Goal: Task Accomplishment & Management: Use online tool/utility

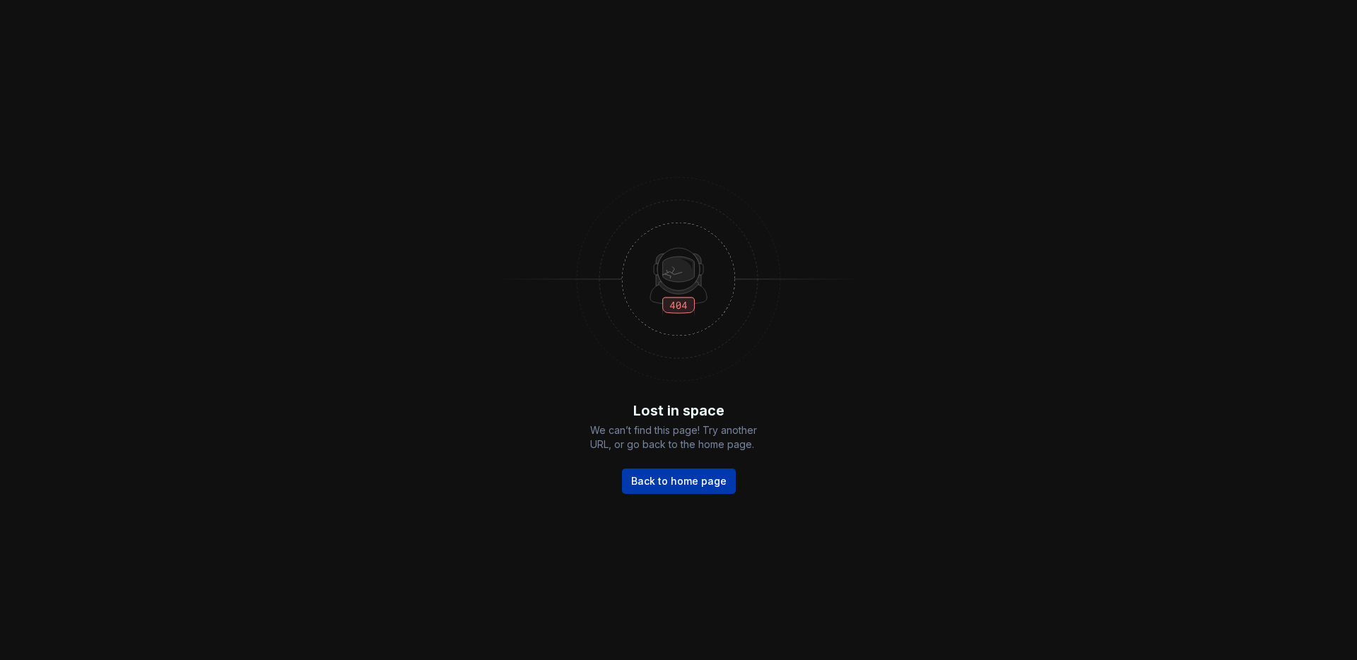
click at [666, 471] on link "Back to home page" at bounding box center [679, 481] width 114 height 25
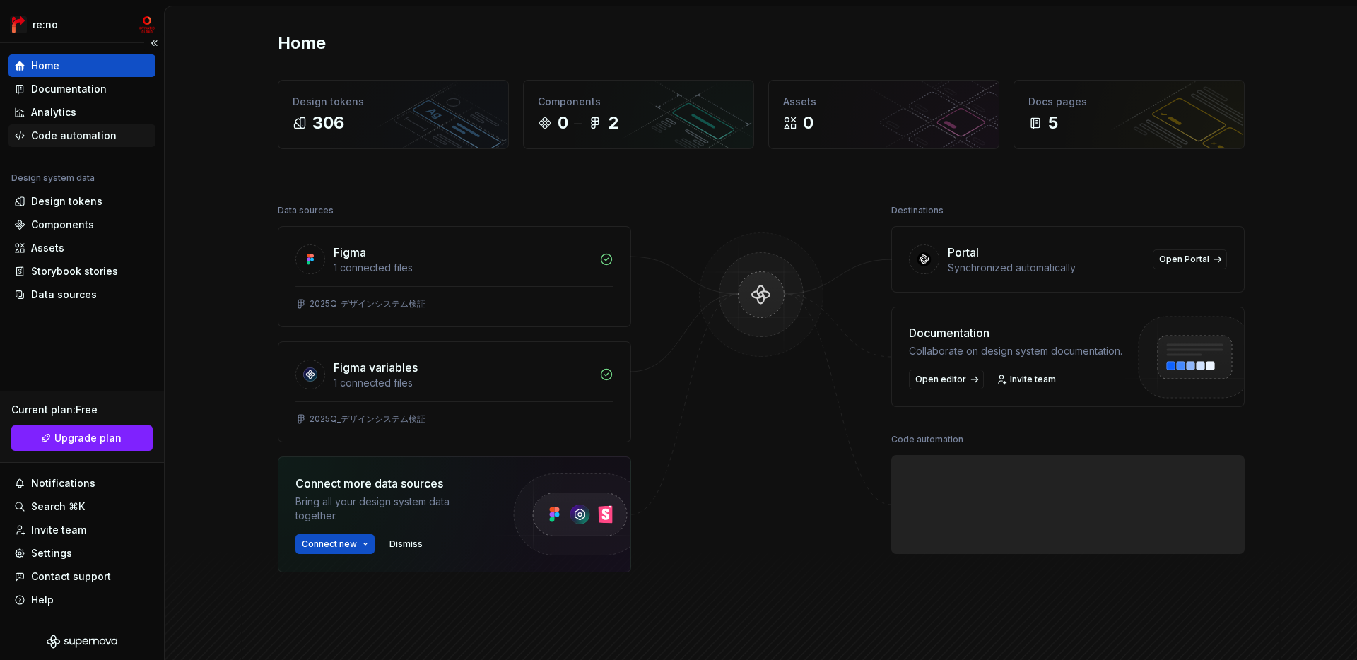
click at [98, 136] on div "Code automation" at bounding box center [74, 136] width 86 height 14
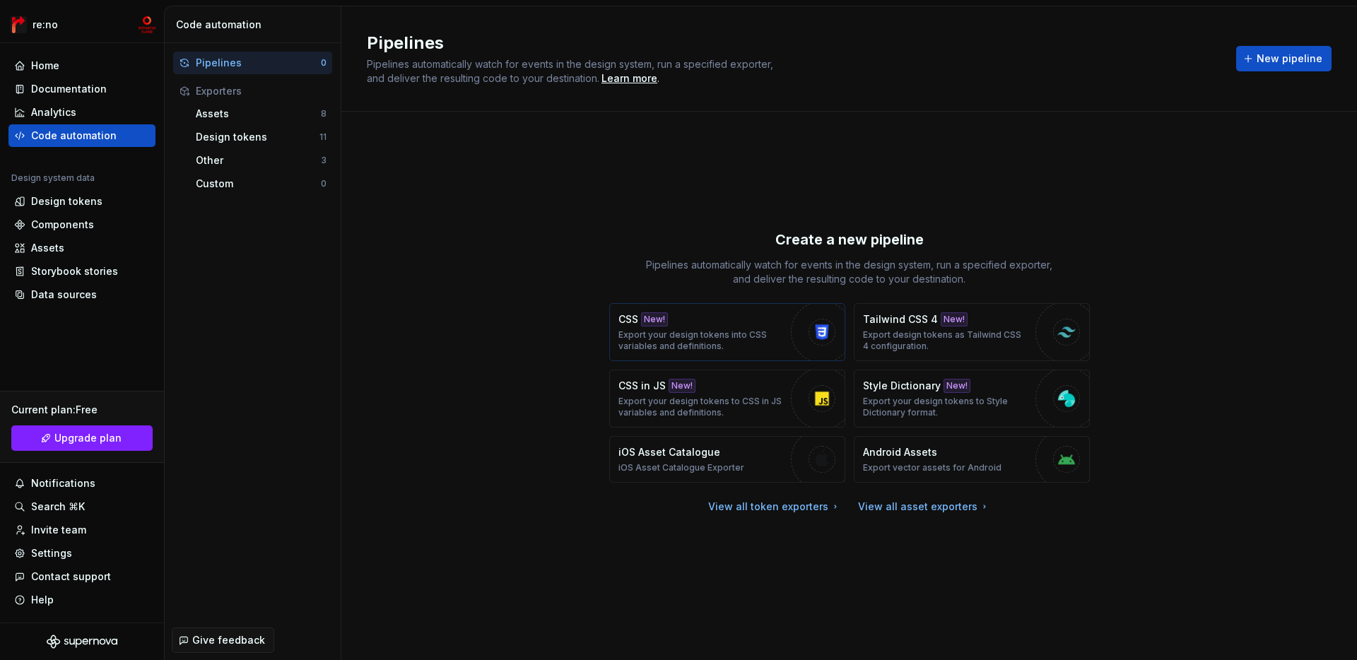
click at [684, 329] on p "Export your design tokens into CSS variables and definitions." at bounding box center [701, 340] width 165 height 23
click at [1280, 64] on span "New pipeline" at bounding box center [1290, 59] width 66 height 14
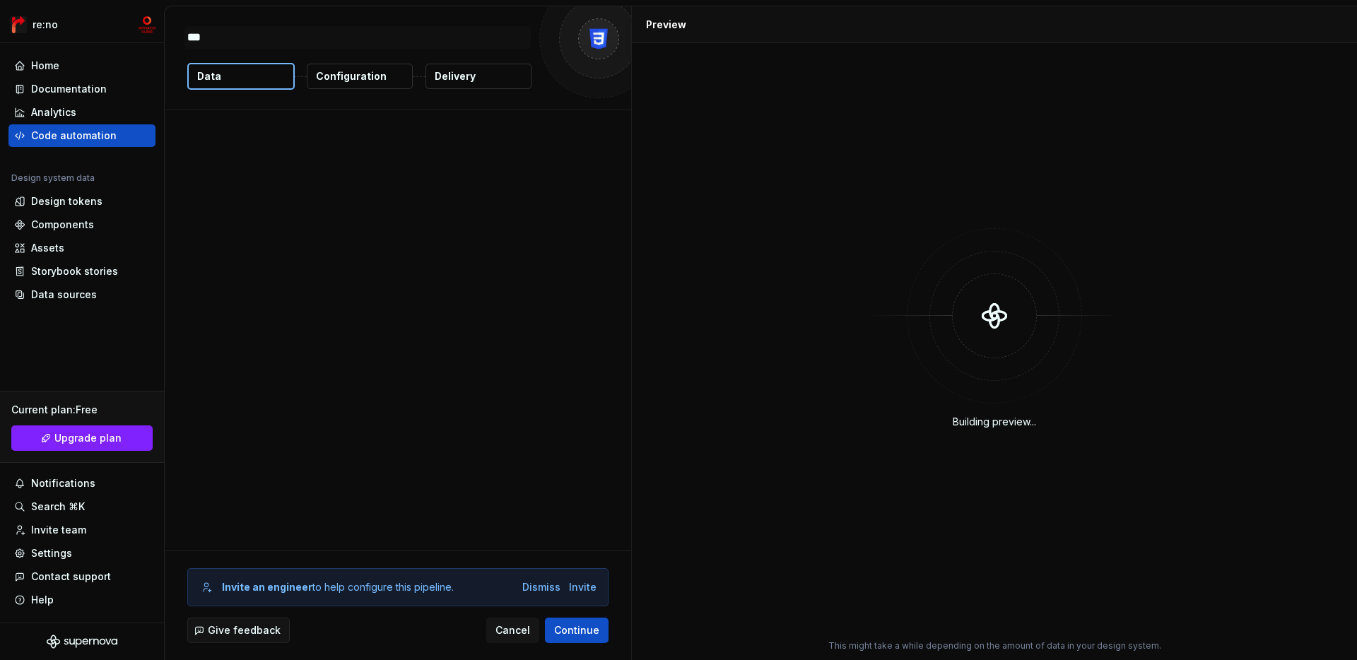
type textarea "*"
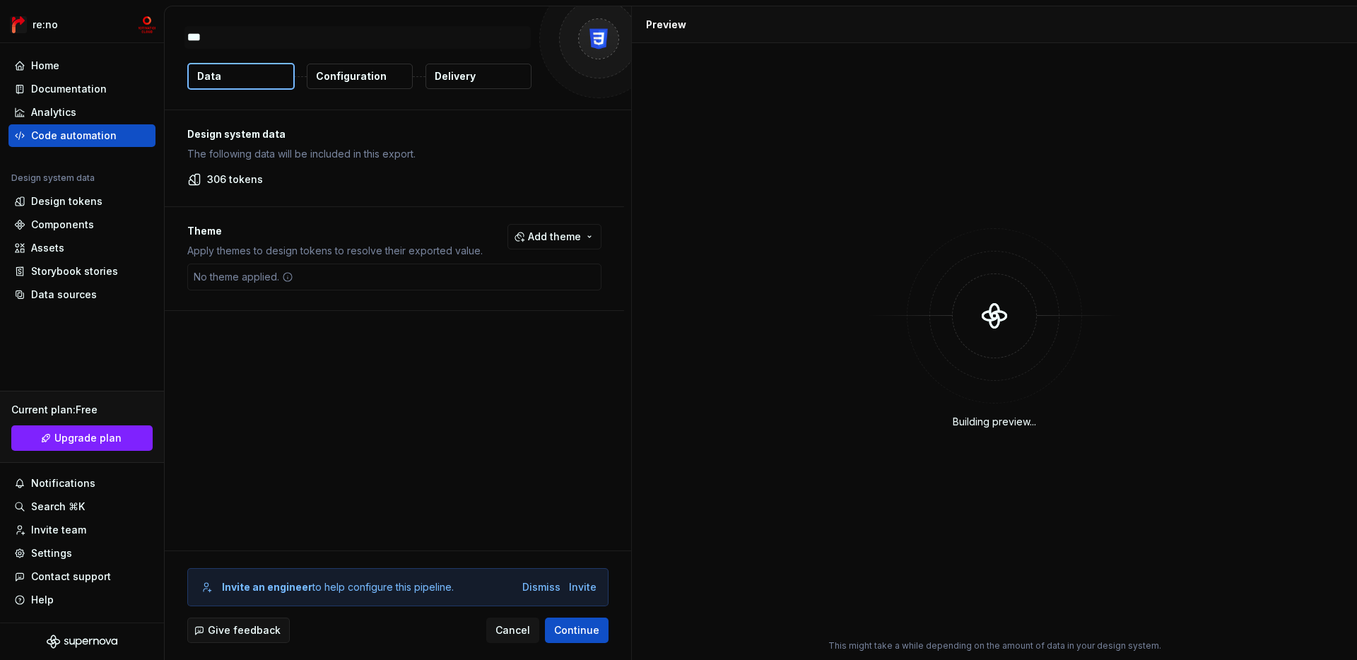
click at [568, 644] on div "Invite an engineer to help configure this pipeline. Dismiss Invite Give feedbac…" at bounding box center [398, 605] width 467 height 109
click at [582, 634] on span "Continue" at bounding box center [576, 631] width 45 height 14
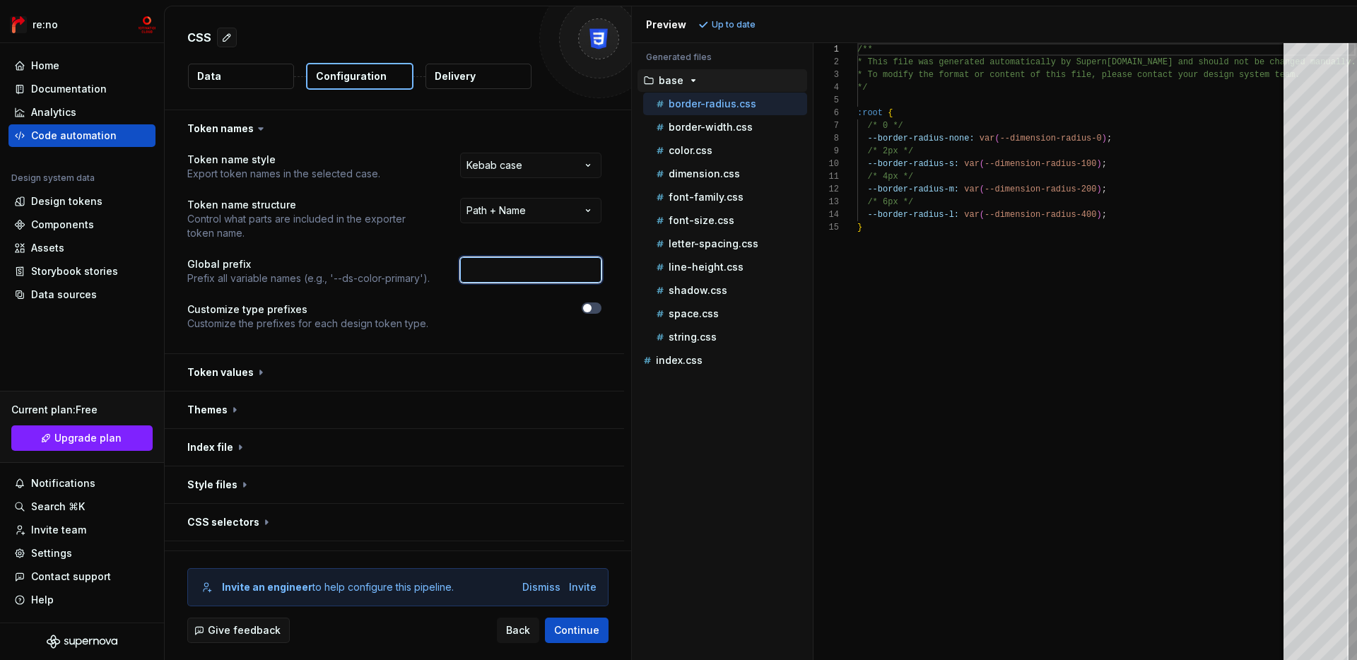
click at [518, 274] on input "text" at bounding box center [530, 269] width 141 height 25
type input "mcs"
click at [492, 320] on div at bounding box center [528, 317] width 148 height 28
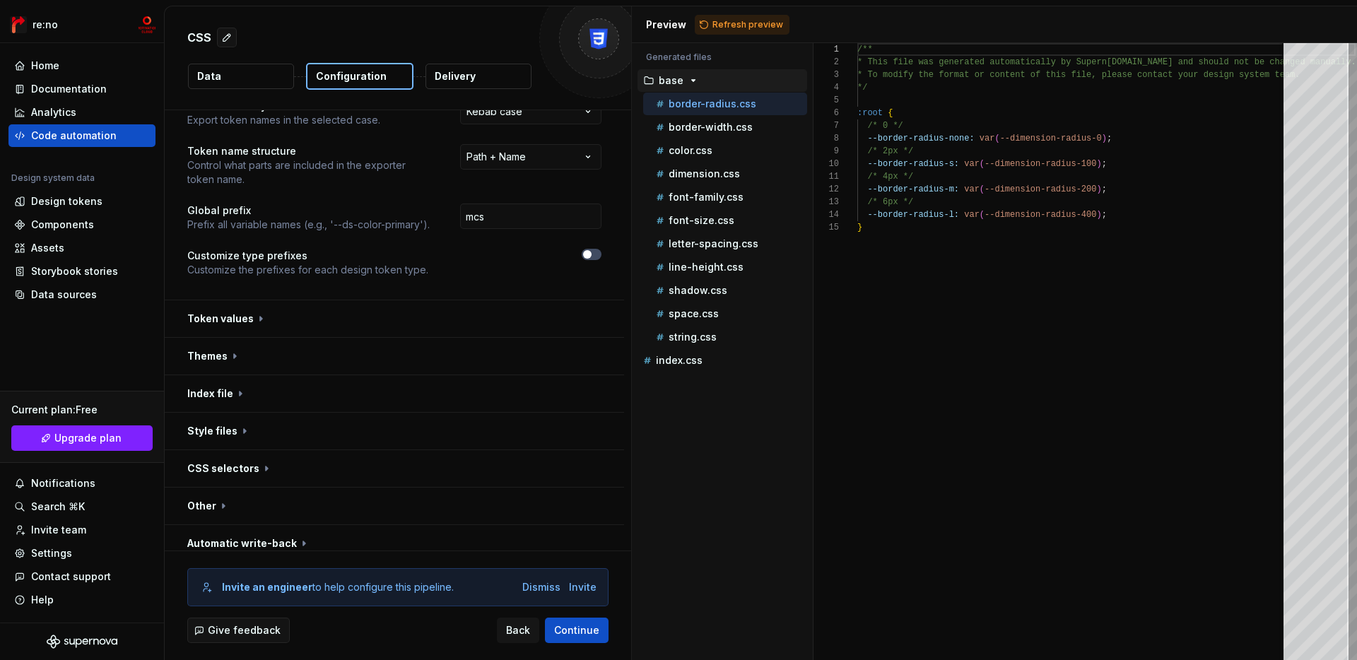
scroll to position [66, 0]
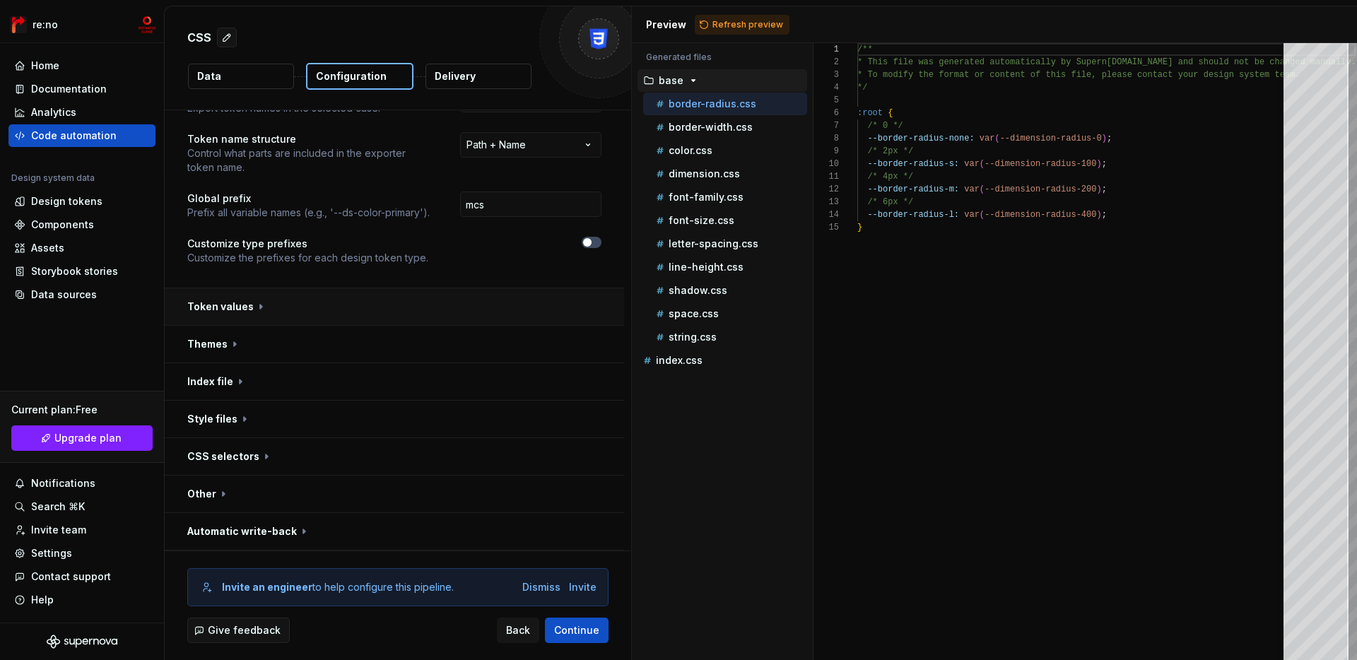
click at [479, 300] on button "button" at bounding box center [395, 306] width 460 height 37
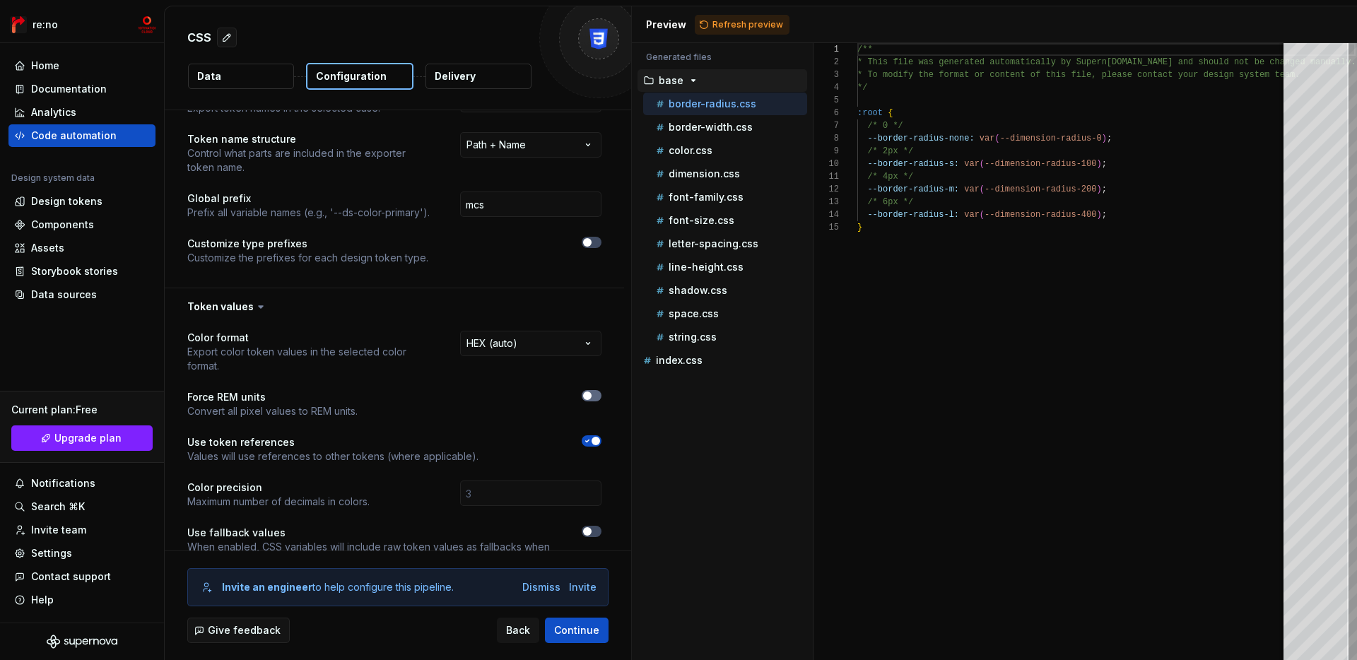
click at [592, 392] on span "button" at bounding box center [587, 396] width 8 height 8
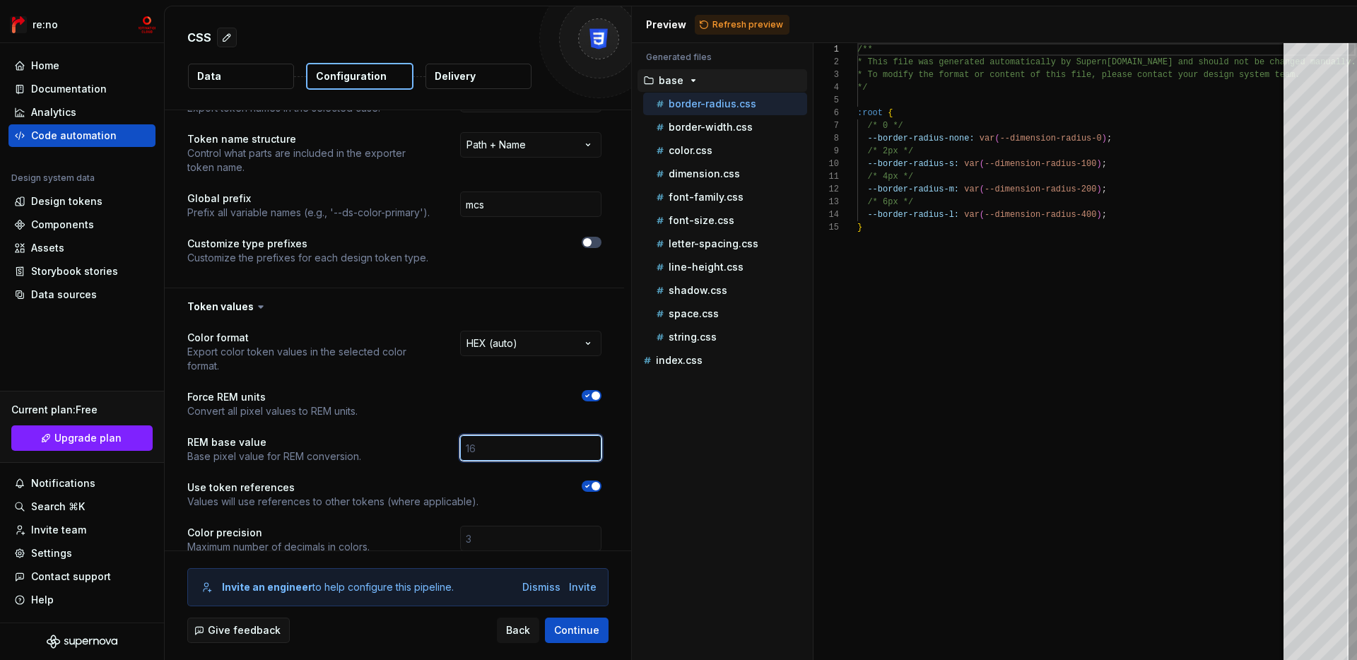
click at [558, 436] on input "number" at bounding box center [530, 448] width 141 height 25
type input "16"
click at [578, 373] on div "**********" at bounding box center [394, 481] width 414 height 300
click at [717, 219] on p "font-size.css" at bounding box center [702, 220] width 66 height 11
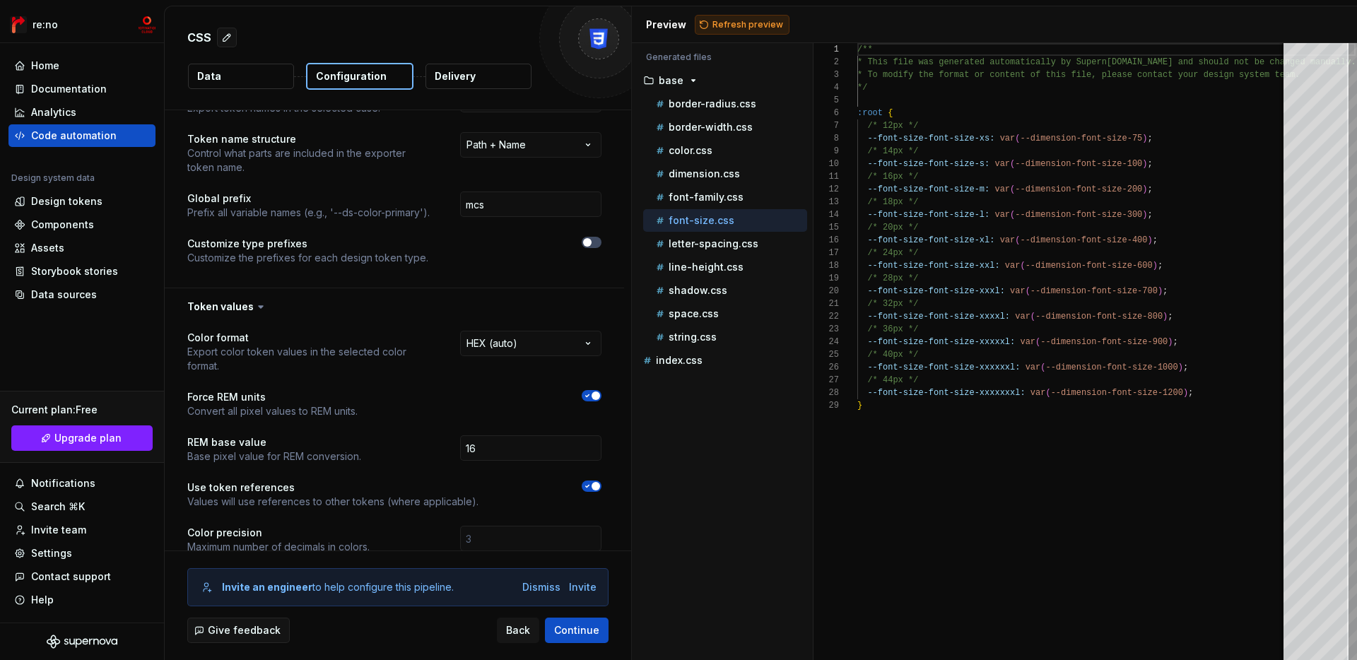
click at [770, 32] on button "Refresh preview" at bounding box center [742, 25] width 95 height 20
click at [729, 112] on div "border-radius.css" at bounding box center [725, 104] width 164 height 23
click at [697, 177] on p "dimension.css" at bounding box center [704, 173] width 71 height 11
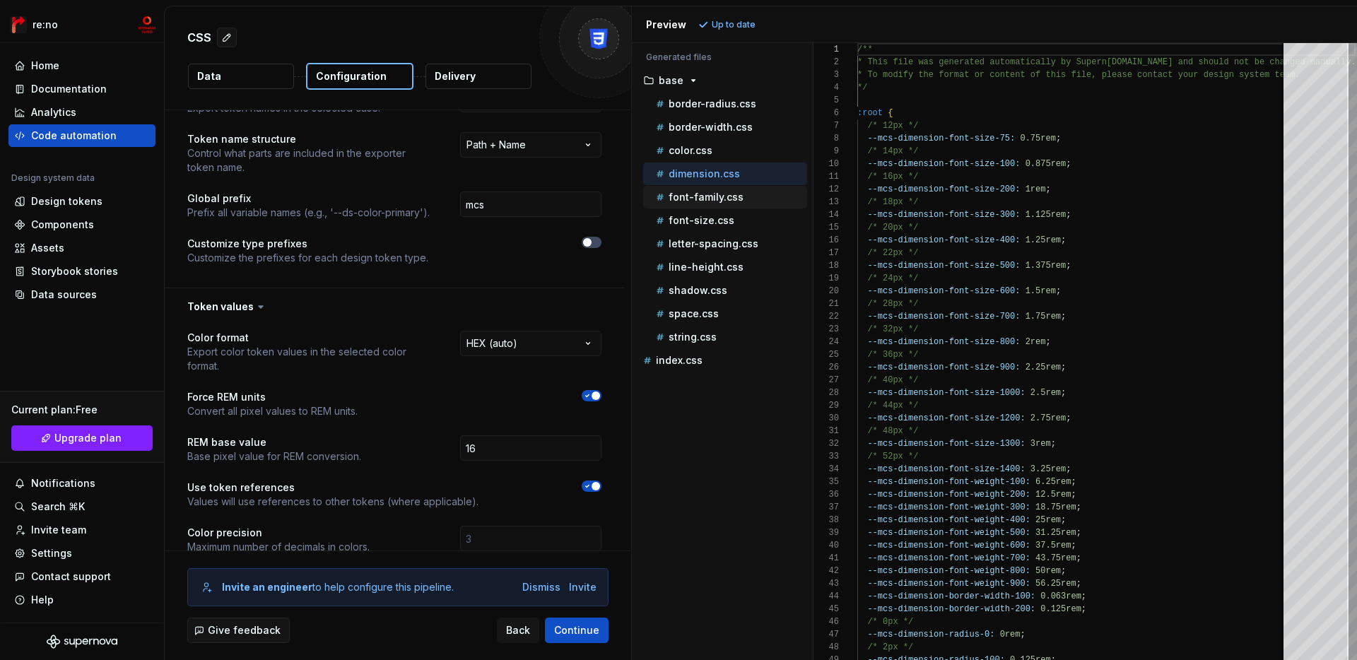
click at [696, 200] on p "font-family.css" at bounding box center [706, 197] width 75 height 11
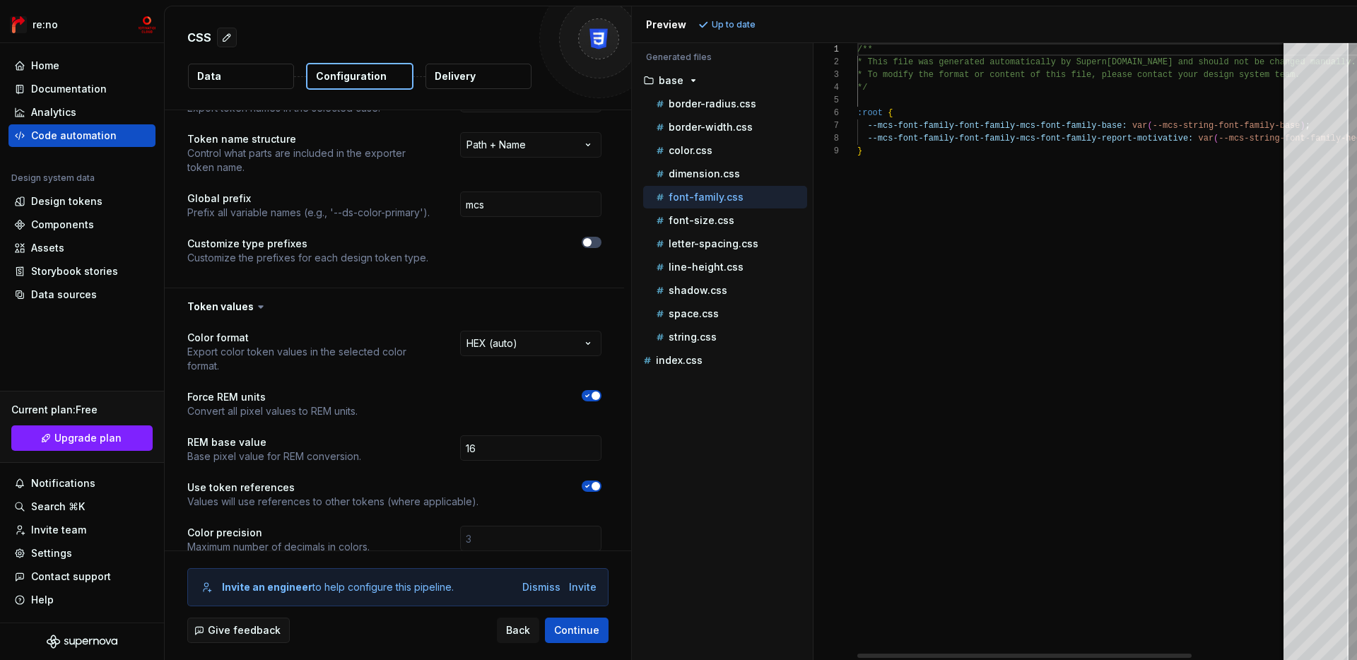
scroll to position [102, 0]
click at [732, 99] on p "border-radius.css" at bounding box center [713, 103] width 88 height 11
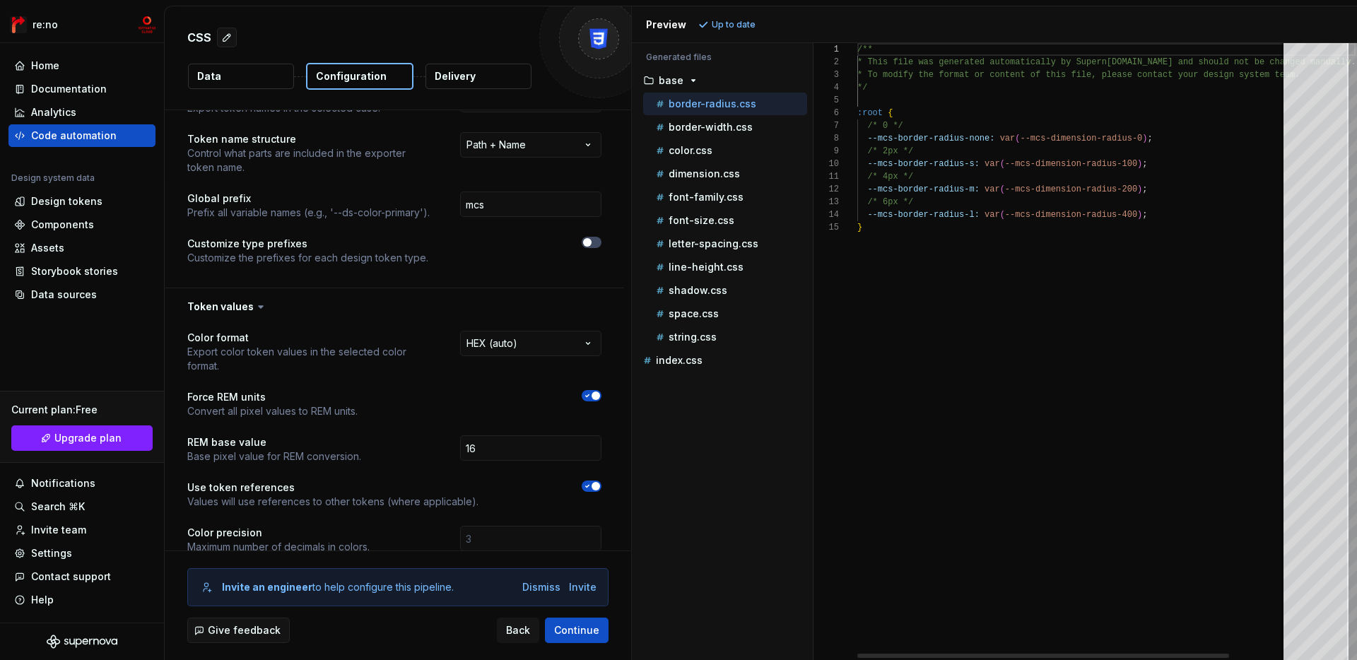
scroll to position [127, 0]
click at [725, 120] on div "border-width.css" at bounding box center [730, 127] width 154 height 14
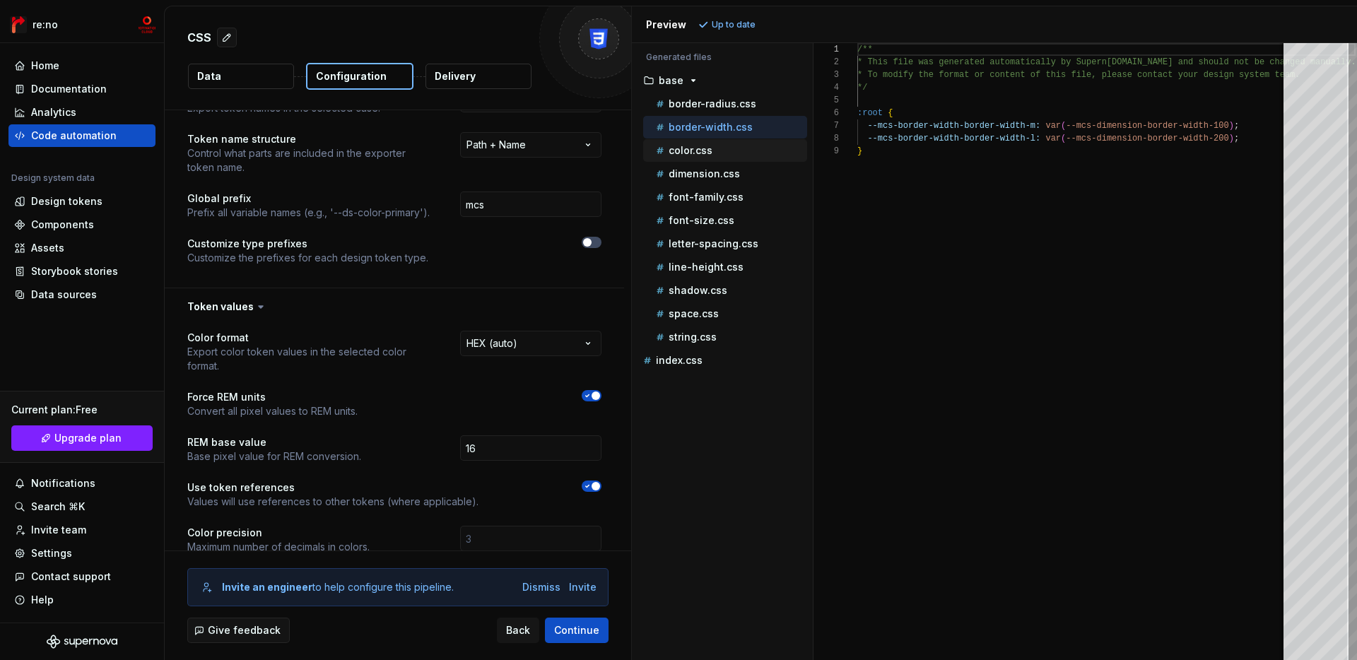
click at [694, 149] on p "color.css" at bounding box center [691, 150] width 44 height 11
type textarea "**********"
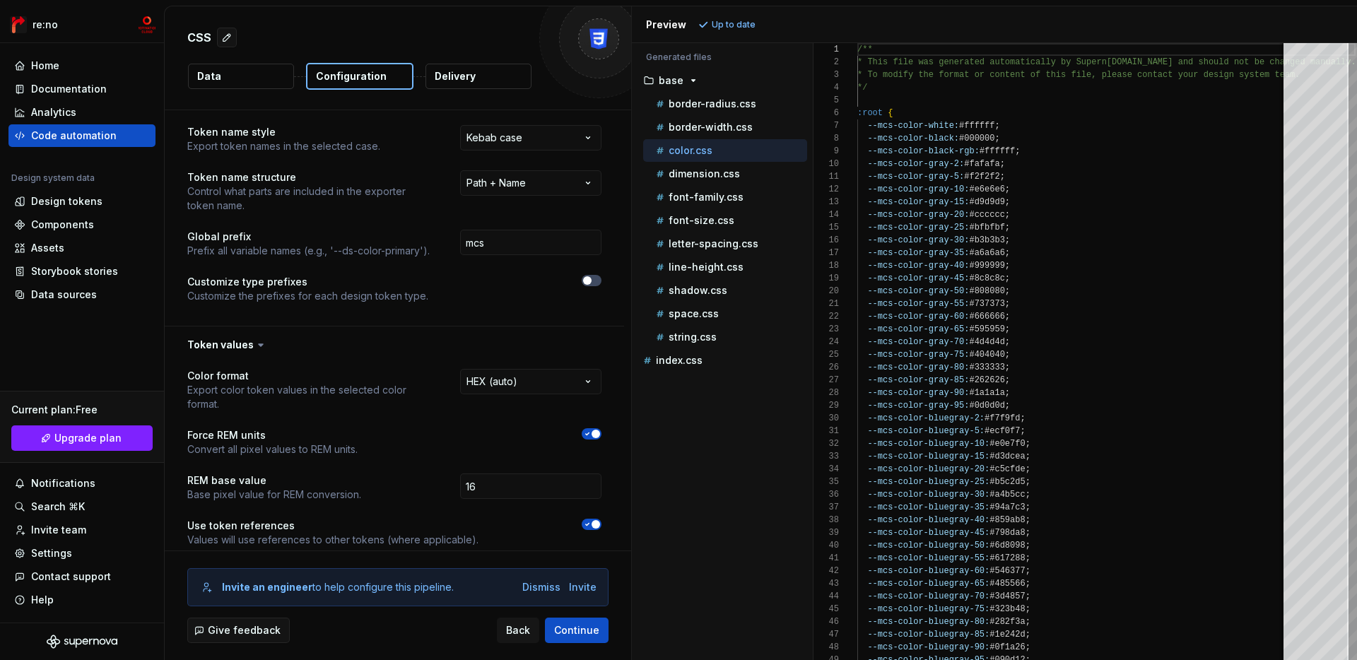
scroll to position [13, 0]
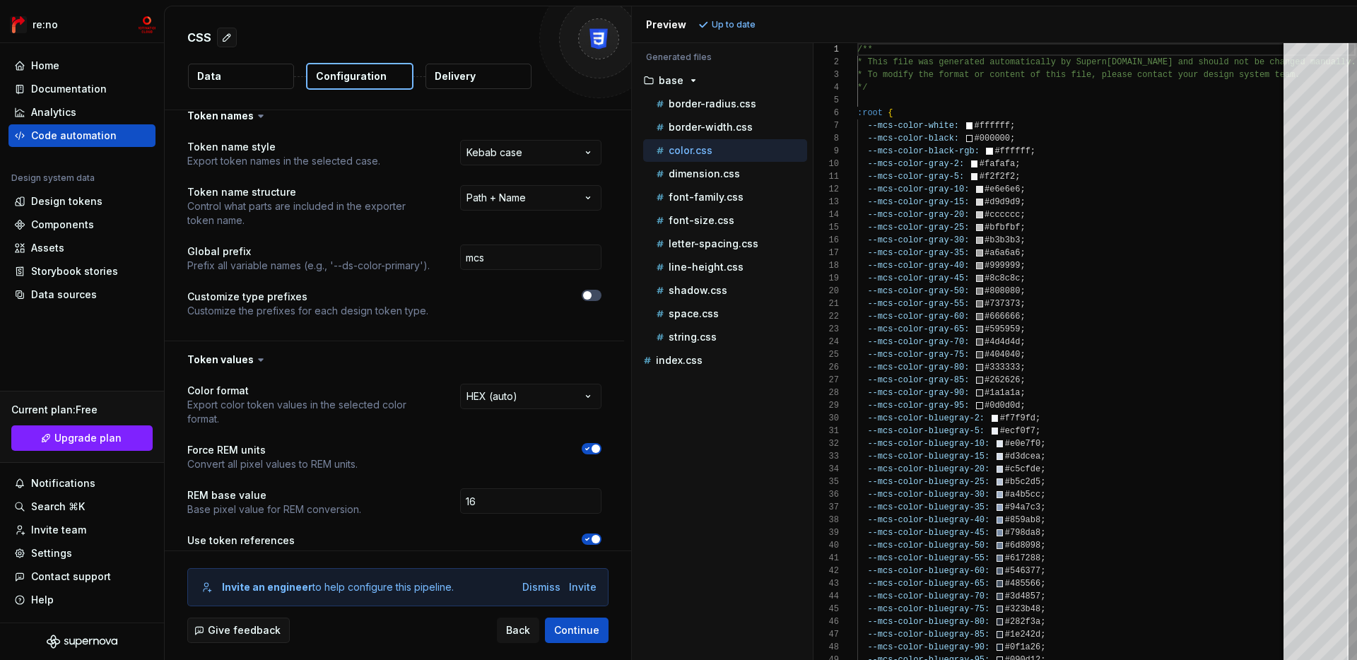
click at [583, 184] on div "**********" at bounding box center [394, 237] width 414 height 195
click at [579, 189] on html "**********" at bounding box center [678, 330] width 1357 height 660
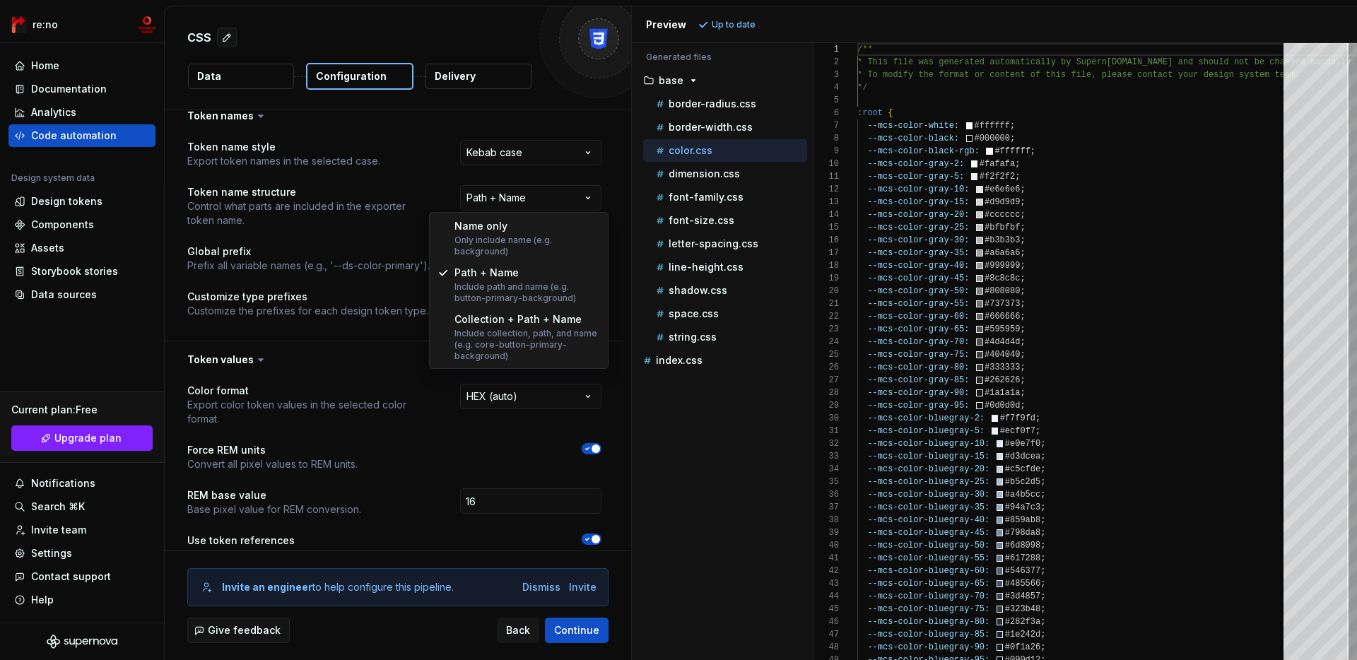
select select "********"
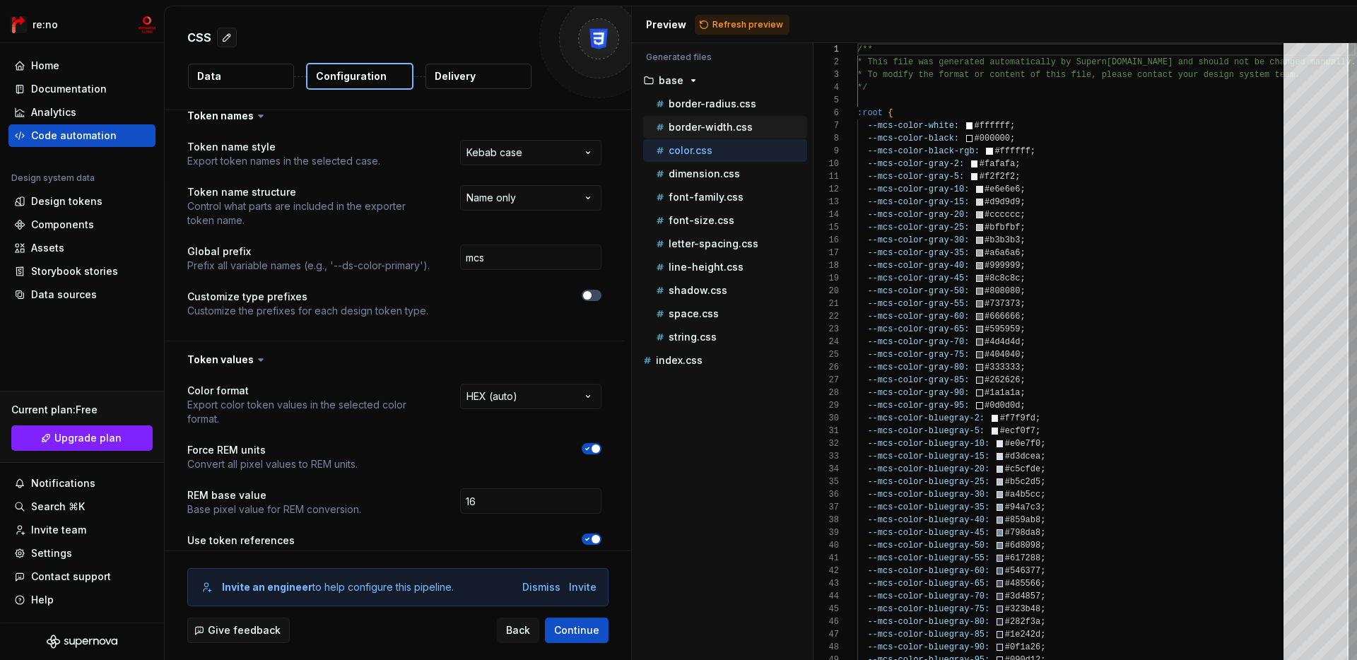
click at [713, 131] on p "border-width.css" at bounding box center [711, 127] width 84 height 11
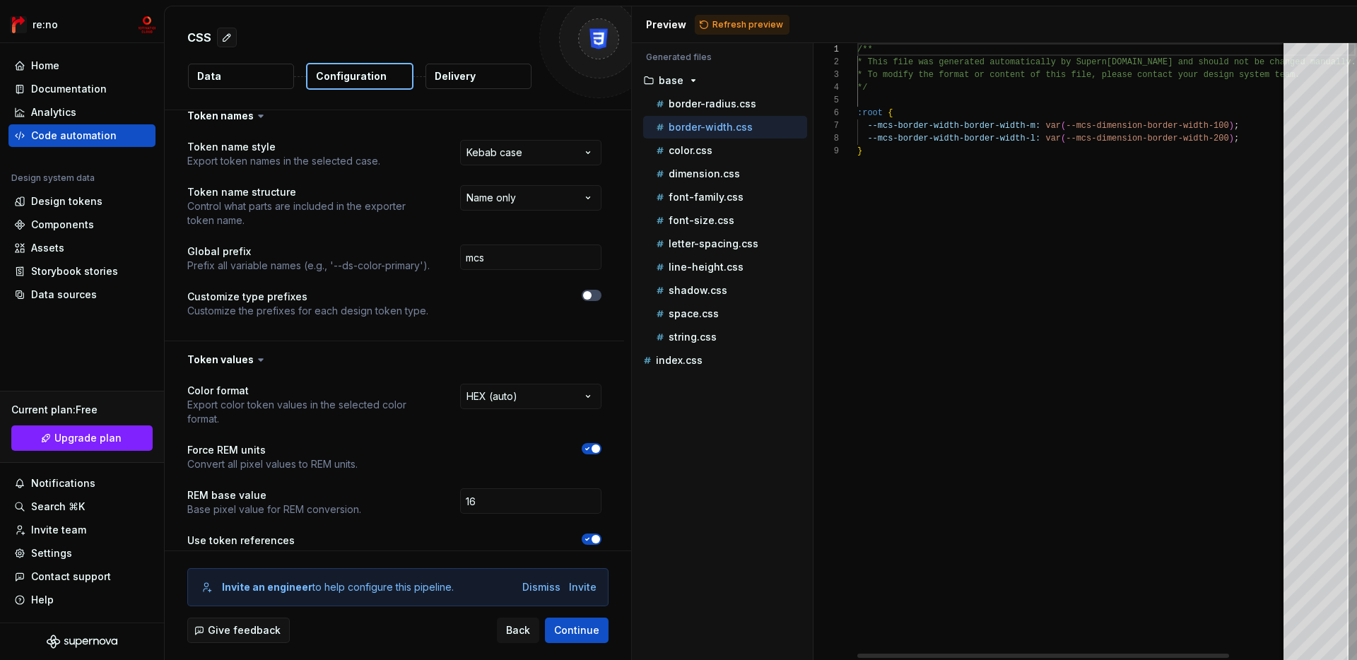
scroll to position [102, 0]
click at [752, 23] on span "Refresh preview" at bounding box center [748, 24] width 71 height 11
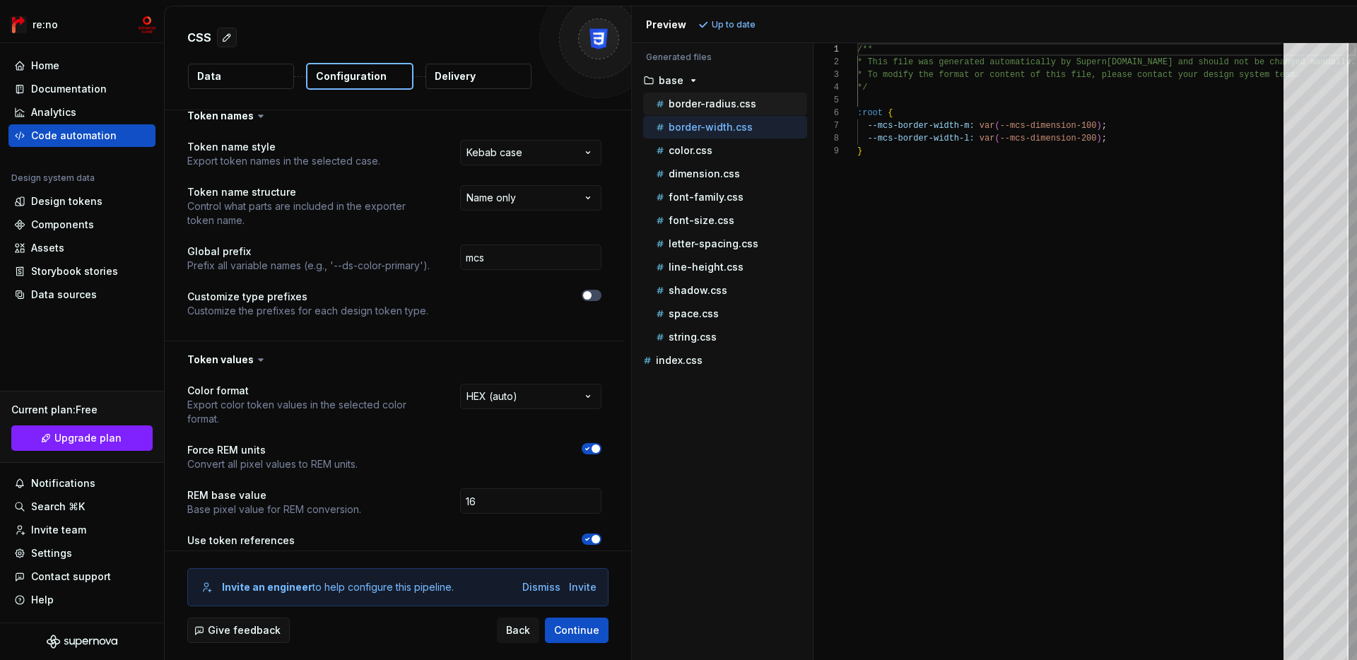
click at [730, 107] on p "border-radius.css" at bounding box center [713, 103] width 88 height 11
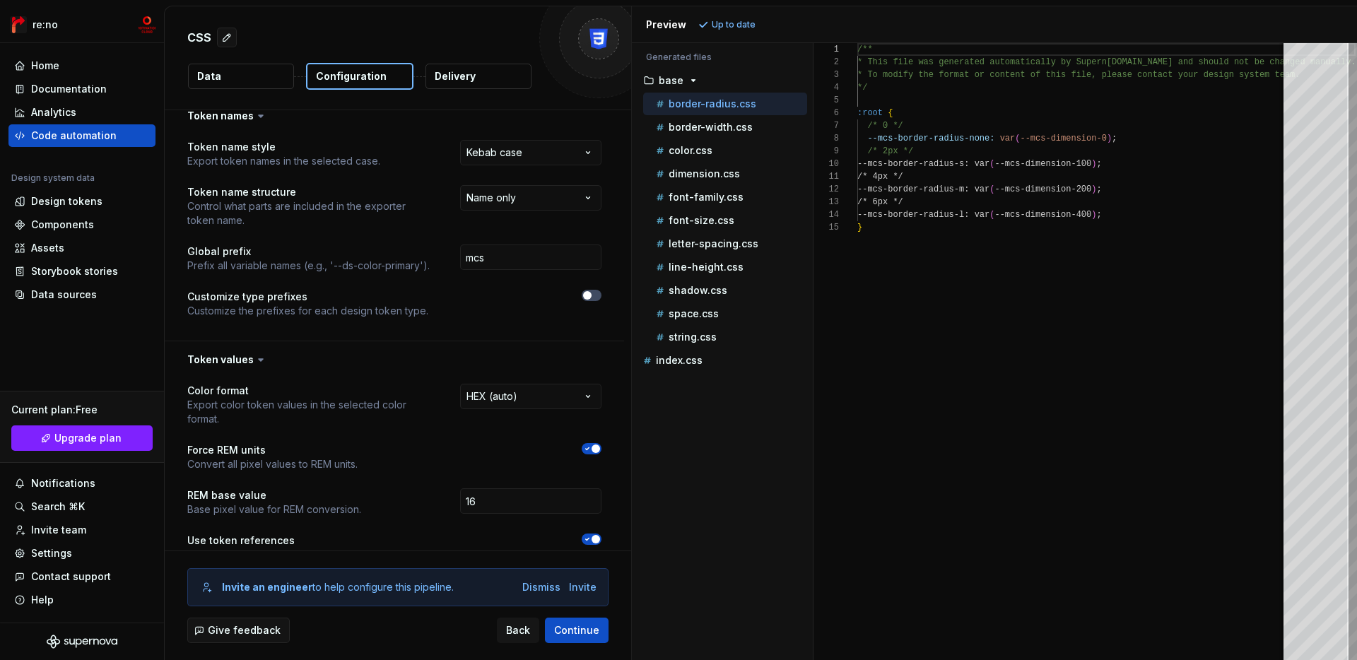
scroll to position [127, 0]
click at [720, 145] on div "color.css" at bounding box center [730, 151] width 154 height 14
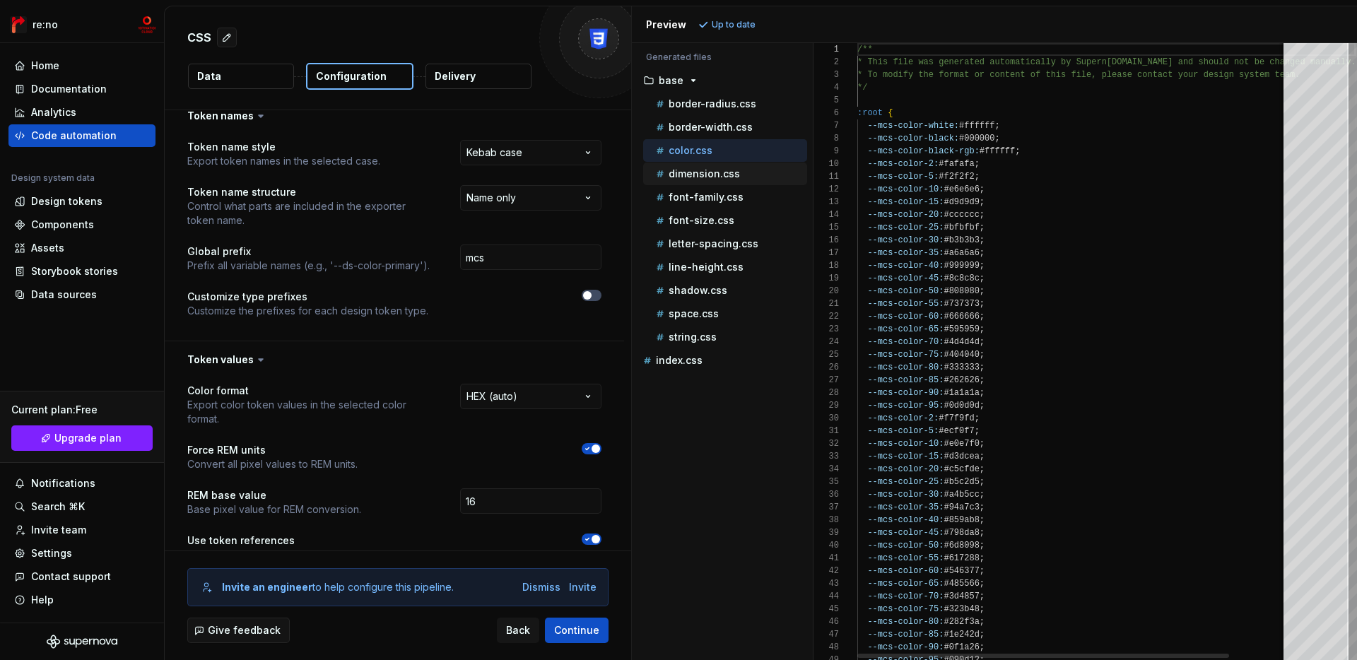
click at [717, 175] on p "dimension.css" at bounding box center [704, 173] width 71 height 11
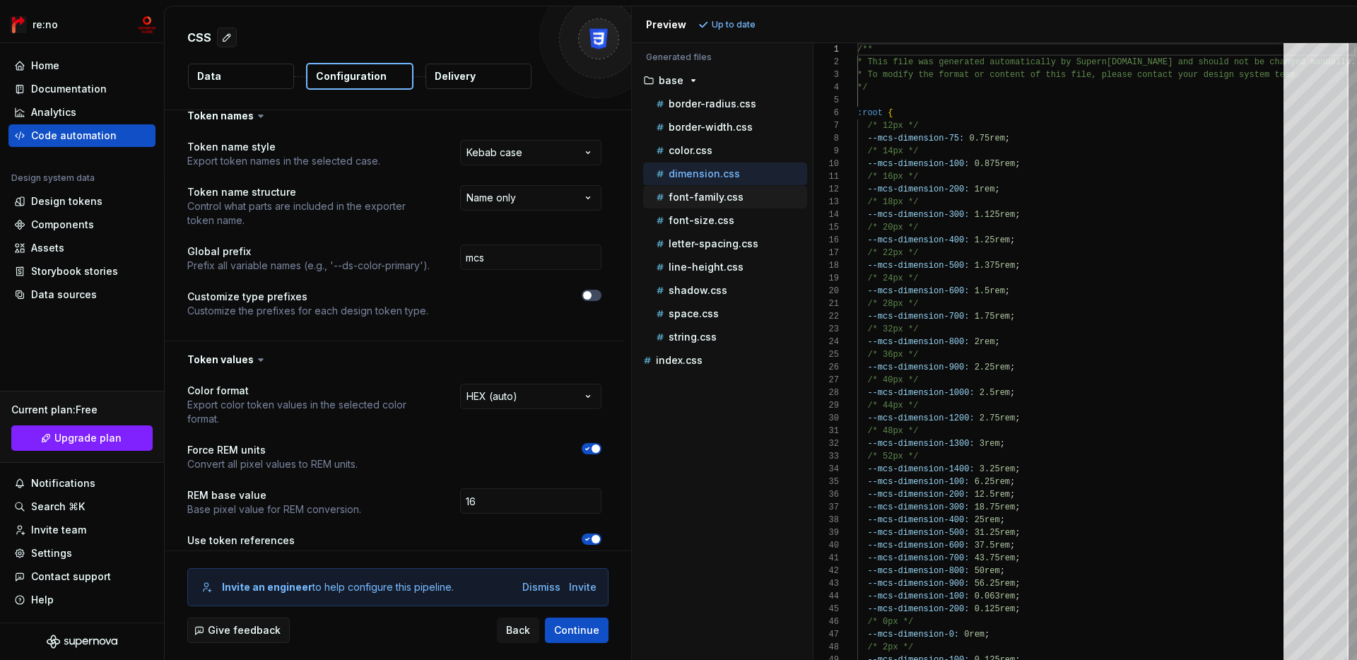
click at [717, 199] on p "font-family.css" at bounding box center [706, 197] width 75 height 11
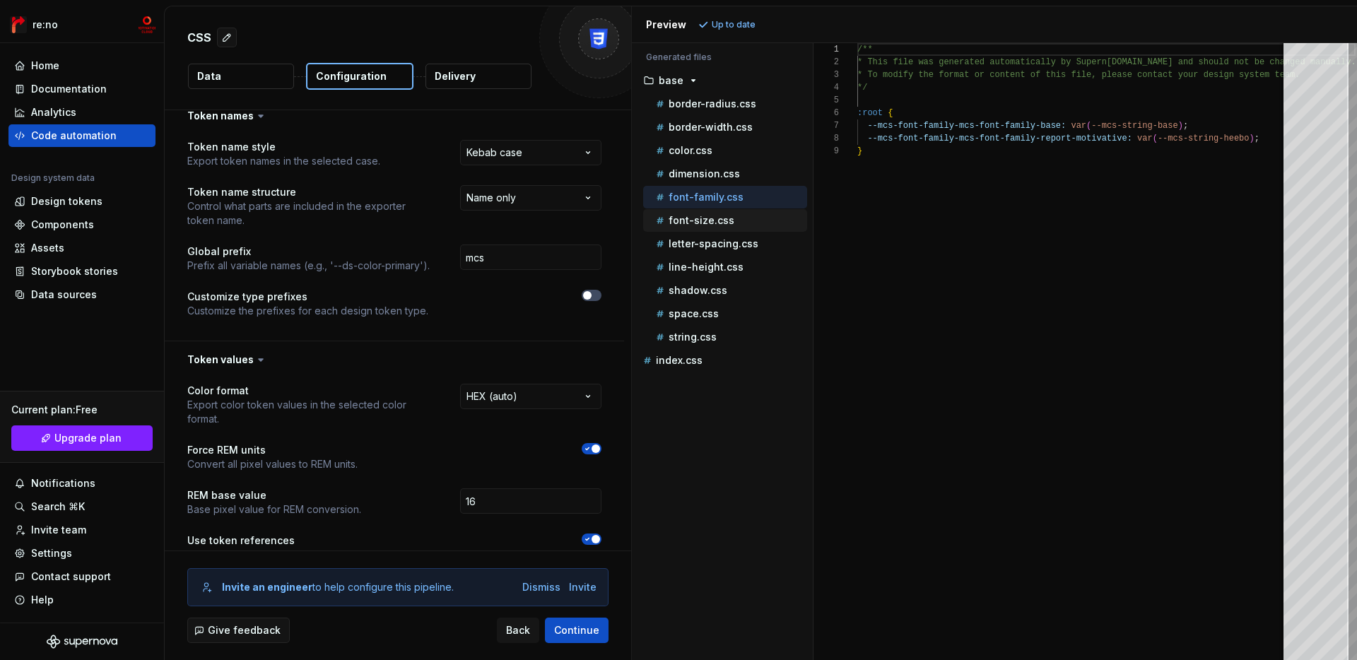
click at [715, 210] on div "font-size.css" at bounding box center [725, 220] width 164 height 23
click at [716, 228] on button "font-size.css" at bounding box center [725, 221] width 164 height 16
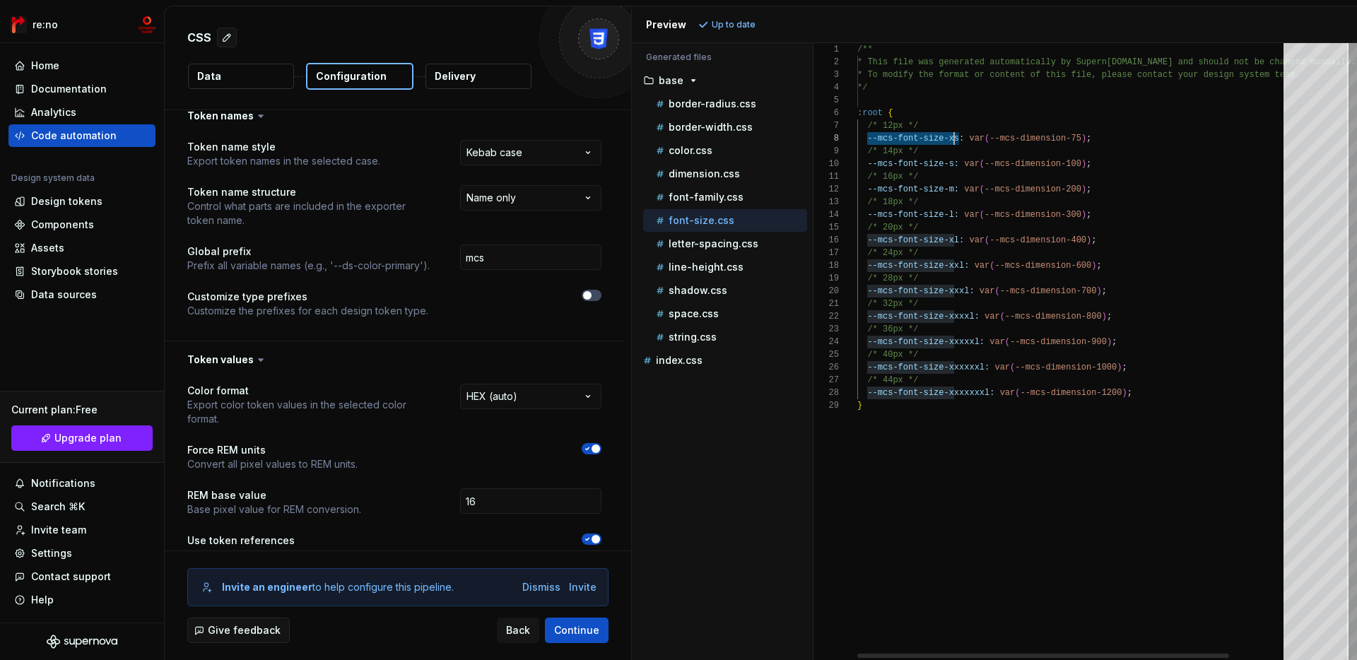
scroll to position [89, 103]
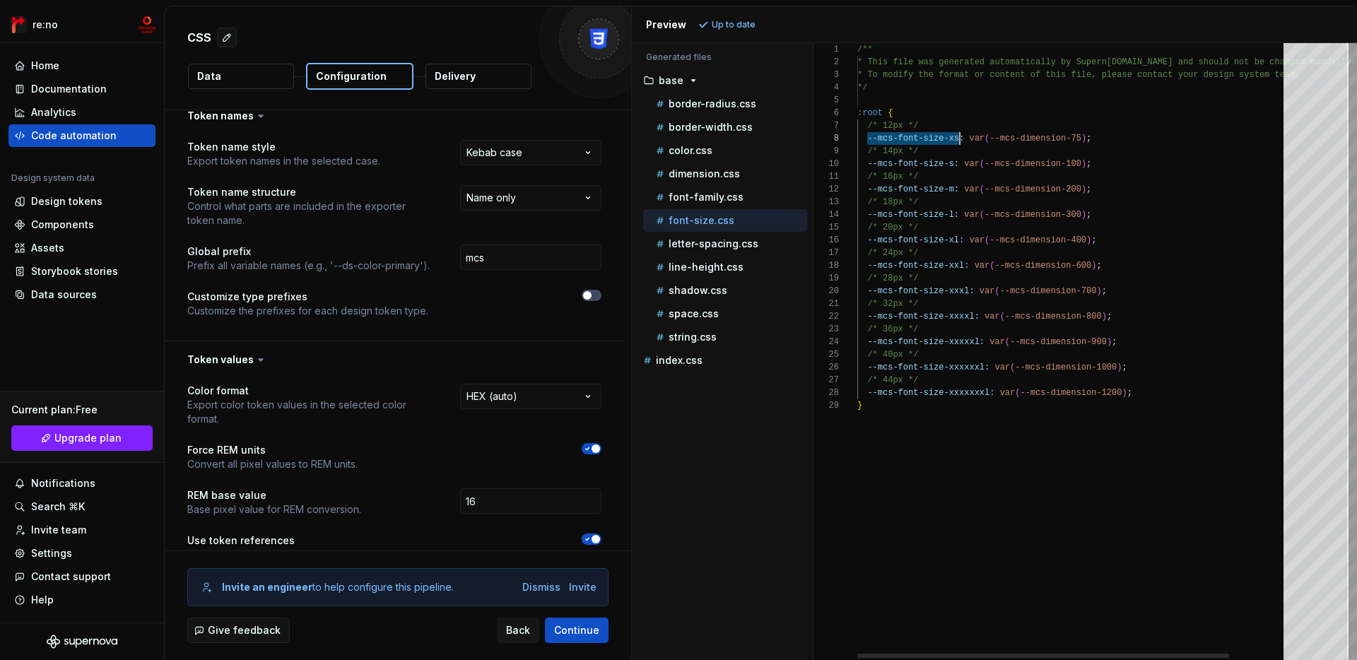
drag, startPoint x: 868, startPoint y: 141, endPoint x: 959, endPoint y: 140, distance: 91.2
click at [959, 140] on div "/** * This file was generated automatically by Supern [DOMAIN_NAME] and should …" at bounding box center [1107, 351] width 498 height 617
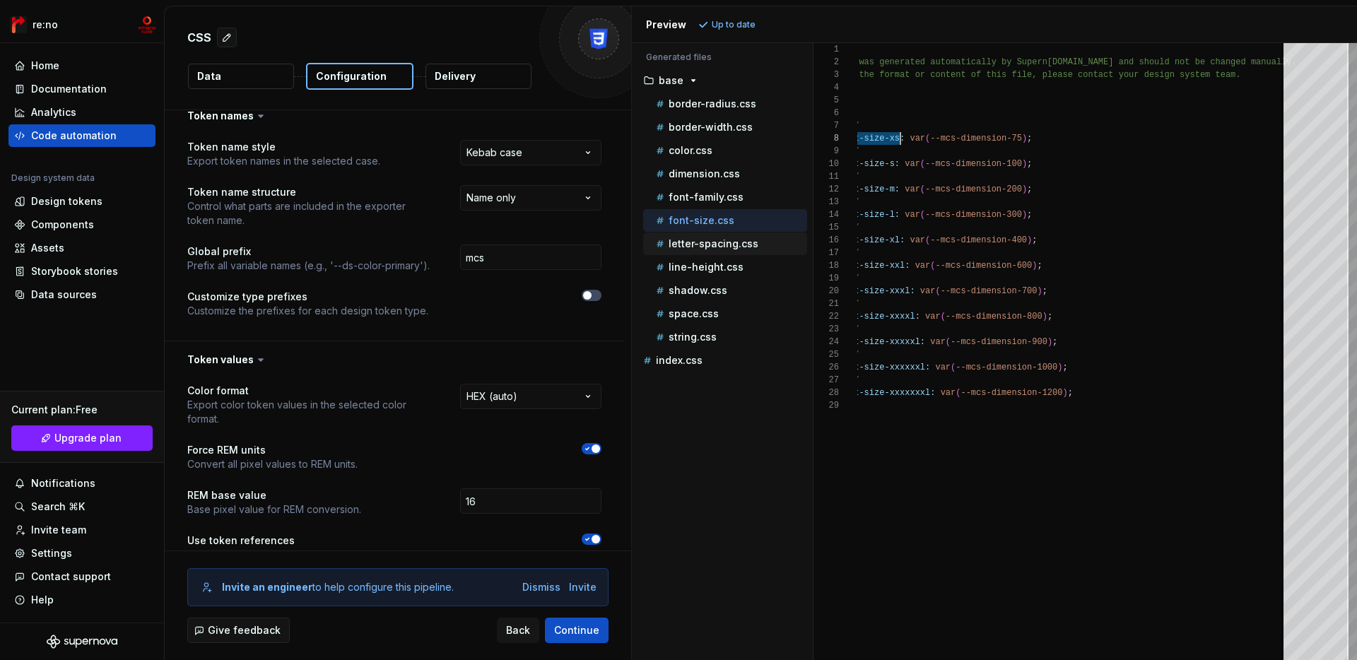
click at [714, 245] on p "letter-spacing.css" at bounding box center [714, 243] width 90 height 11
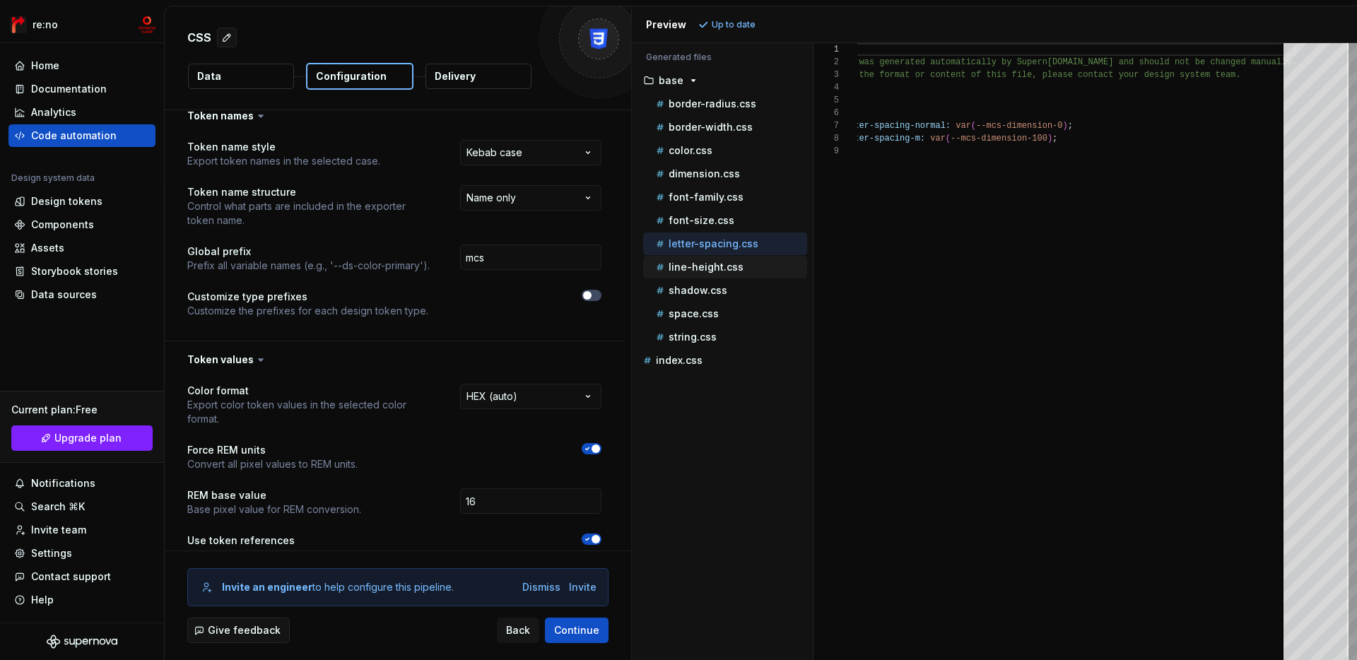
click at [703, 273] on div "line-height.css" at bounding box center [730, 267] width 154 height 14
type textarea "**********"
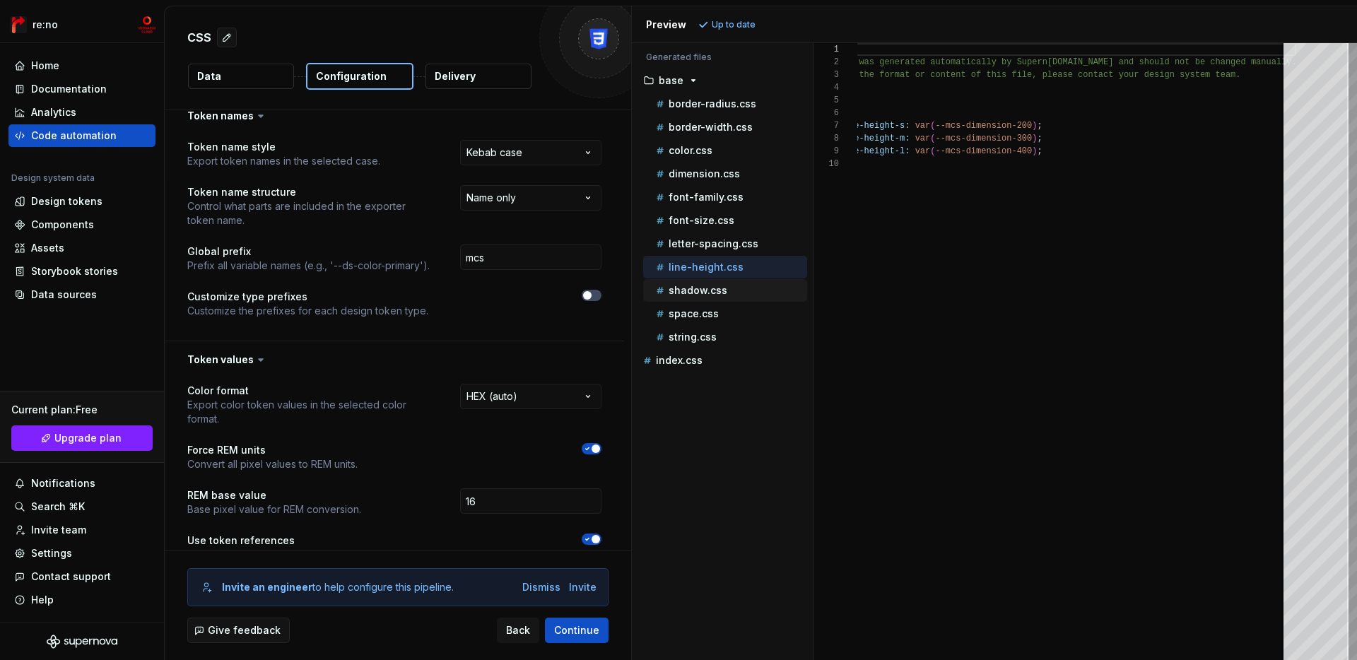
click at [700, 293] on p "shadow.css" at bounding box center [698, 290] width 59 height 11
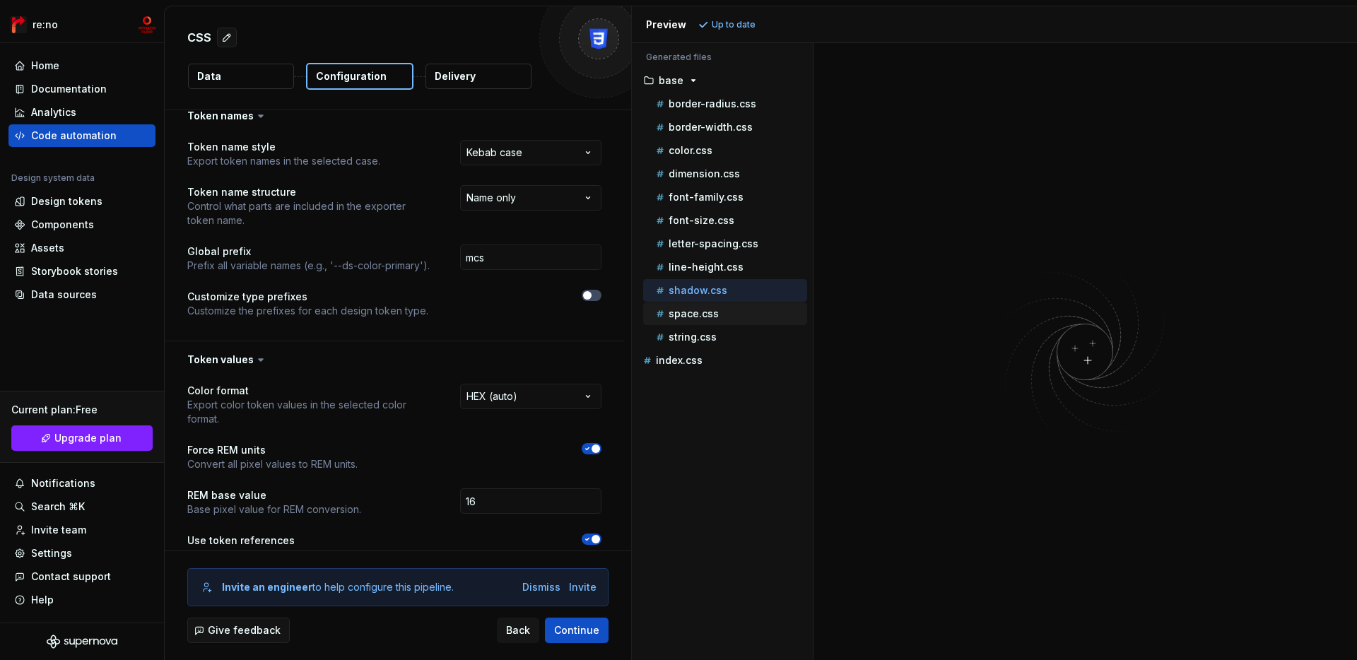
click at [700, 316] on p "space.css" at bounding box center [694, 313] width 50 height 11
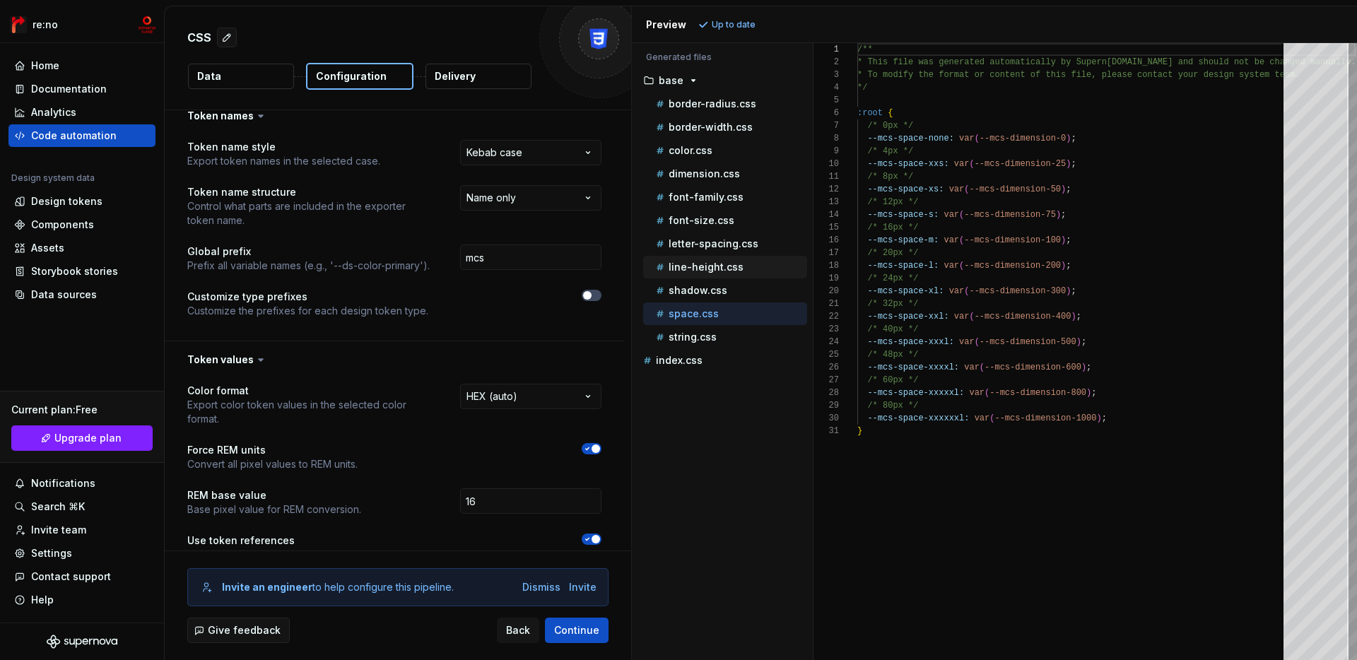
click at [723, 270] on p "line-height.css" at bounding box center [706, 267] width 75 height 11
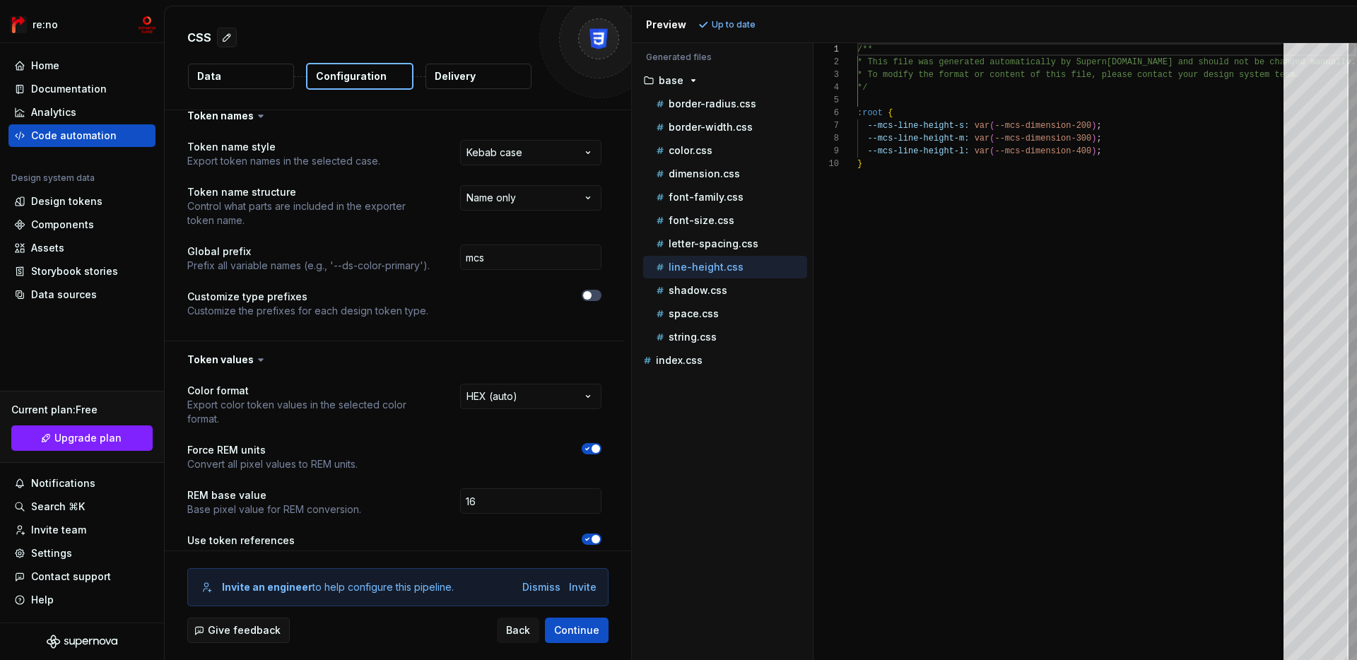
scroll to position [115, 0]
click at [704, 198] on p "font-family.css" at bounding box center [706, 197] width 75 height 11
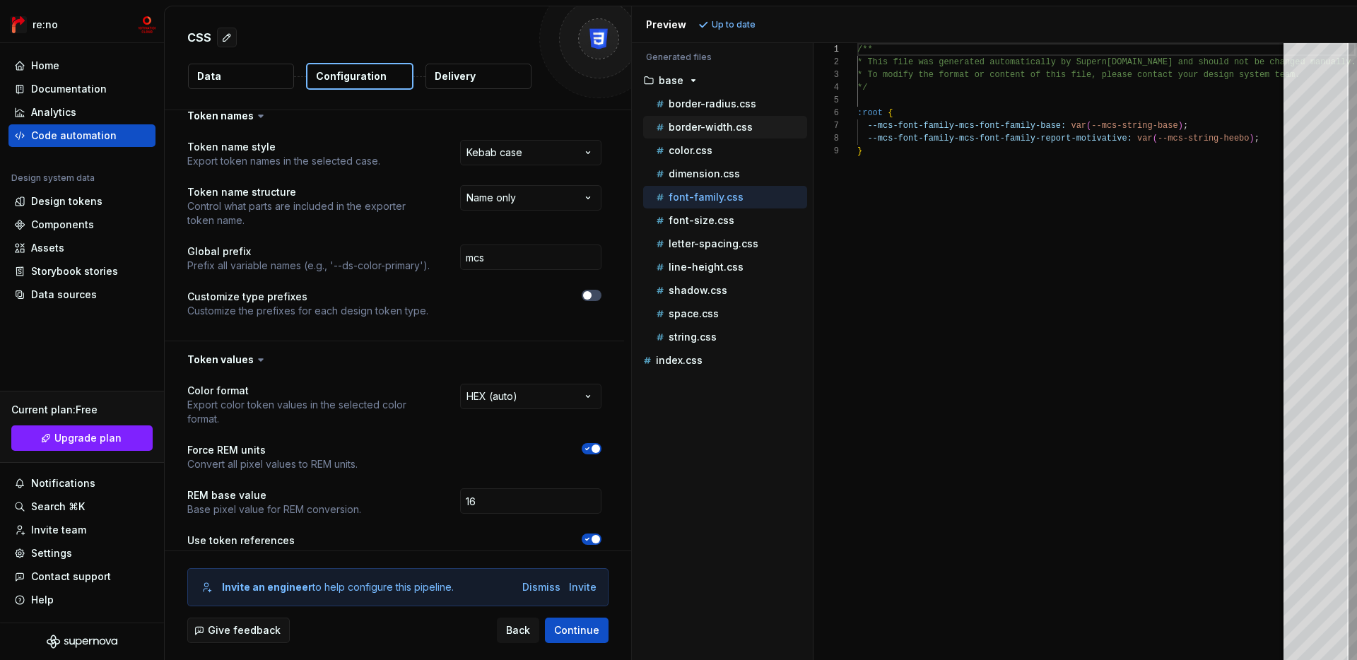
click at [744, 126] on p "border-width.css" at bounding box center [711, 127] width 84 height 11
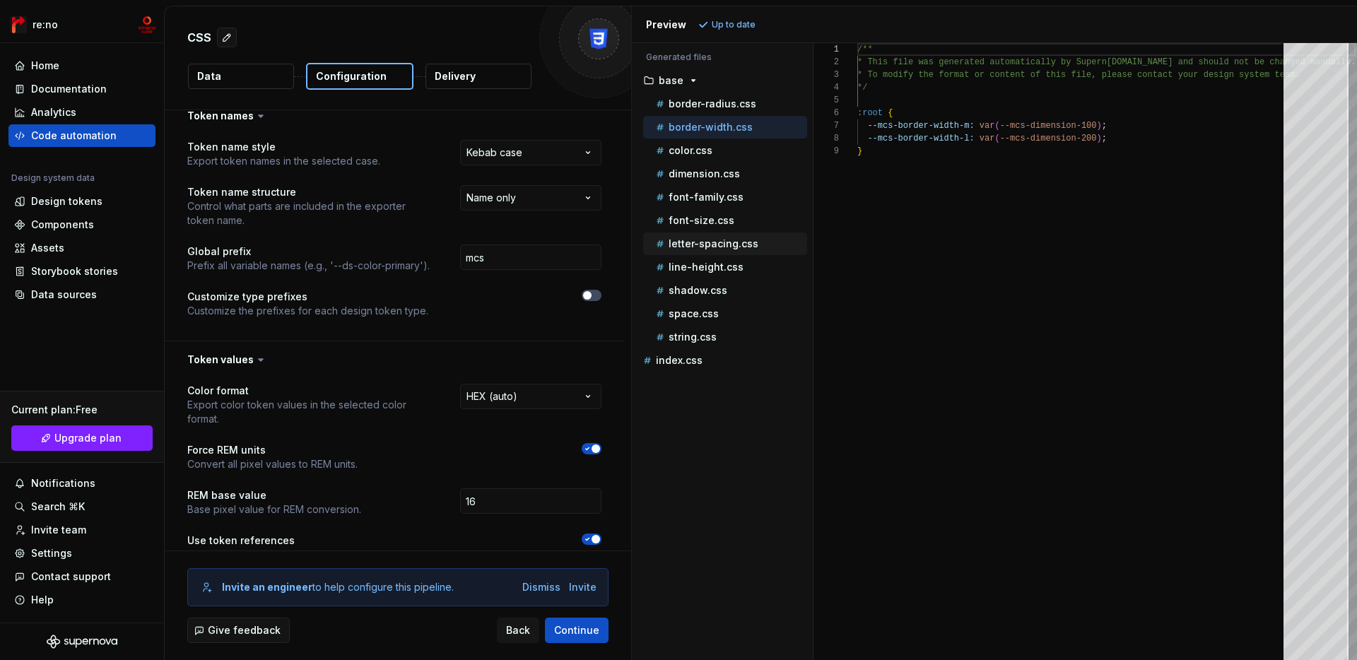
click at [702, 236] on button "letter-spacing.css" at bounding box center [725, 244] width 164 height 16
click at [703, 262] on p "line-height.css" at bounding box center [706, 267] width 75 height 11
type textarea "**********"
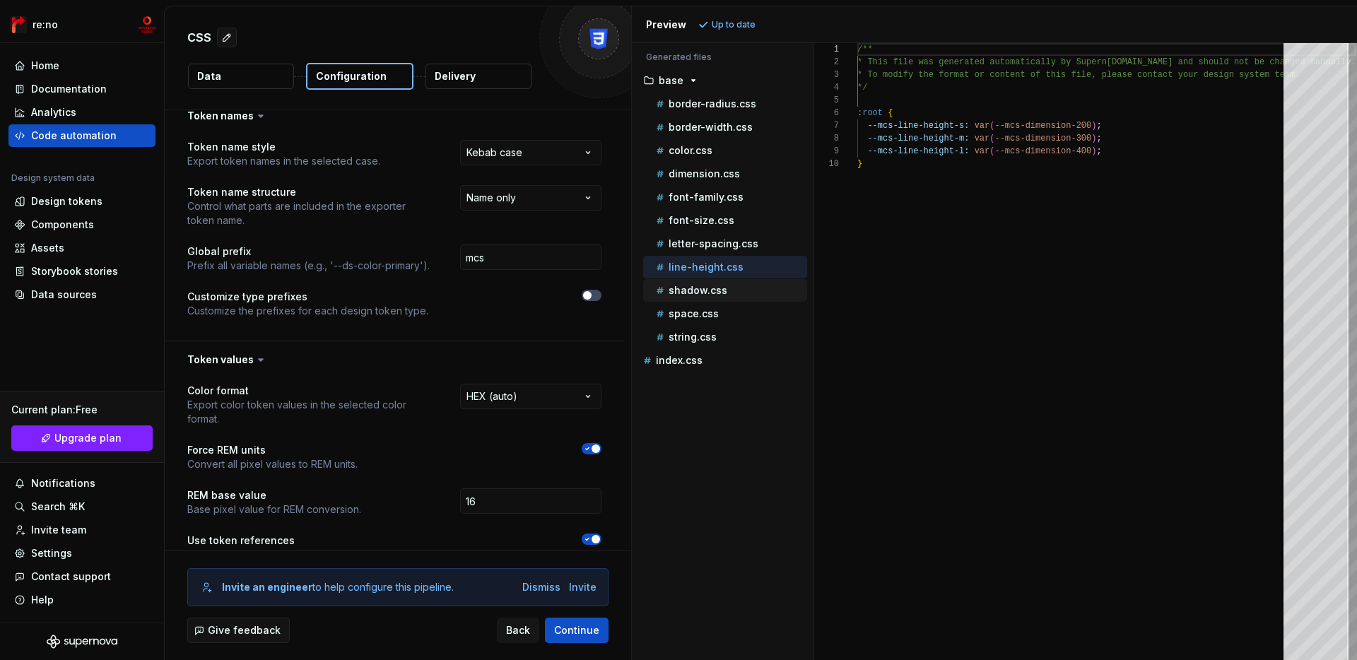
click at [706, 285] on p "shadow.css" at bounding box center [698, 290] width 59 height 11
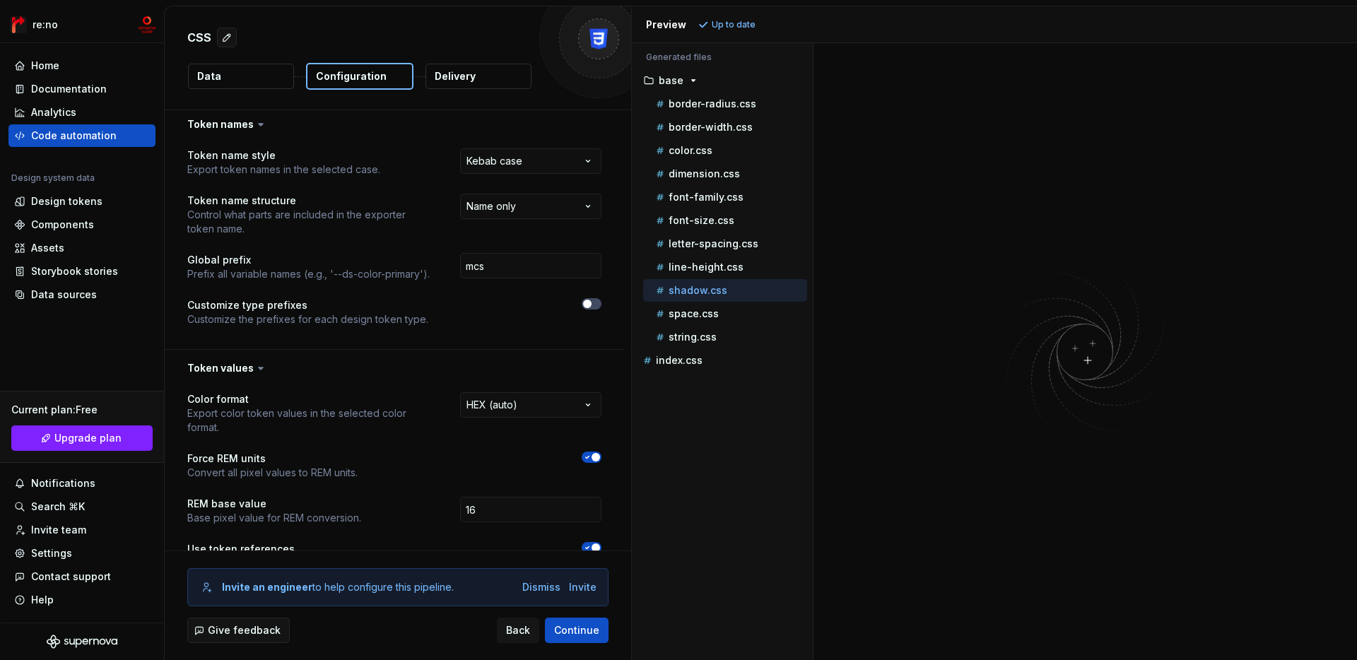
scroll to position [0, 0]
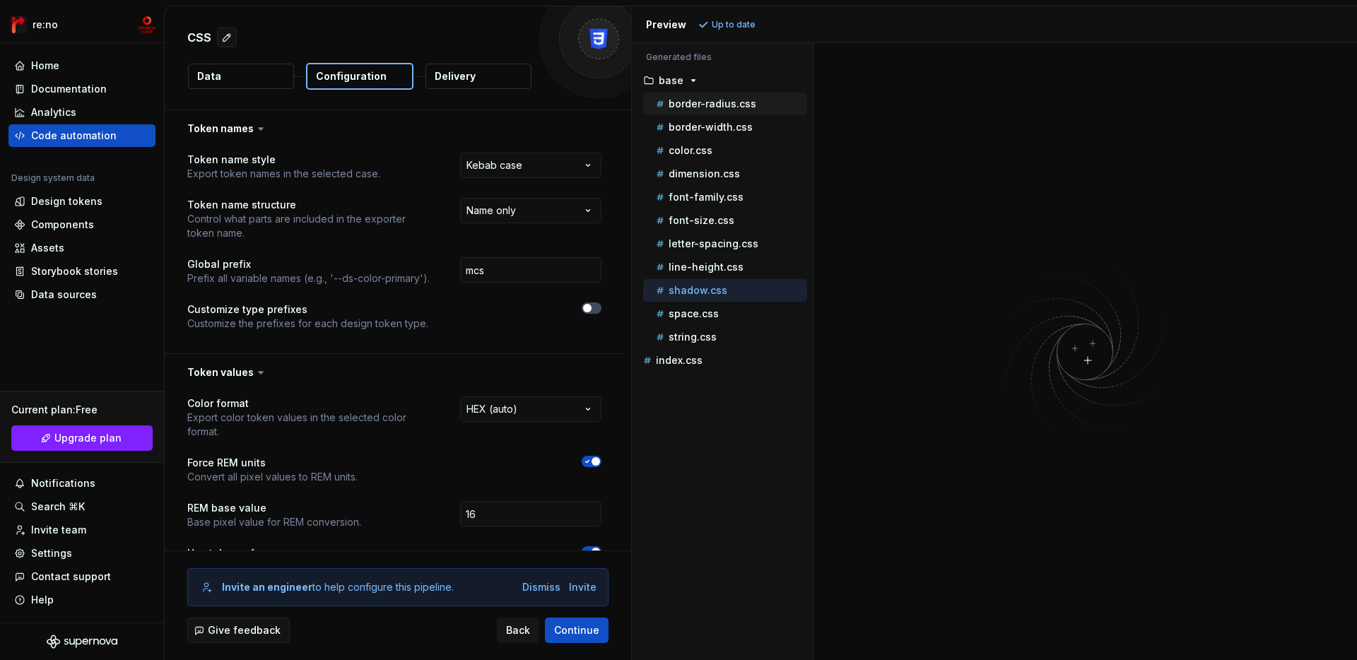
click at [675, 105] on p "border-radius.css" at bounding box center [713, 103] width 88 height 11
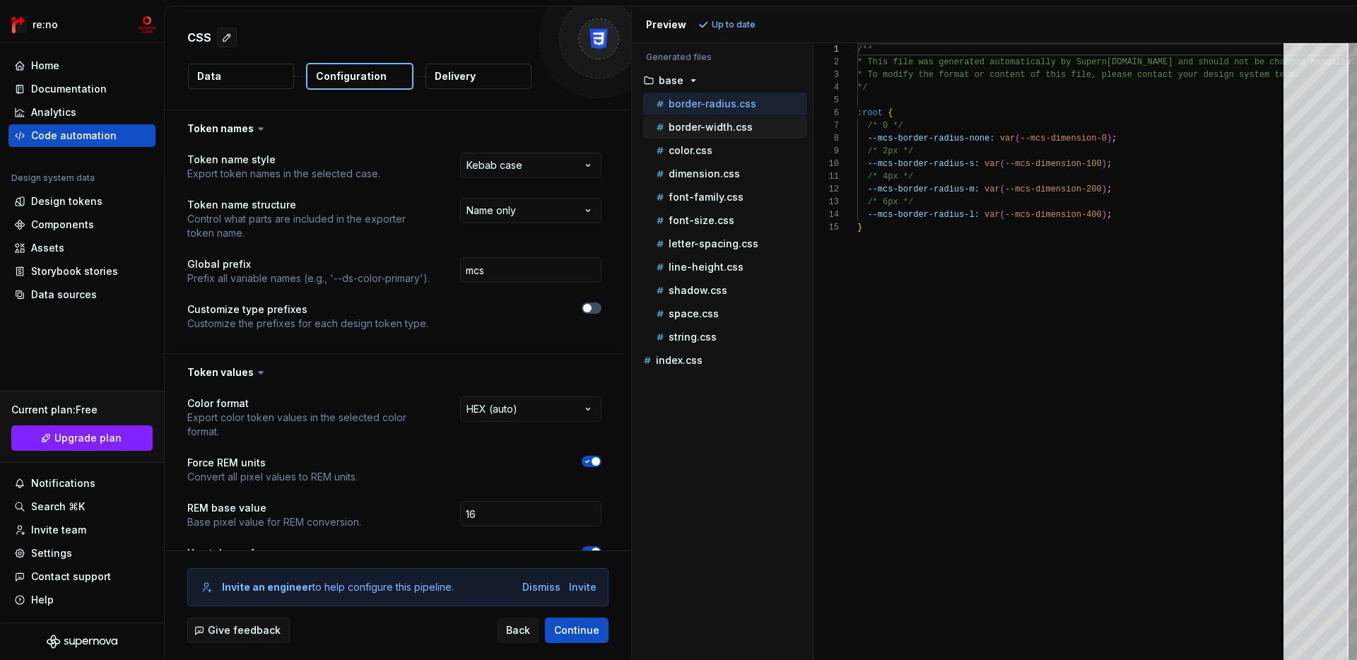
click at [680, 129] on p "border-width.css" at bounding box center [711, 127] width 84 height 11
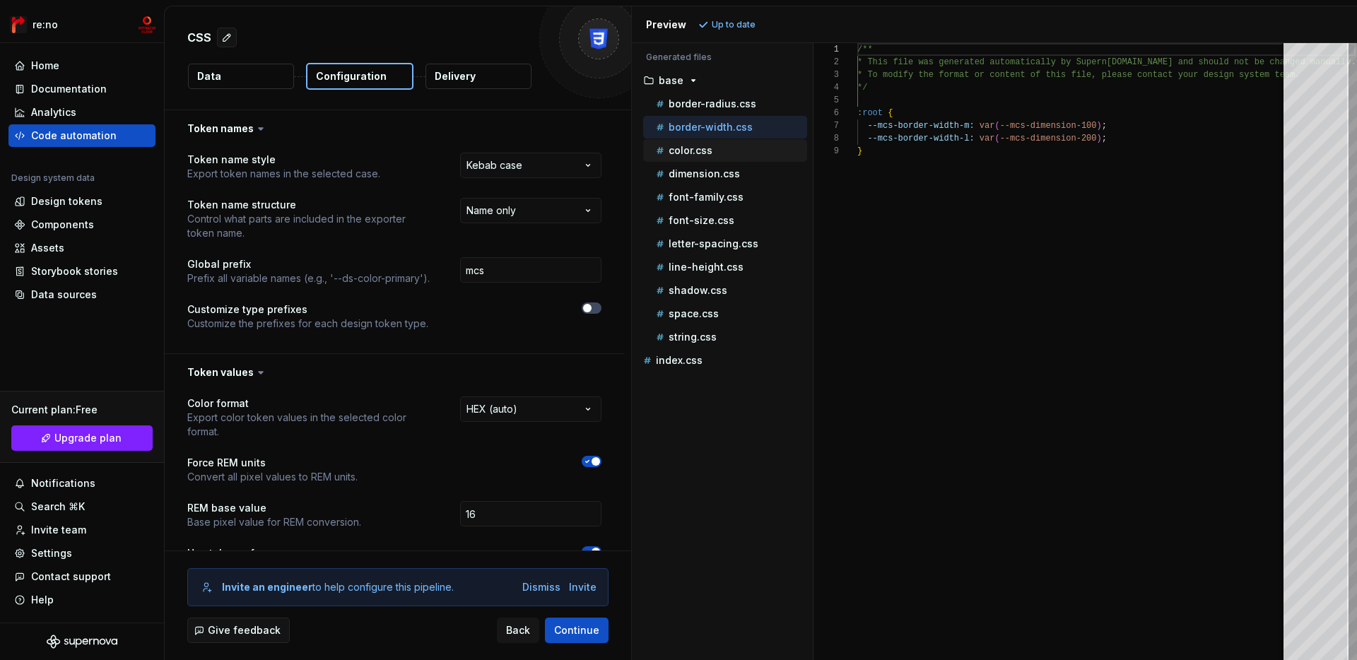
click at [682, 149] on p "color.css" at bounding box center [691, 150] width 44 height 11
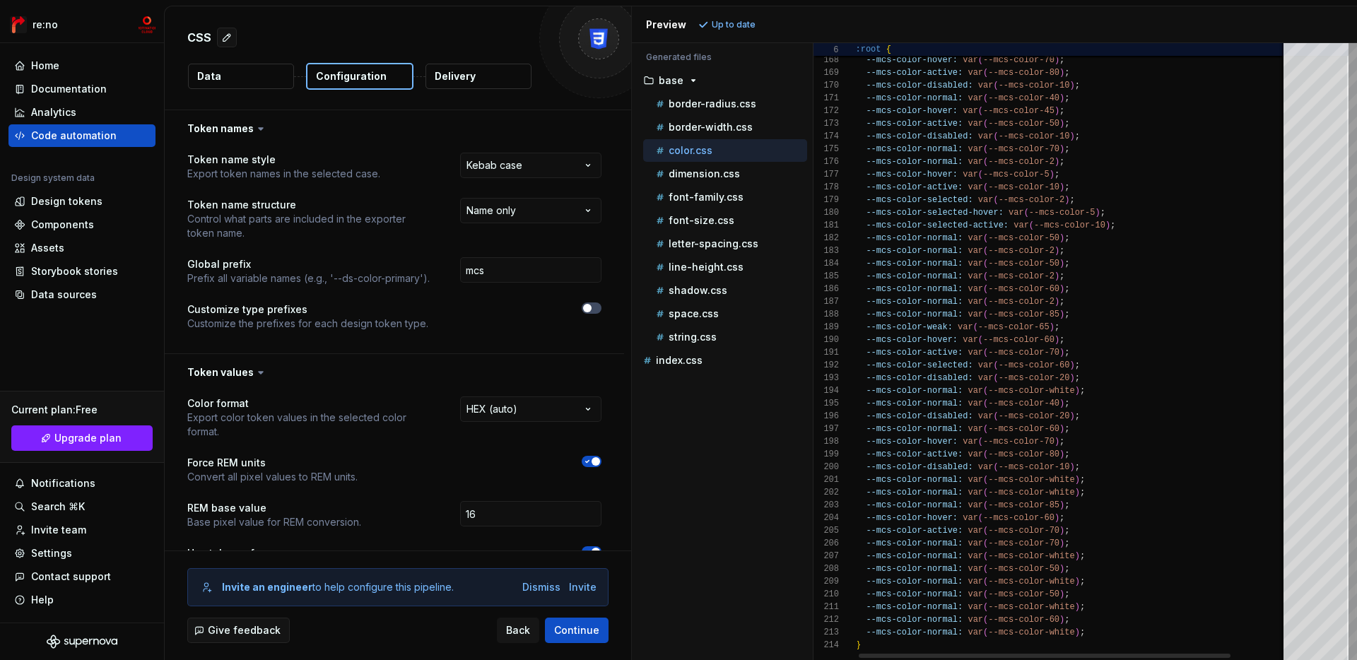
type textarea "**********"
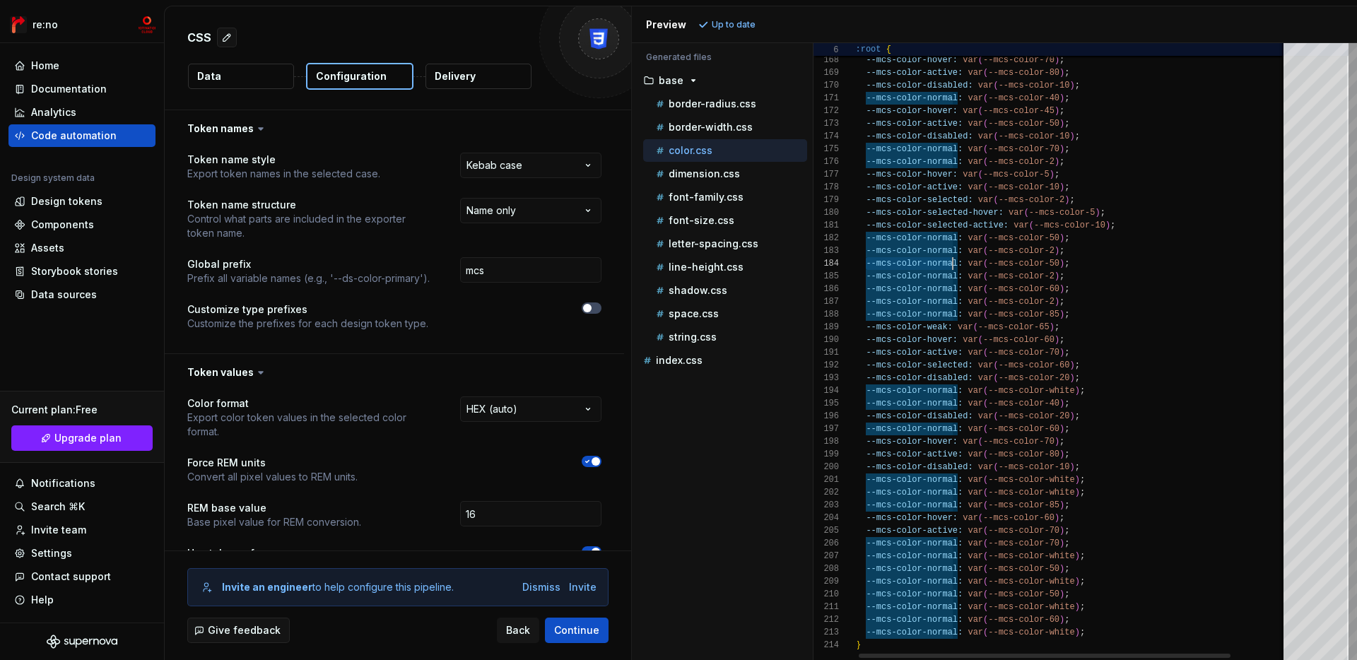
scroll to position [38, 103]
drag, startPoint x: 867, startPoint y: 264, endPoint x: 957, endPoint y: 264, distance: 89.8
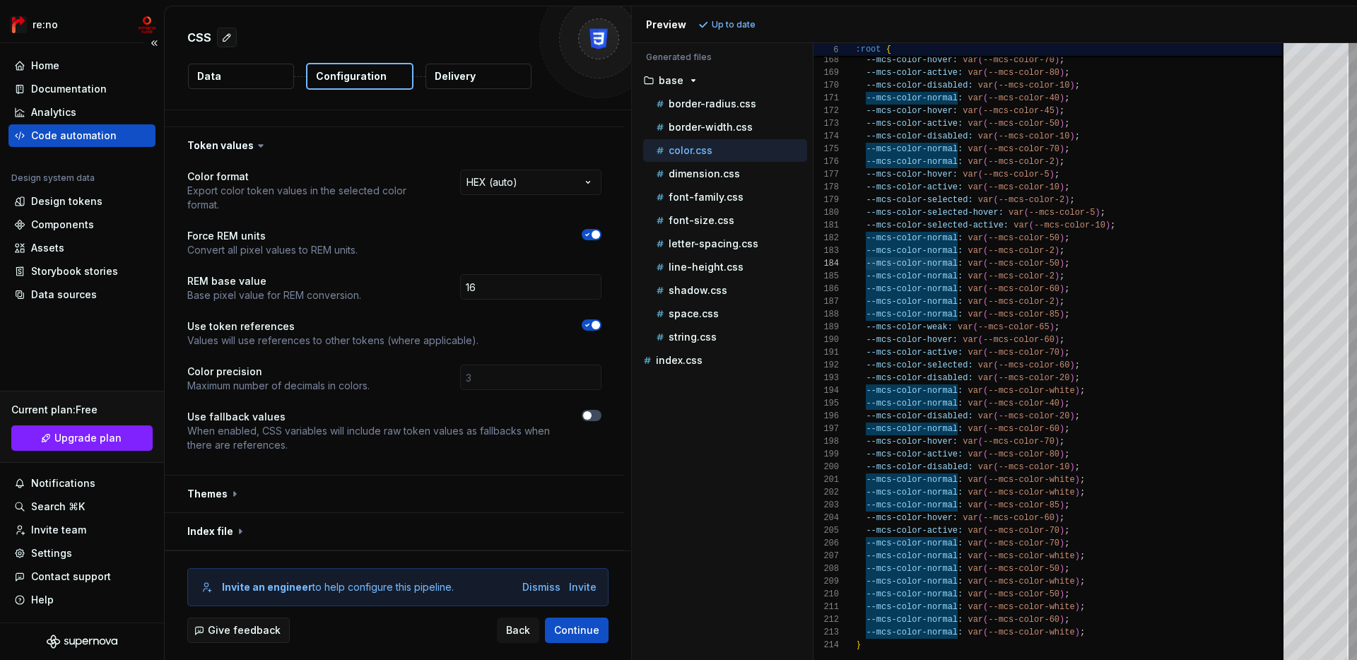
scroll to position [254, 0]
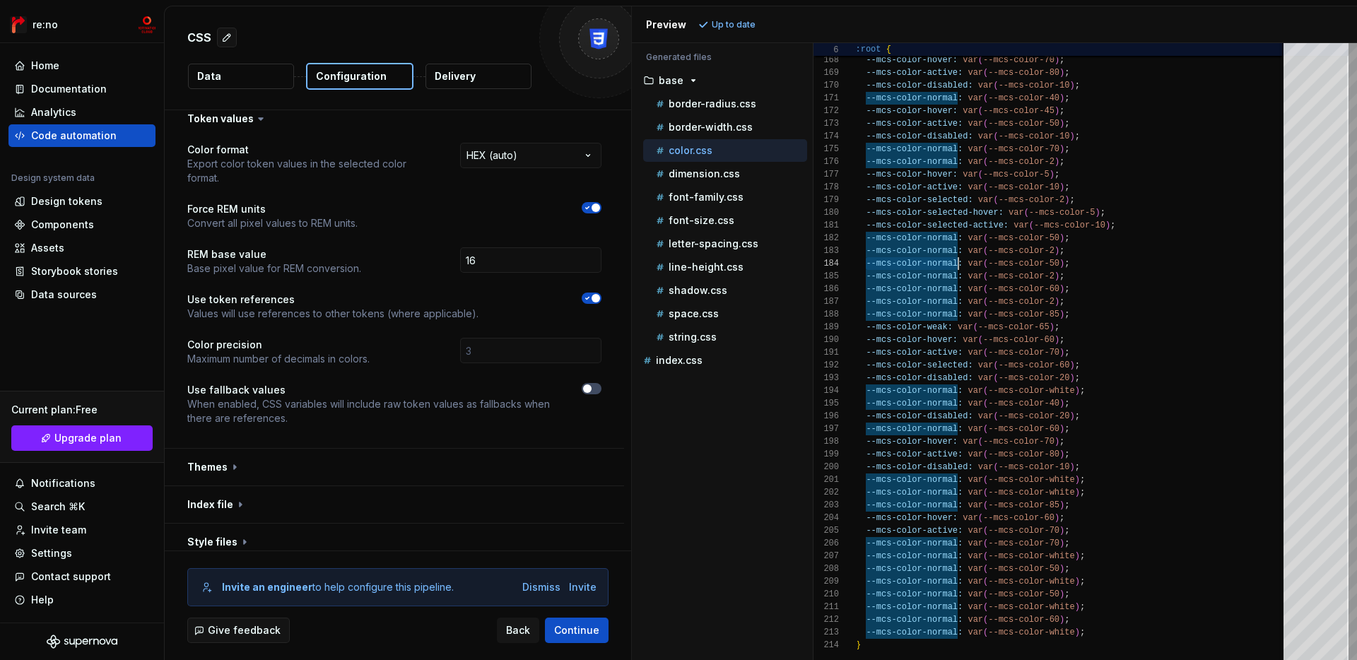
click at [703, 153] on p "color.css" at bounding box center [691, 150] width 44 height 11
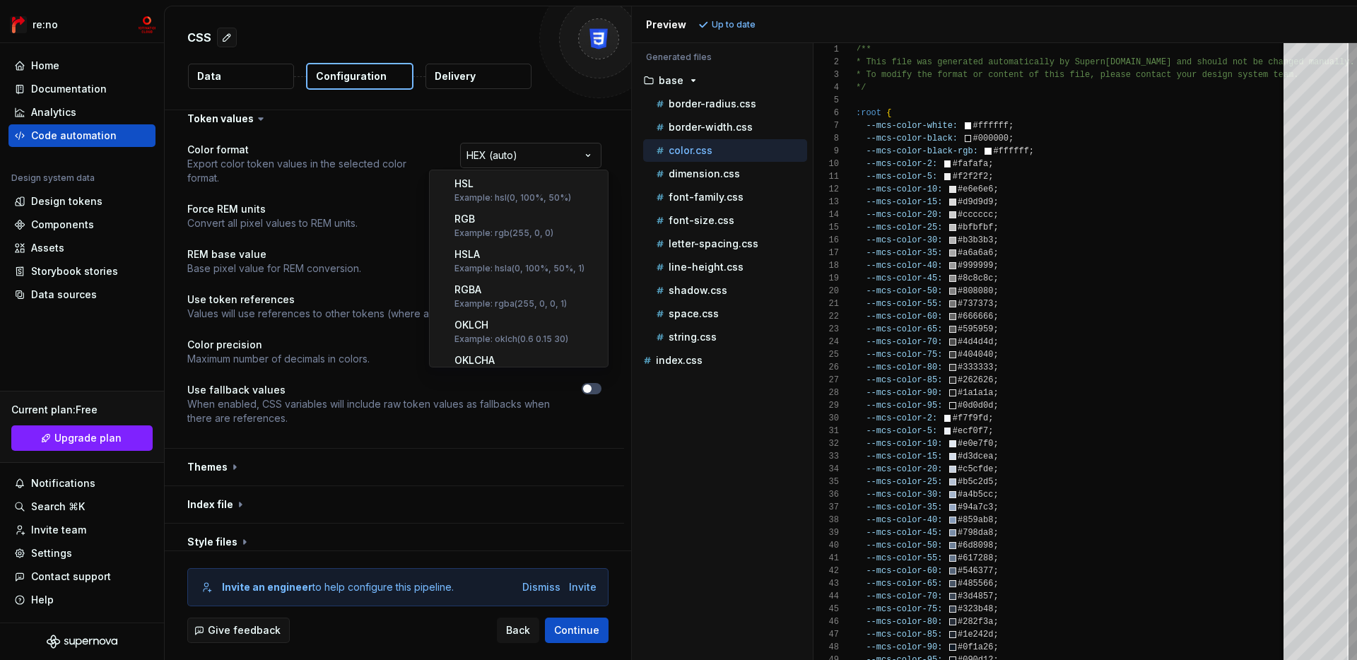
click at [537, 156] on html "**********" at bounding box center [678, 330] width 1357 height 660
click at [577, 153] on html "**********" at bounding box center [678, 330] width 1357 height 660
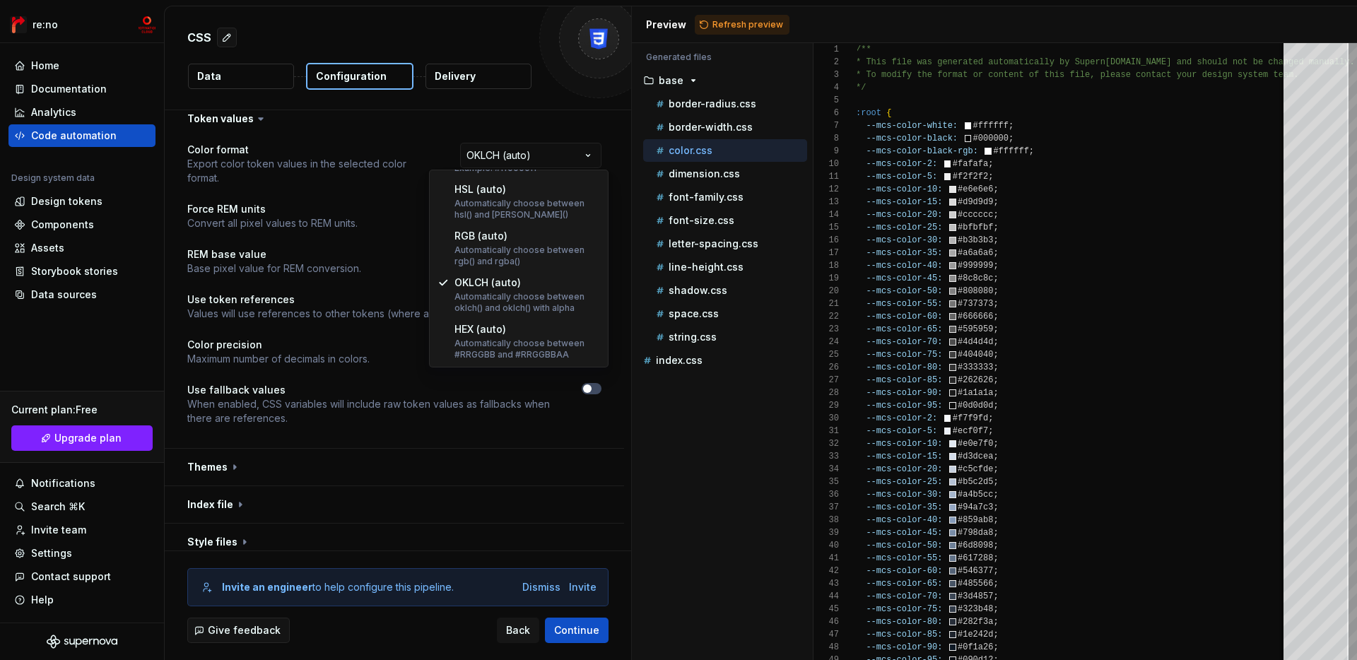
select select "**********"
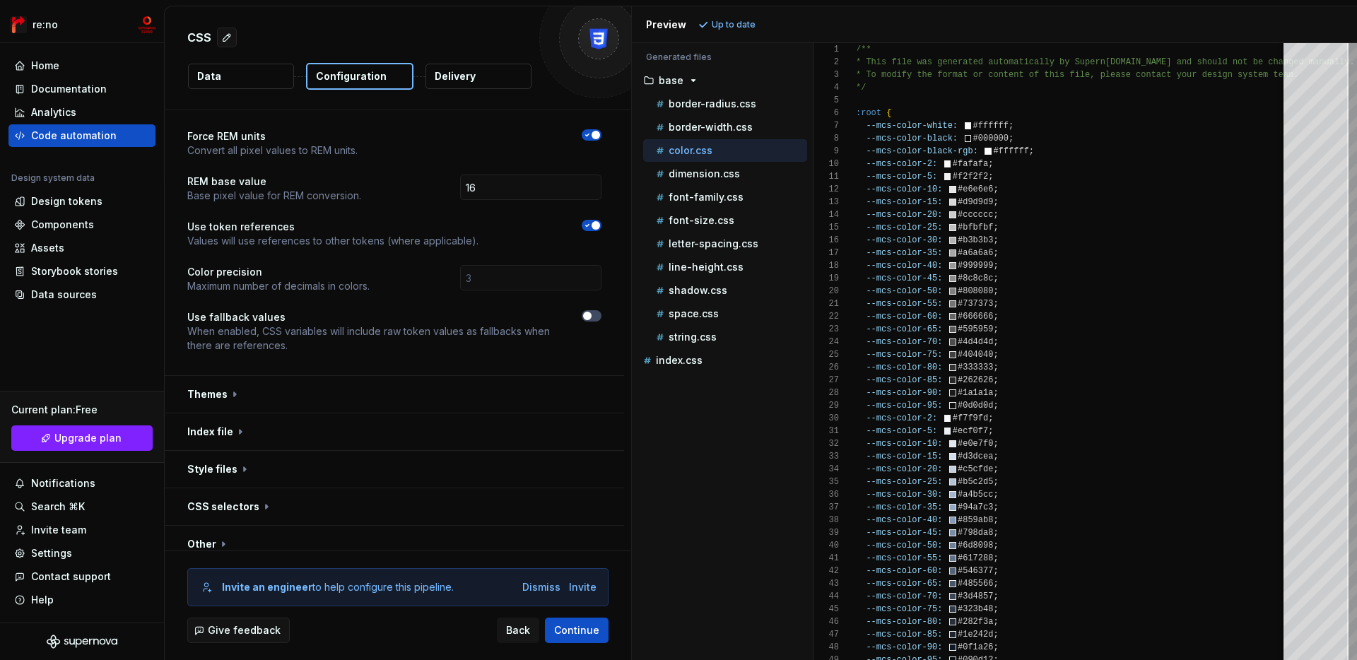
scroll to position [363, 0]
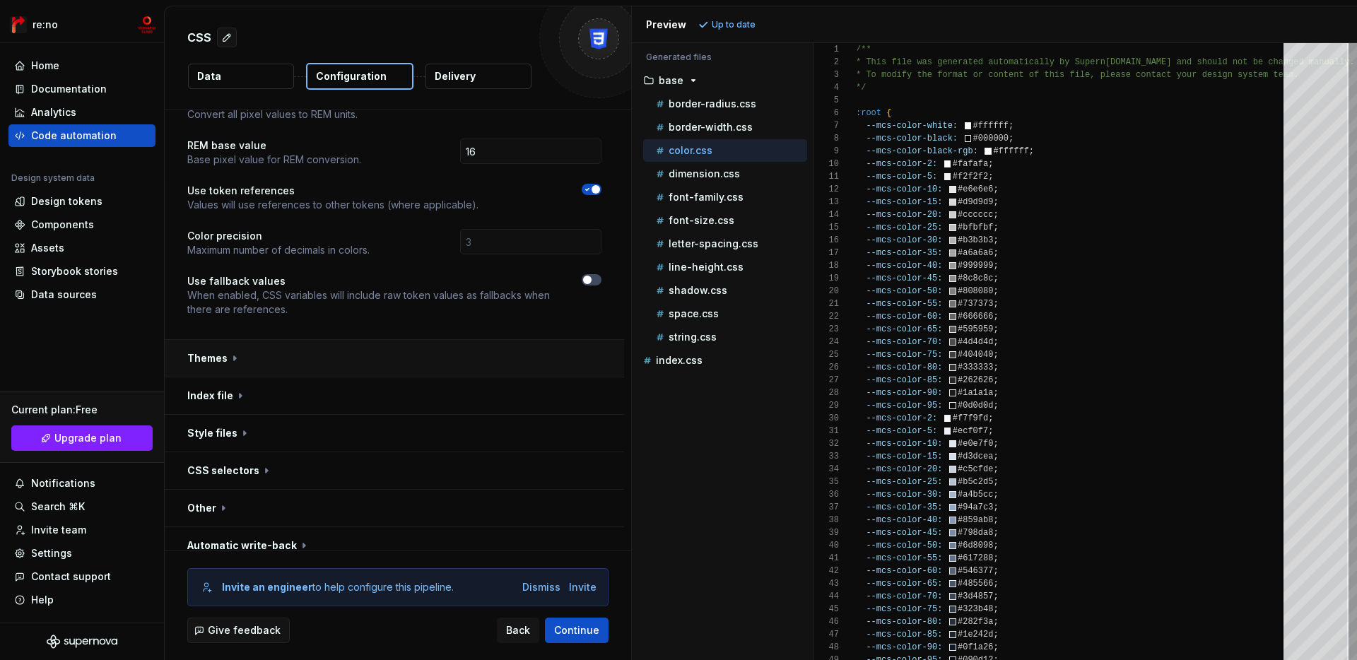
click at [426, 347] on button "button" at bounding box center [395, 358] width 460 height 37
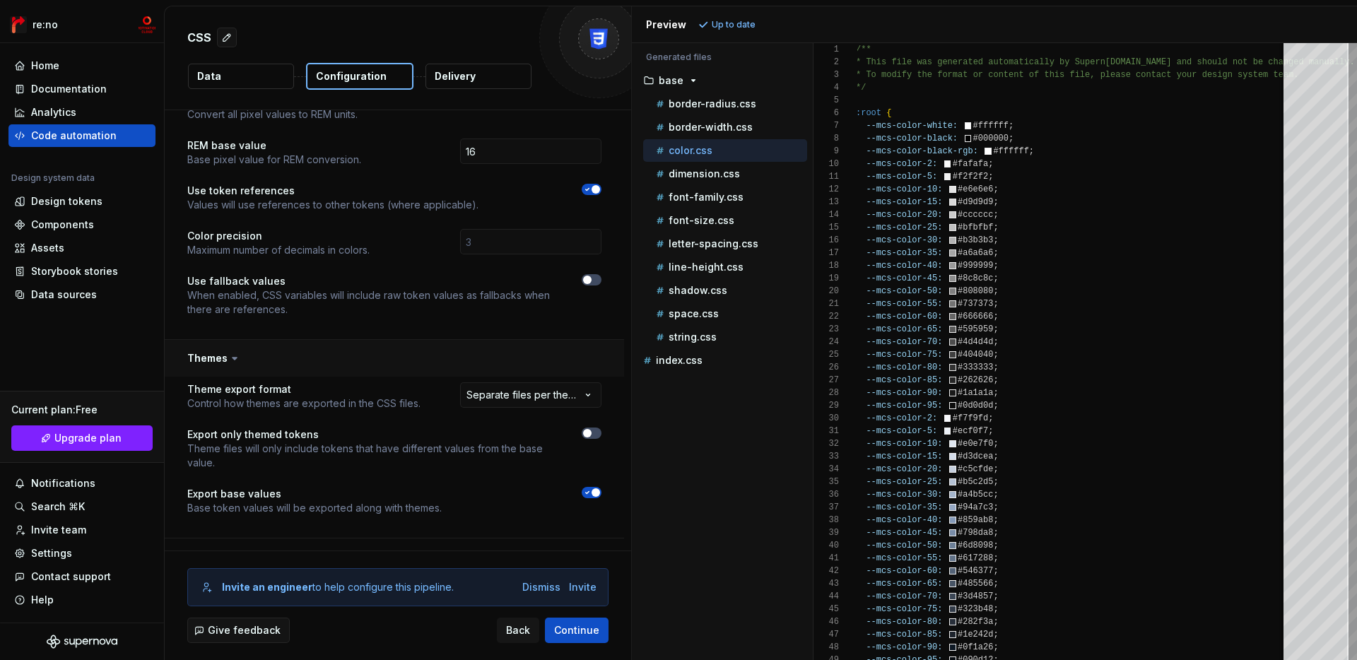
click at [426, 347] on button "button" at bounding box center [395, 358] width 460 height 37
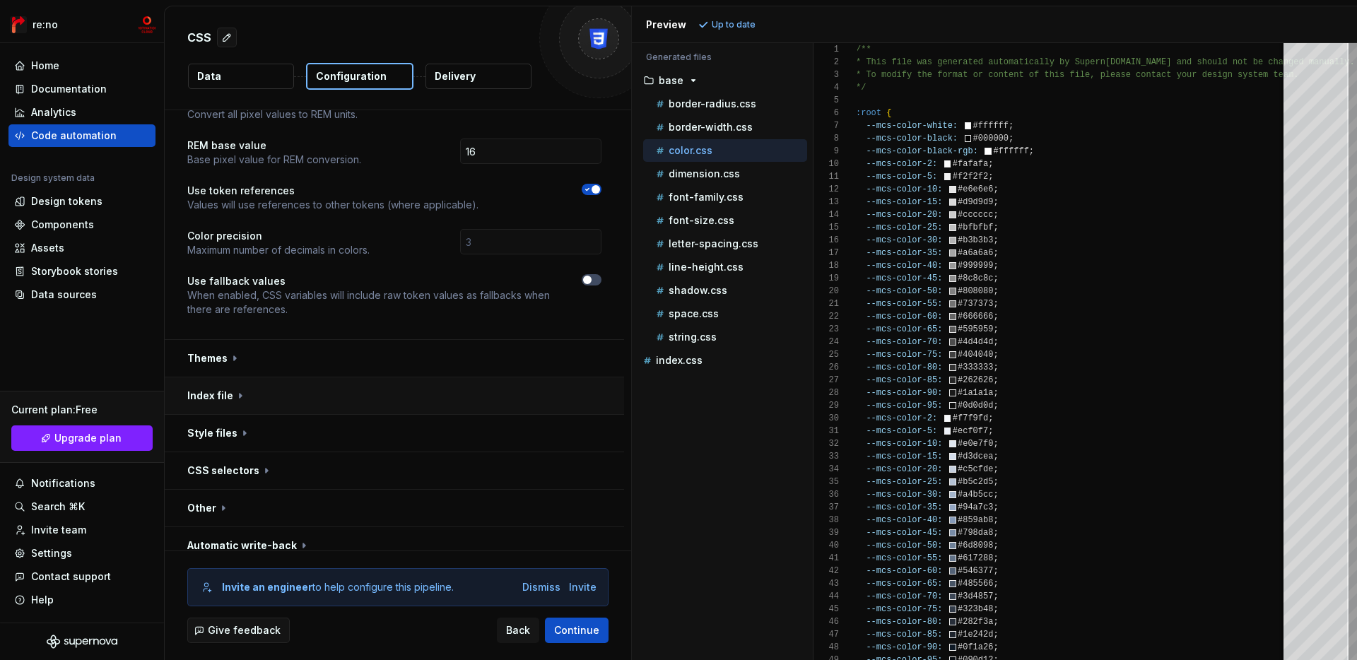
click at [422, 382] on button "button" at bounding box center [395, 396] width 460 height 37
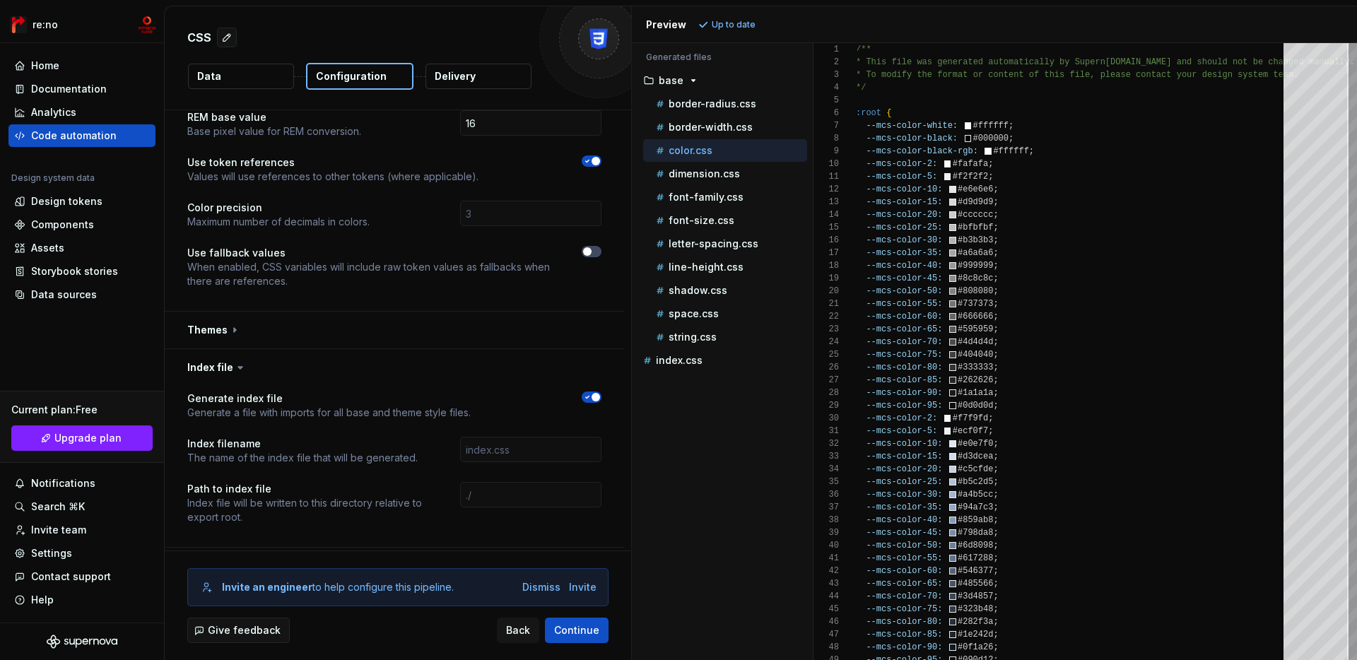
scroll to position [396, 0]
click at [451, 344] on button "button" at bounding box center [395, 362] width 460 height 37
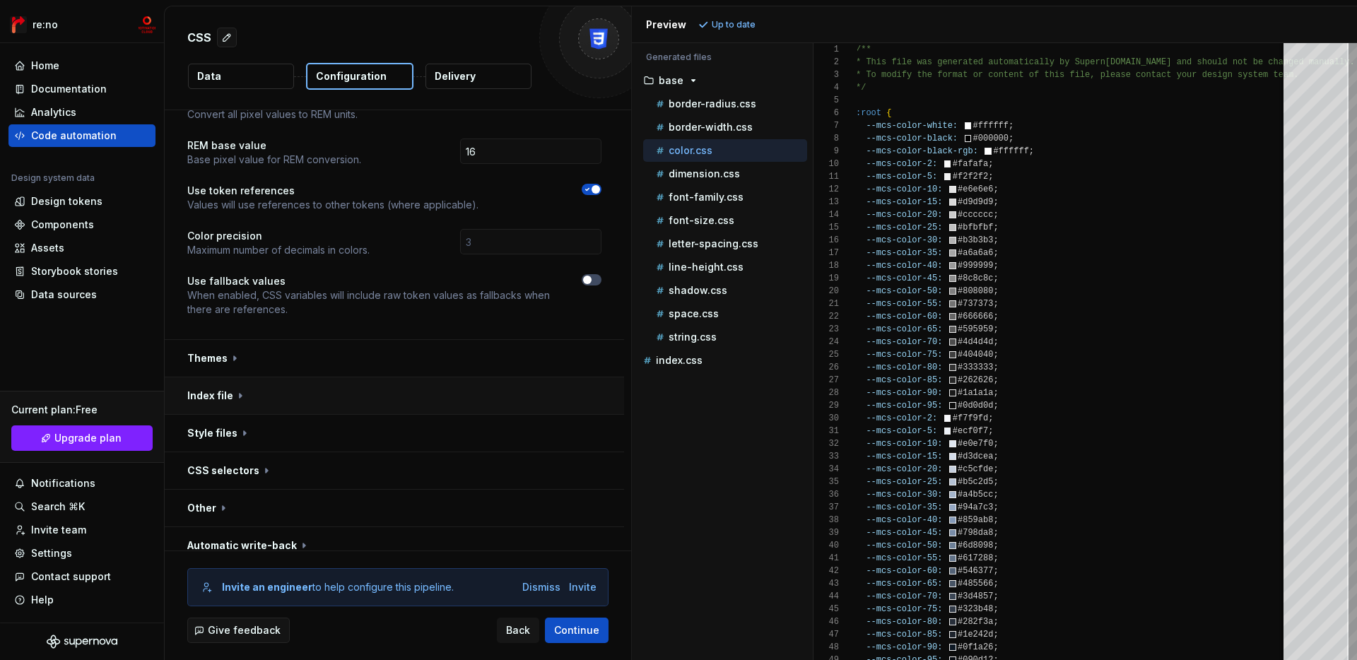
click at [447, 384] on button "button" at bounding box center [395, 396] width 460 height 37
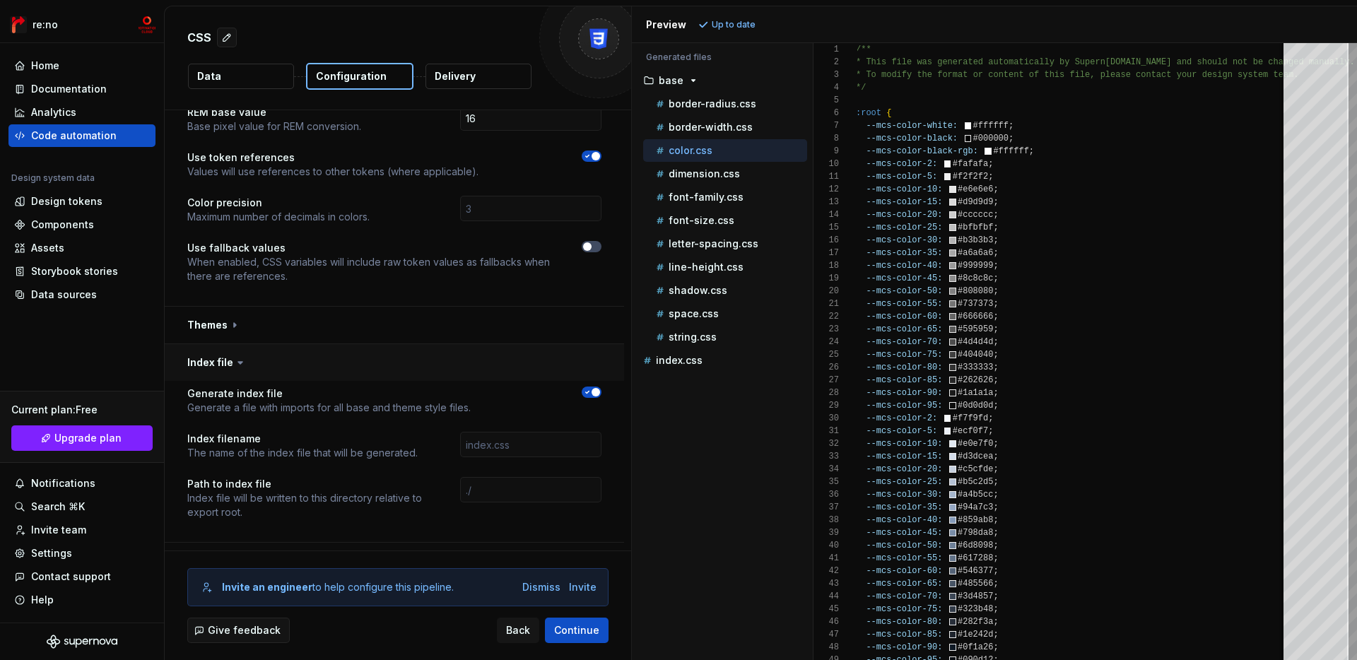
click at [473, 345] on button "button" at bounding box center [395, 362] width 460 height 37
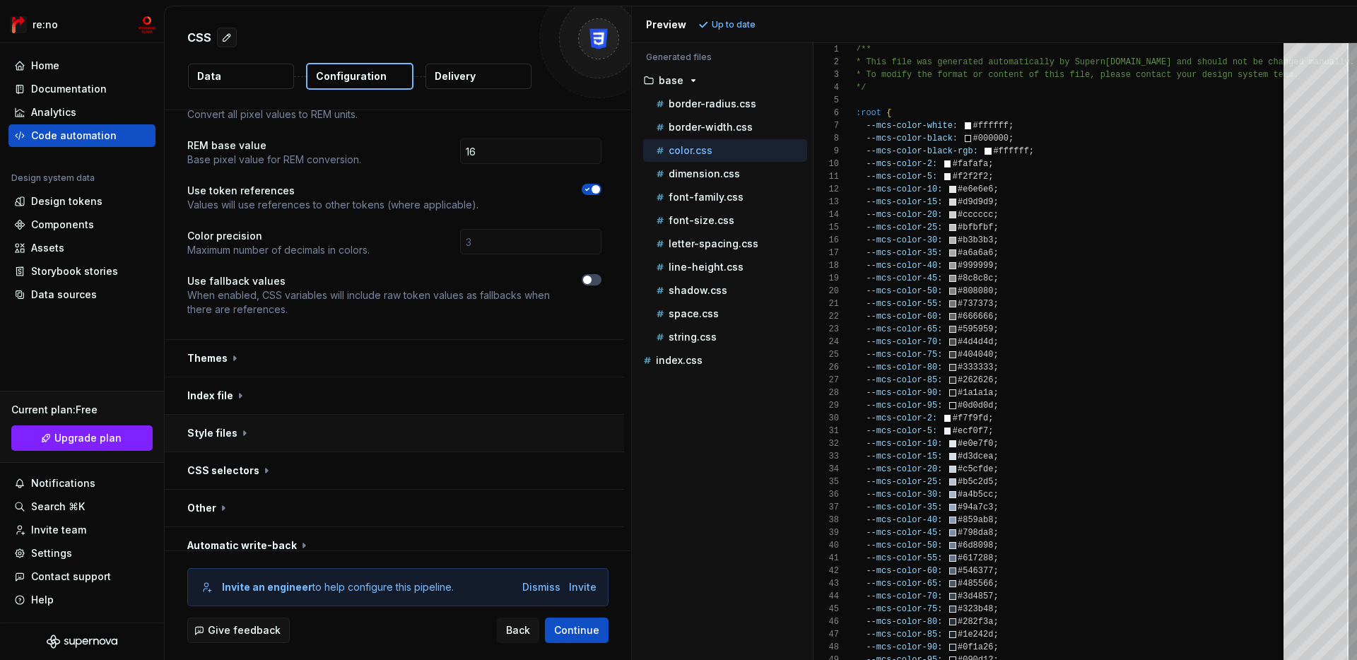
click at [425, 415] on button "button" at bounding box center [395, 433] width 460 height 37
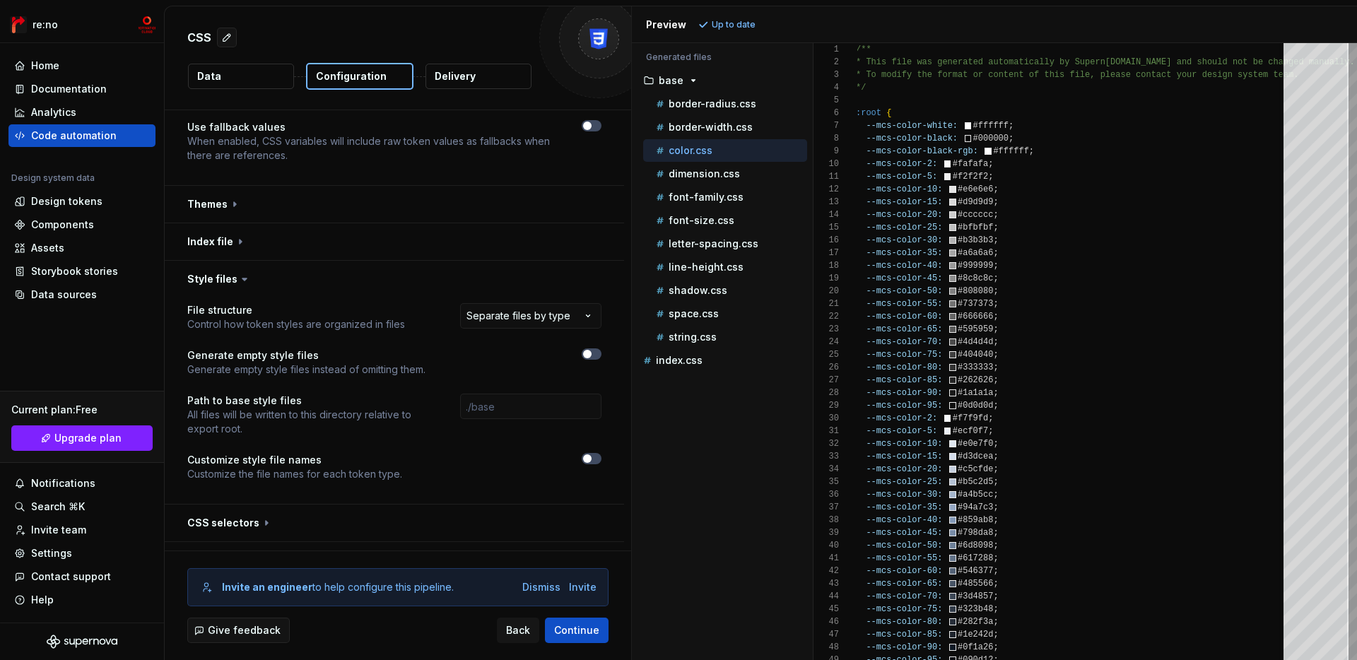
scroll to position [519, 0]
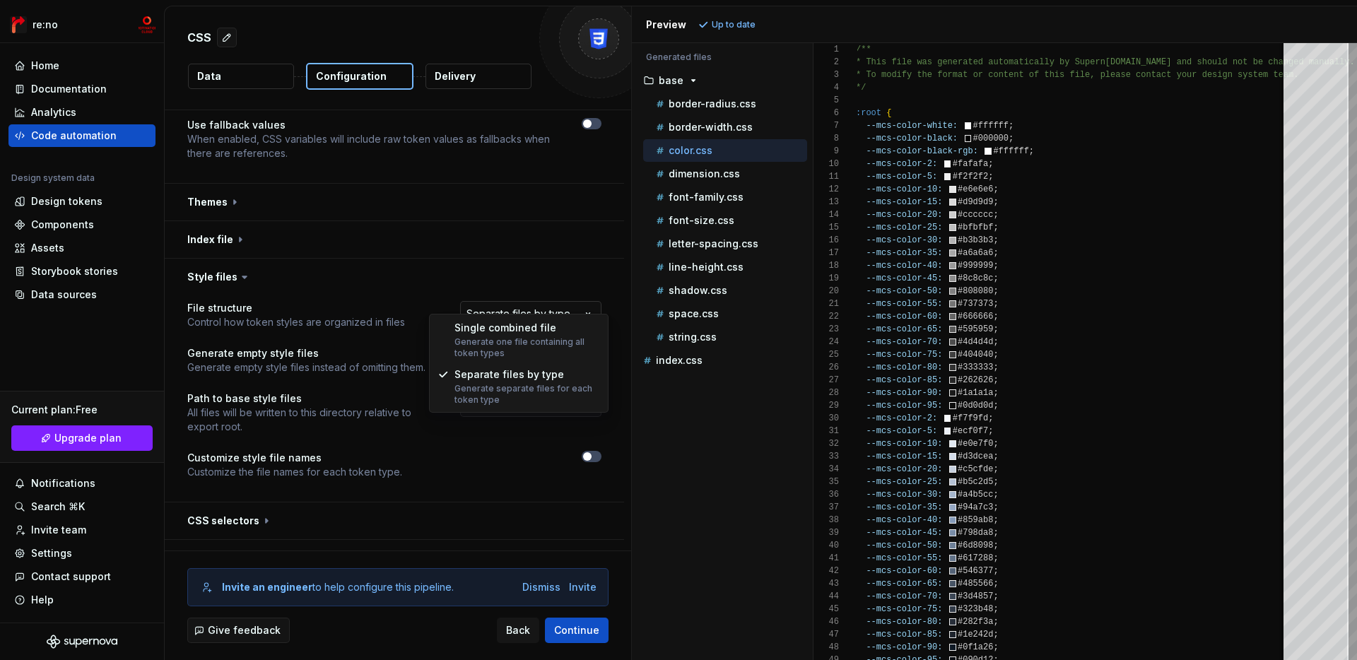
click at [537, 303] on html "**********" at bounding box center [678, 330] width 1357 height 660
click at [330, 344] on html "**********" at bounding box center [678, 330] width 1357 height 660
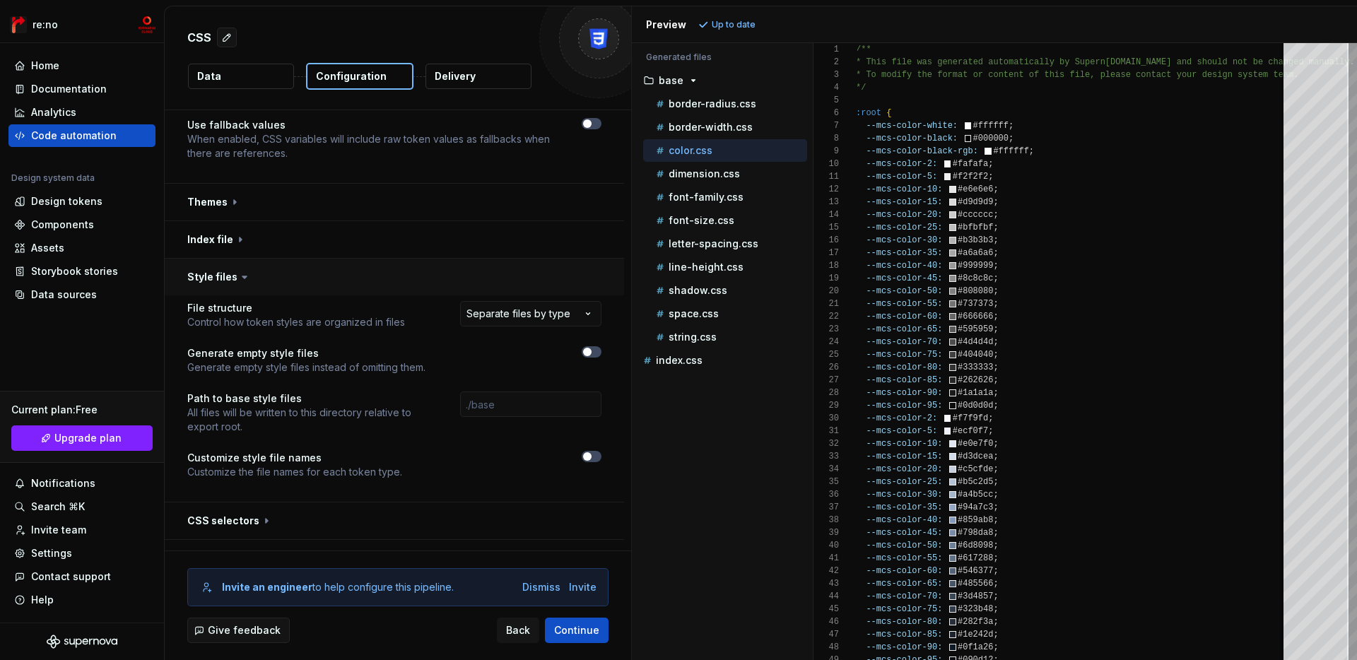
click at [312, 269] on button "button" at bounding box center [395, 277] width 460 height 37
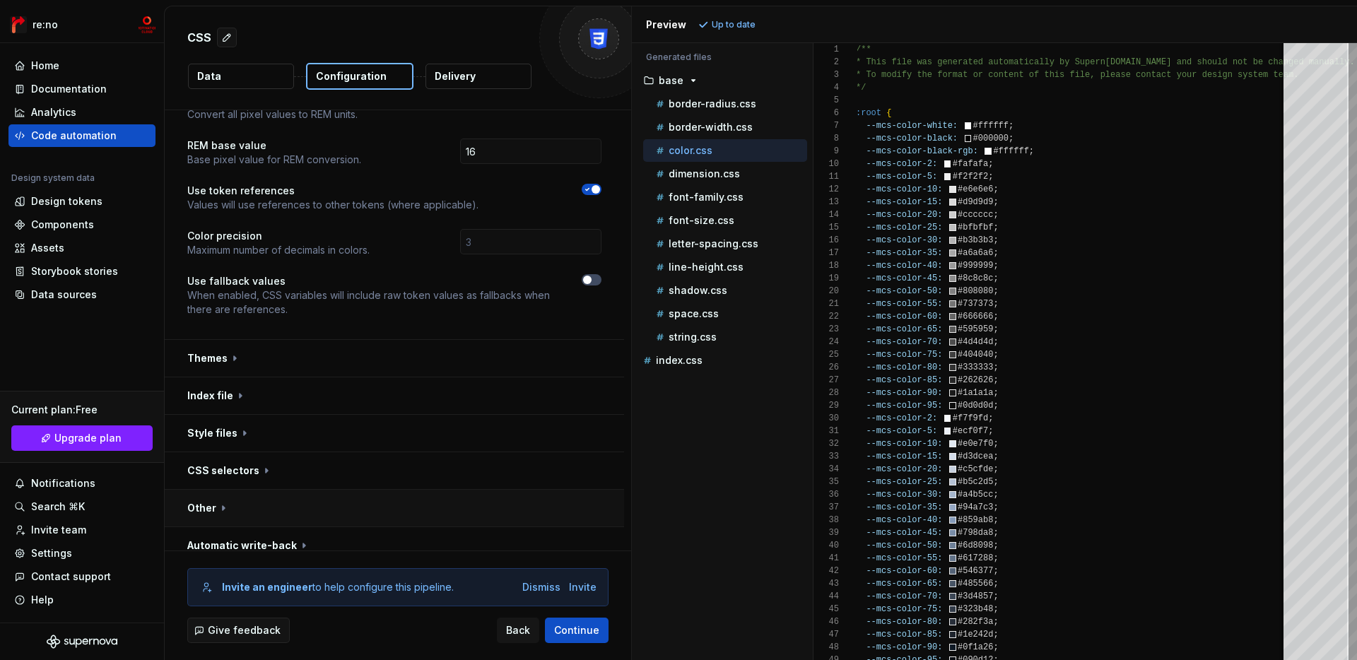
click at [352, 490] on button "button" at bounding box center [395, 508] width 460 height 37
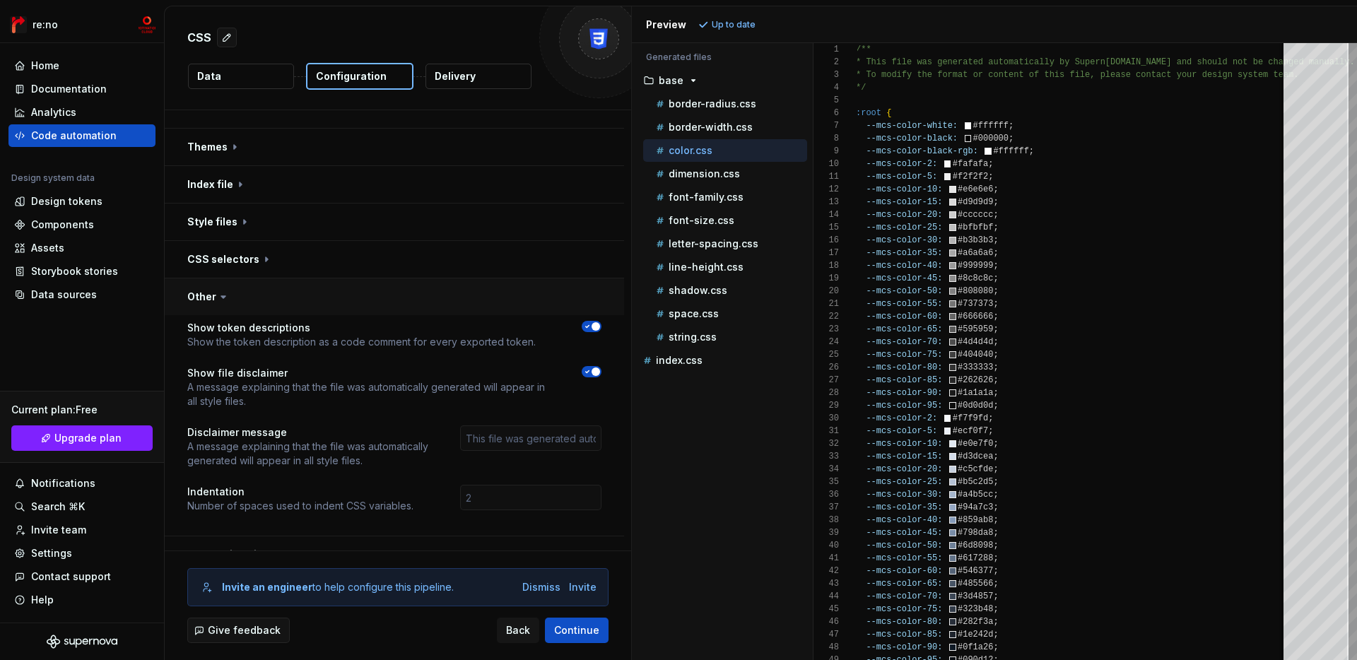
scroll to position [583, 0]
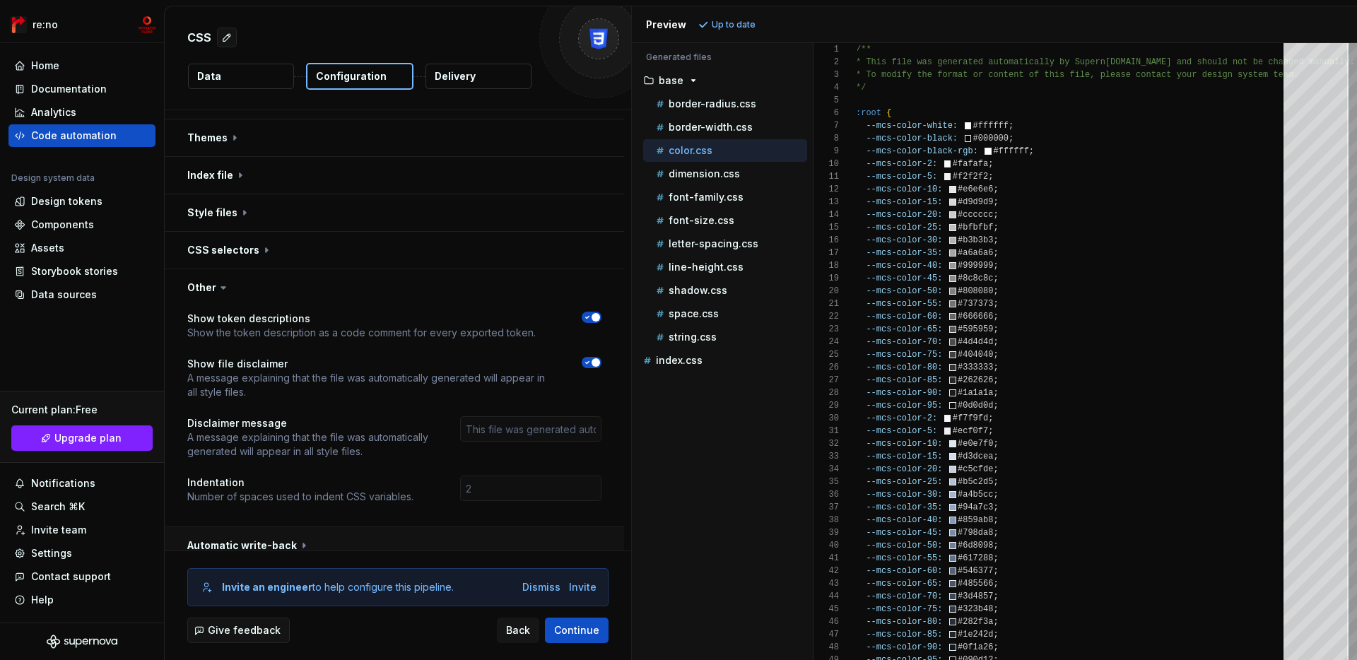
click at [361, 532] on button "button" at bounding box center [395, 545] width 460 height 37
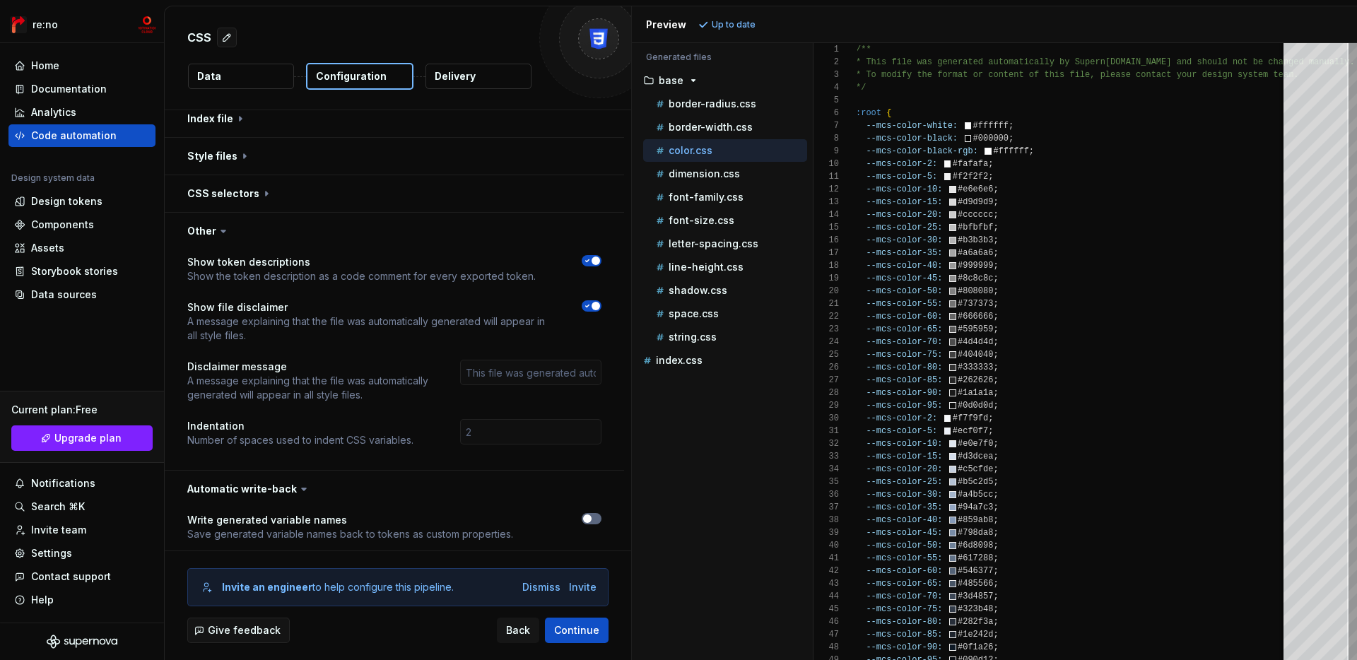
click at [599, 513] on button "button" at bounding box center [592, 518] width 20 height 11
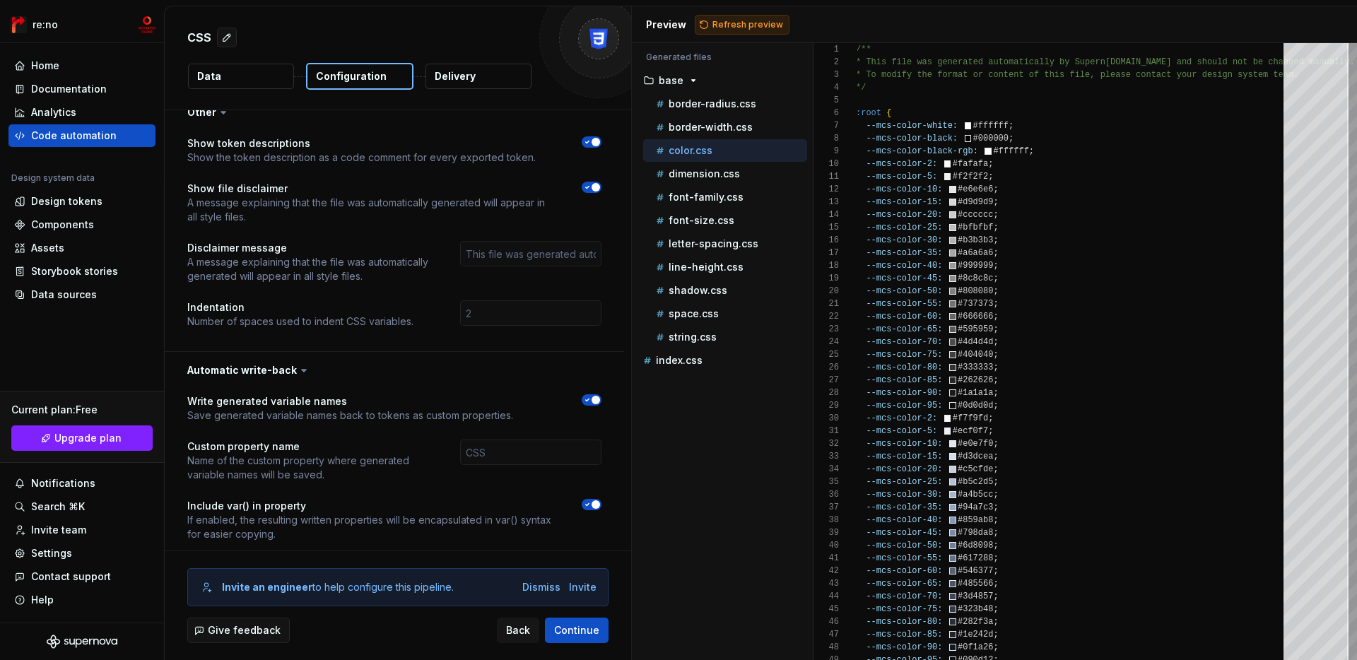
click at [731, 19] on span "Refresh preview" at bounding box center [748, 24] width 71 height 11
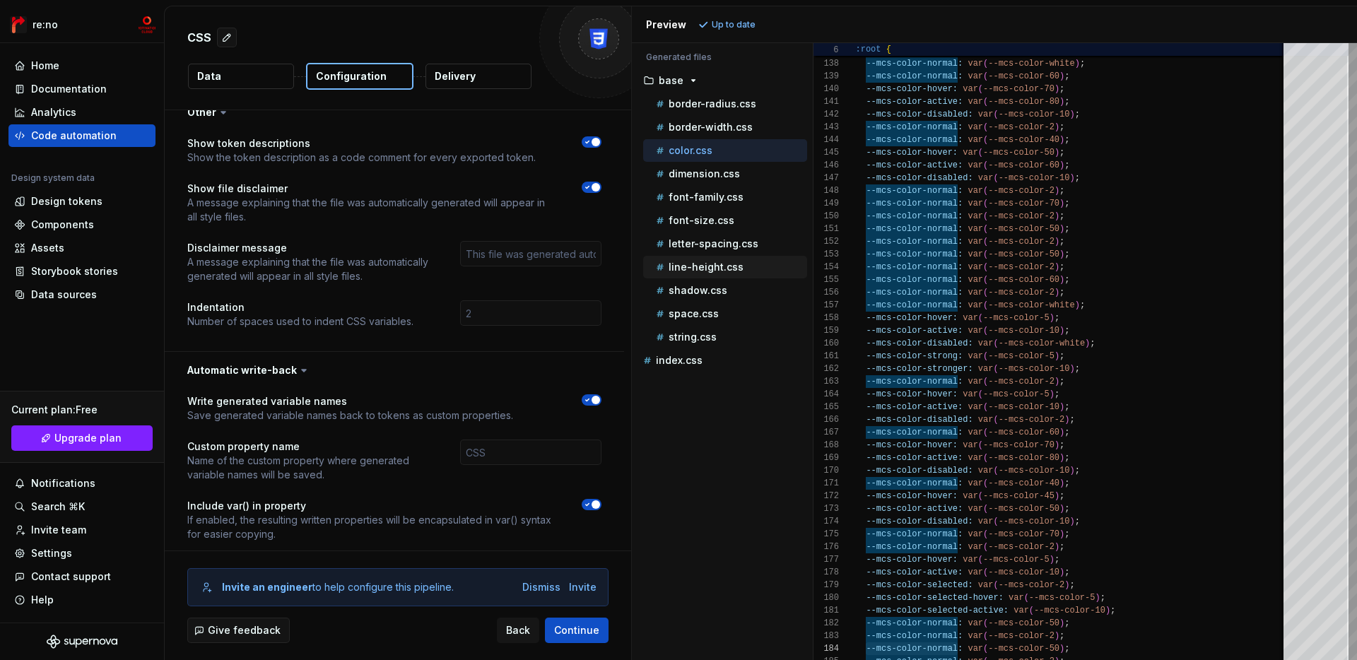
click at [724, 271] on p "line-height.css" at bounding box center [706, 267] width 75 height 11
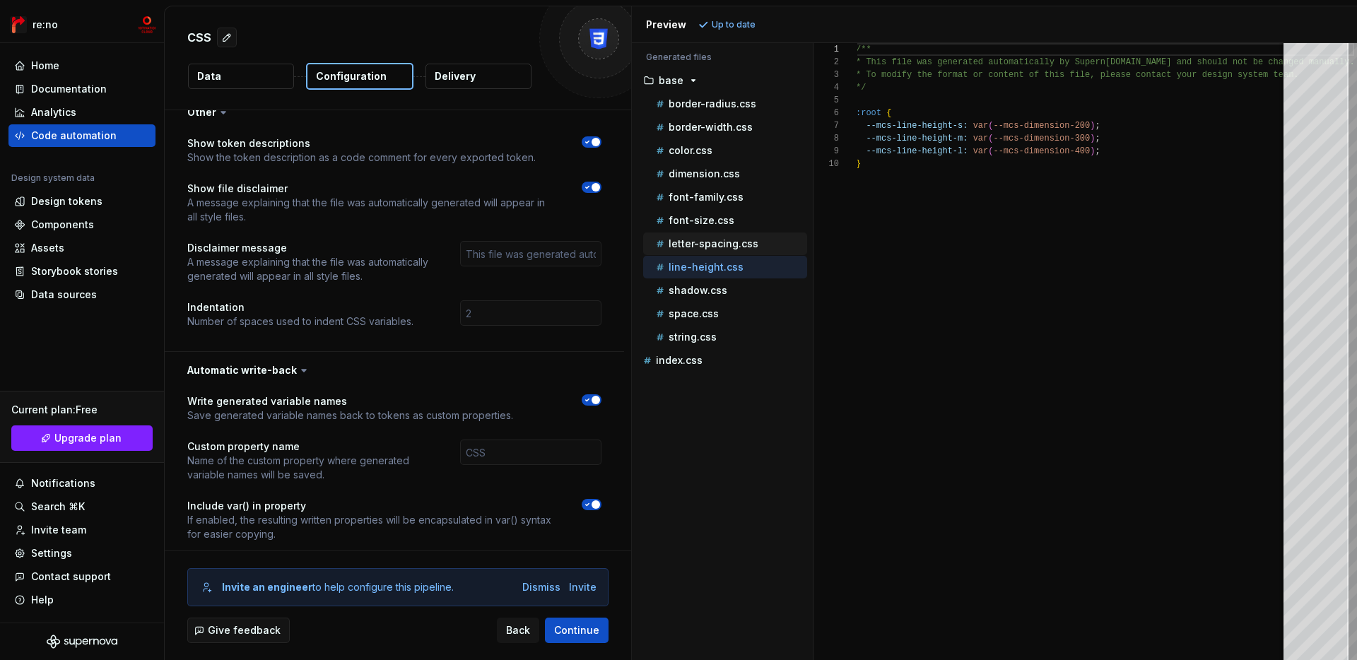
click at [725, 248] on p "letter-spacing.css" at bounding box center [714, 243] width 90 height 11
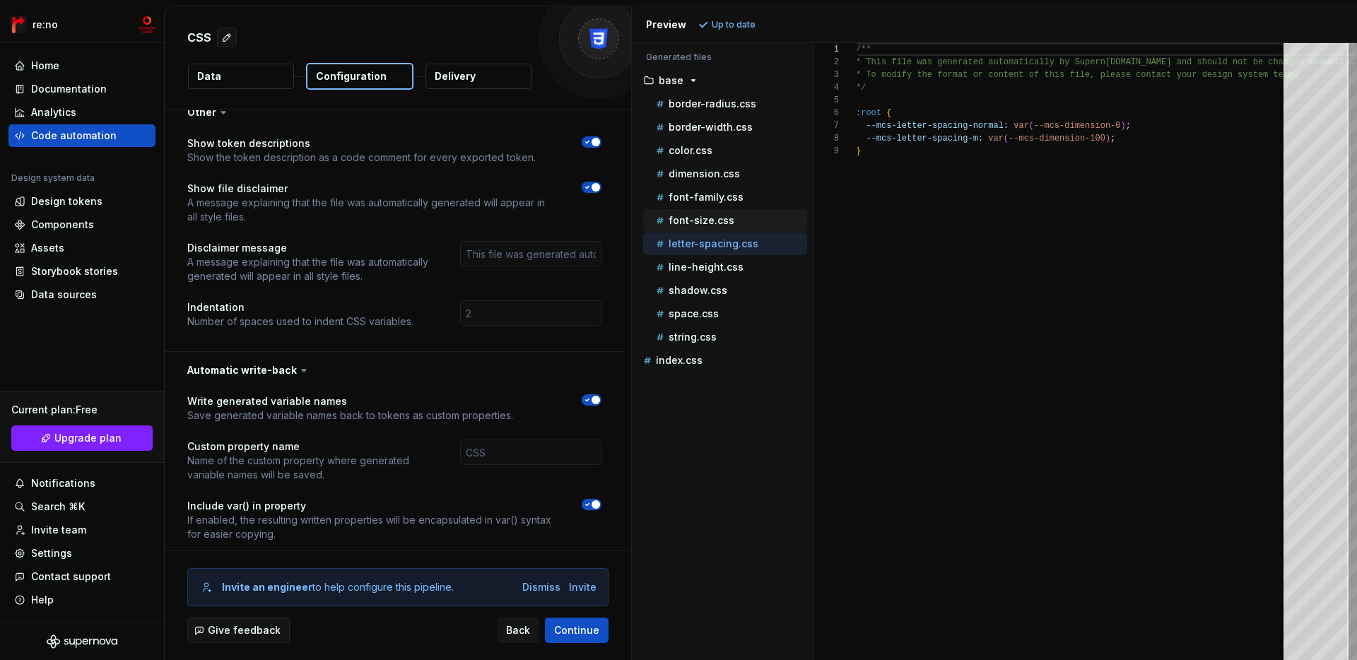
click at [712, 219] on p "font-size.css" at bounding box center [702, 220] width 66 height 11
type textarea "**********"
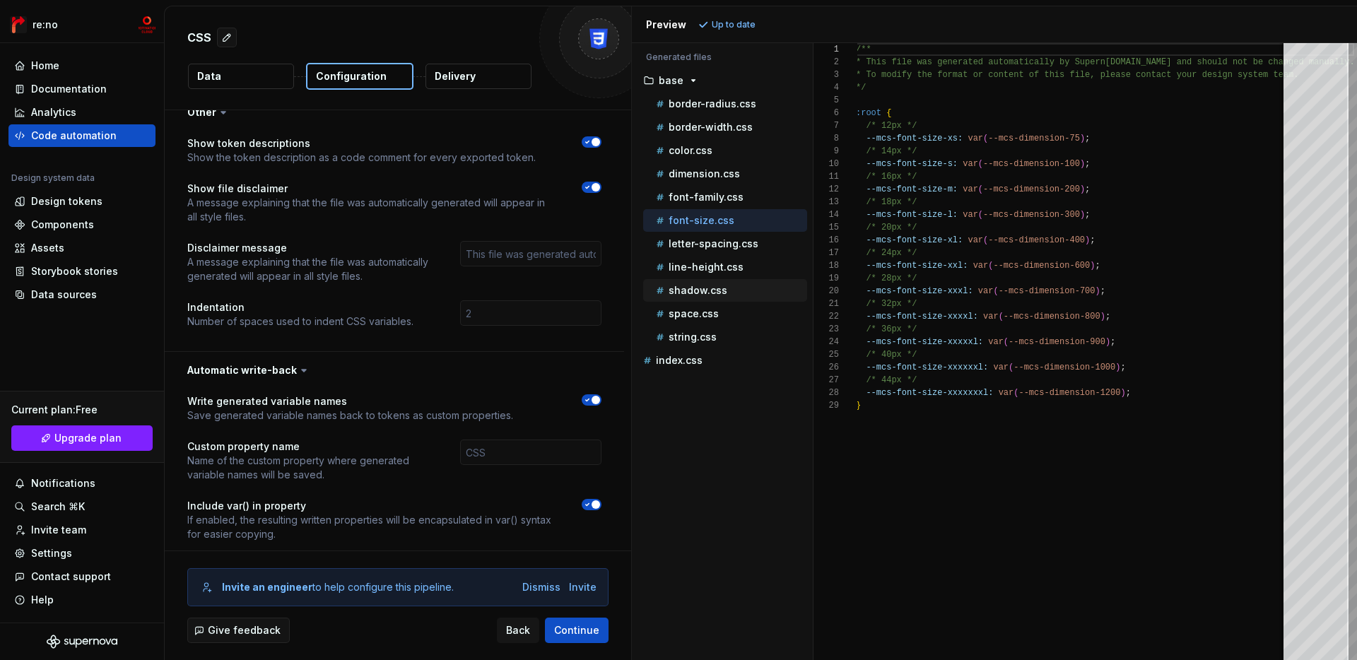
click at [679, 286] on p "shadow.css" at bounding box center [698, 290] width 59 height 11
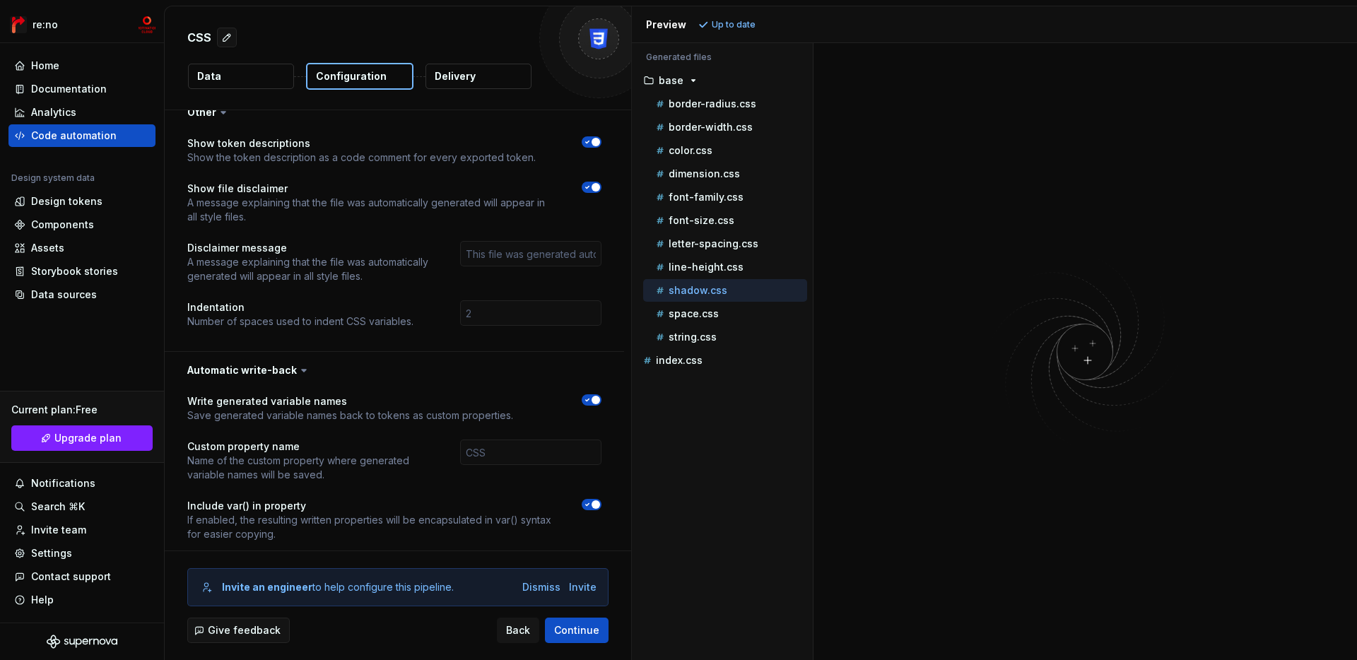
click at [600, 499] on button "button" at bounding box center [592, 504] width 20 height 11
click at [600, 396] on span "button" at bounding box center [596, 400] width 8 height 8
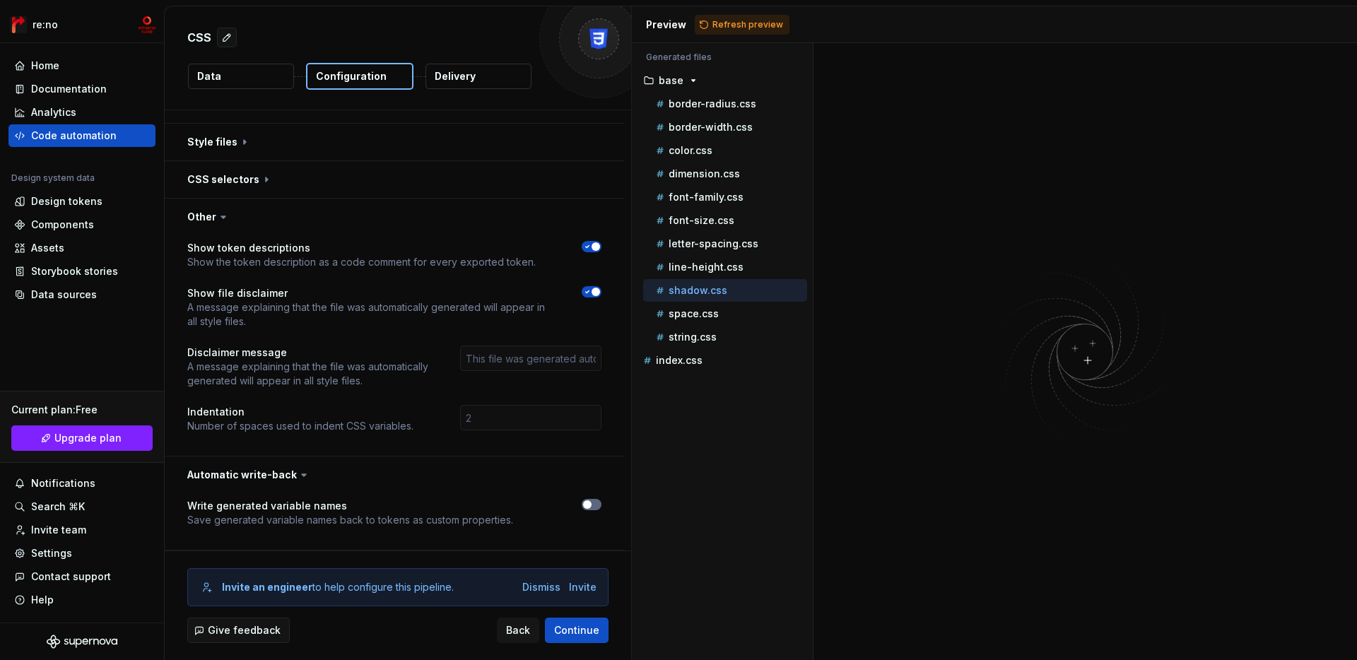
scroll to position [640, 0]
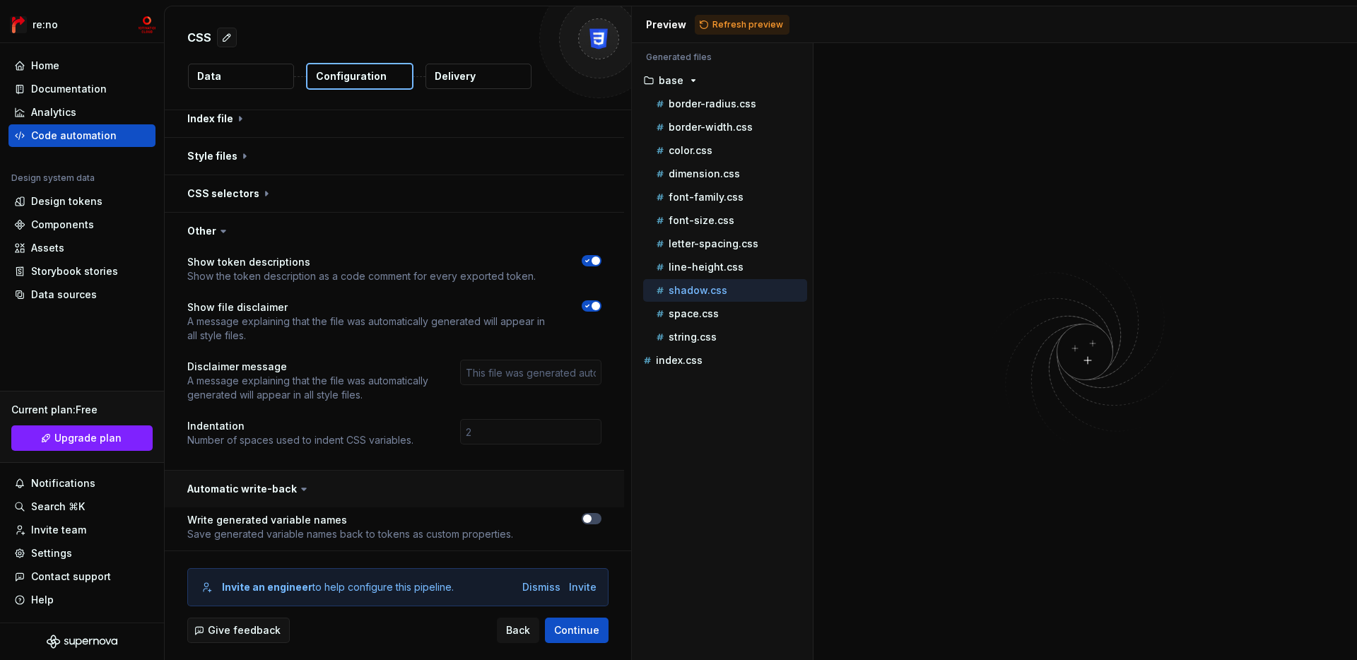
click at [282, 471] on button "button" at bounding box center [395, 489] width 460 height 37
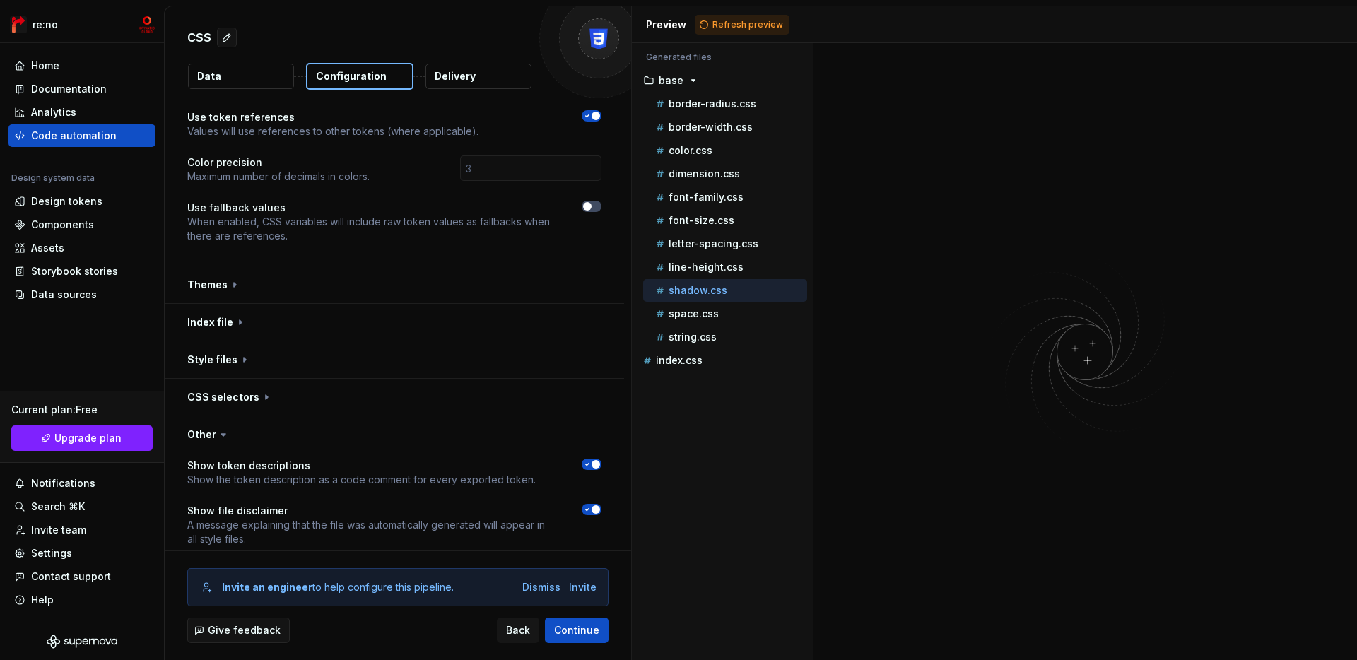
scroll to position [380, 0]
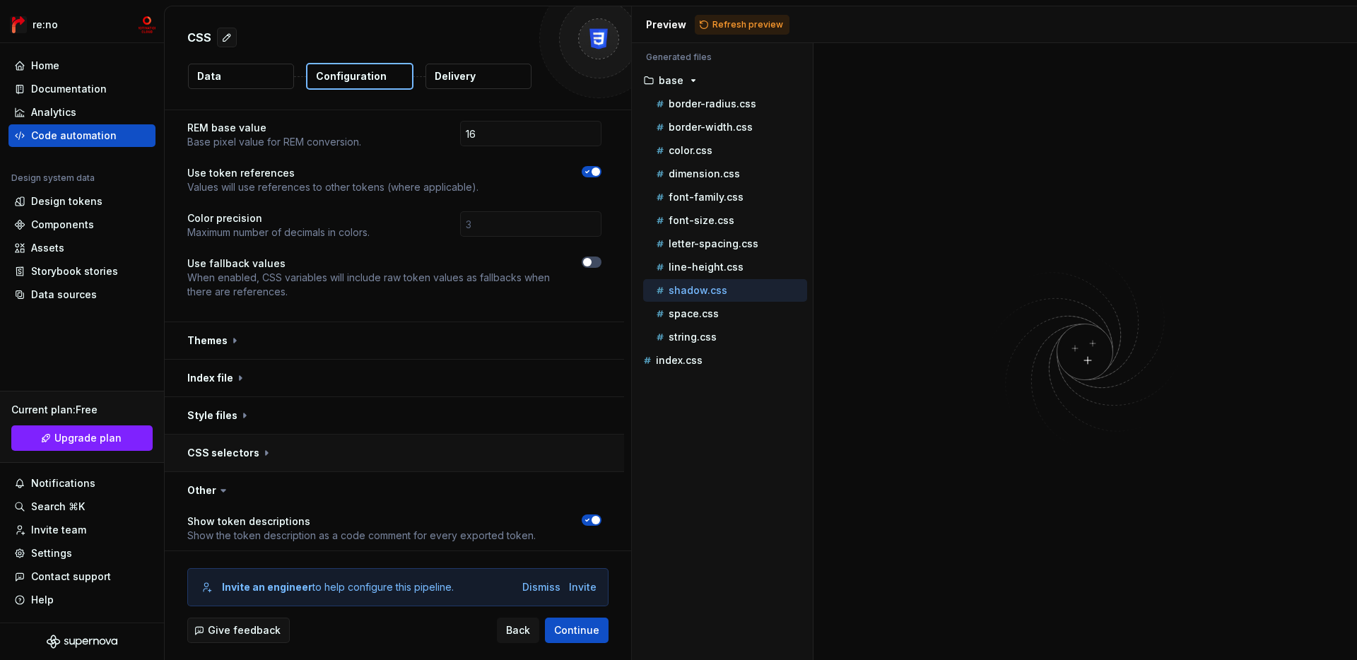
click at [324, 440] on button "button" at bounding box center [395, 453] width 460 height 37
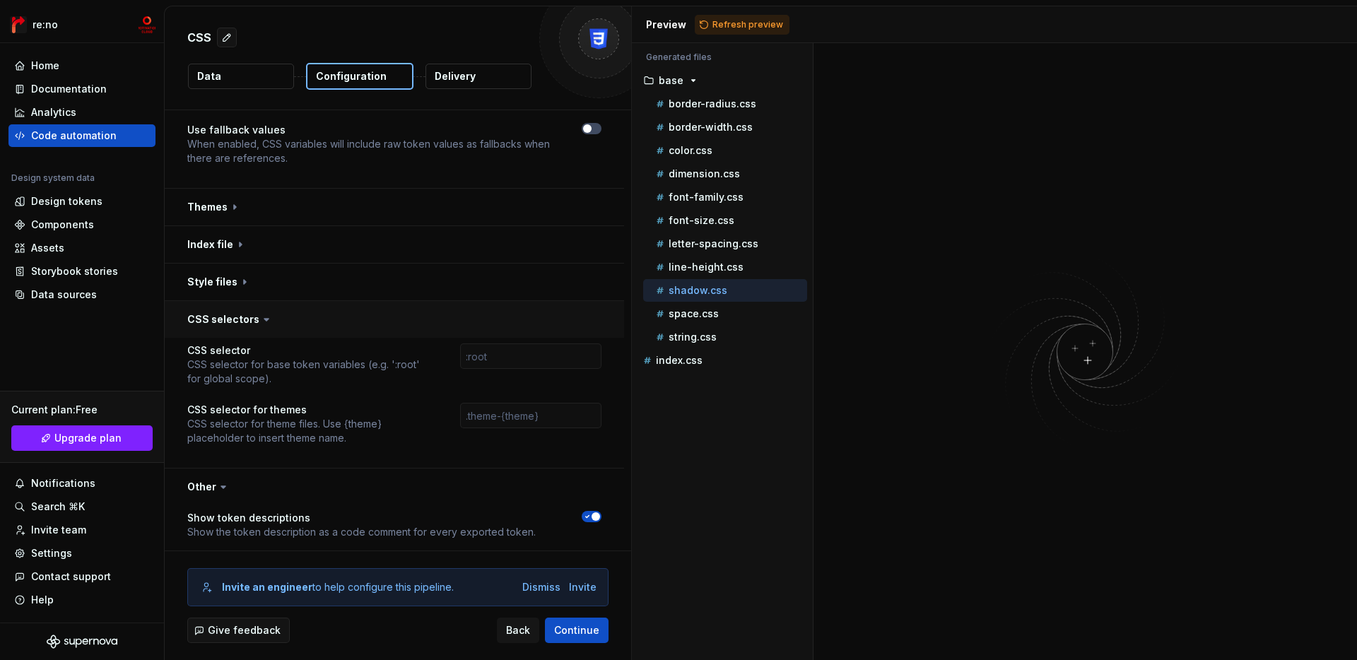
scroll to position [489, 0]
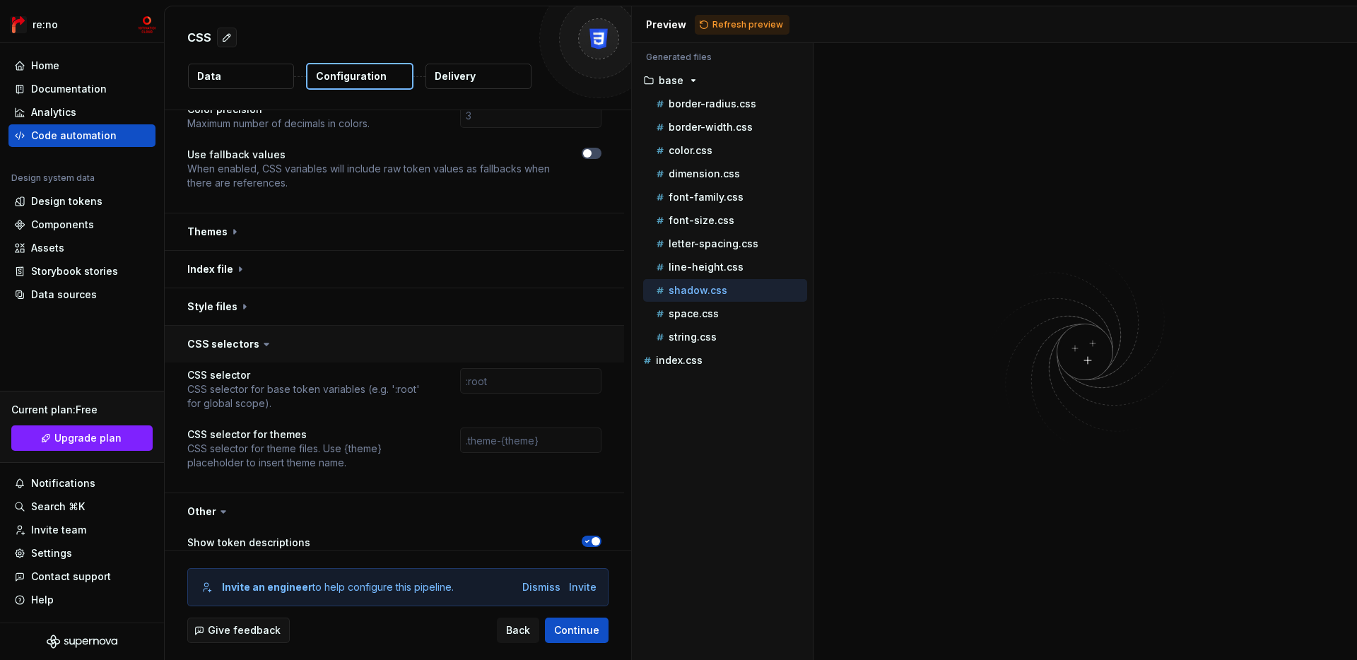
click at [336, 341] on button "button" at bounding box center [395, 344] width 460 height 37
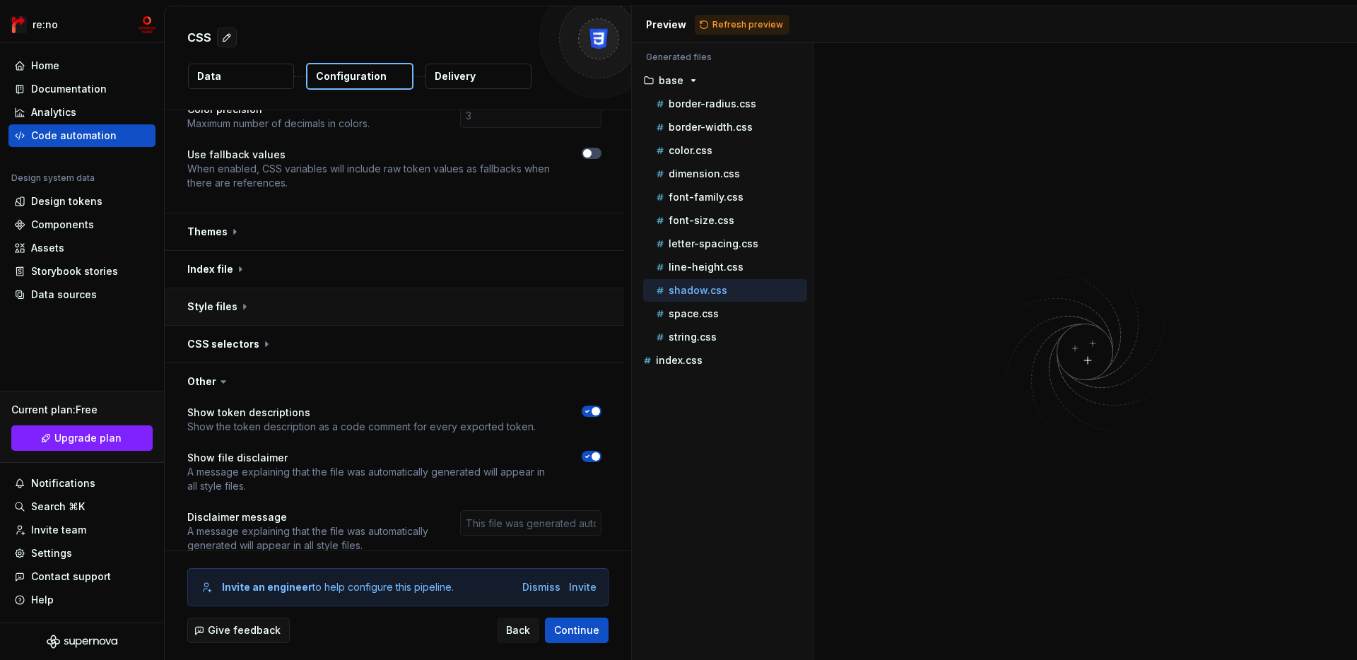
click at [360, 291] on button "button" at bounding box center [395, 306] width 460 height 37
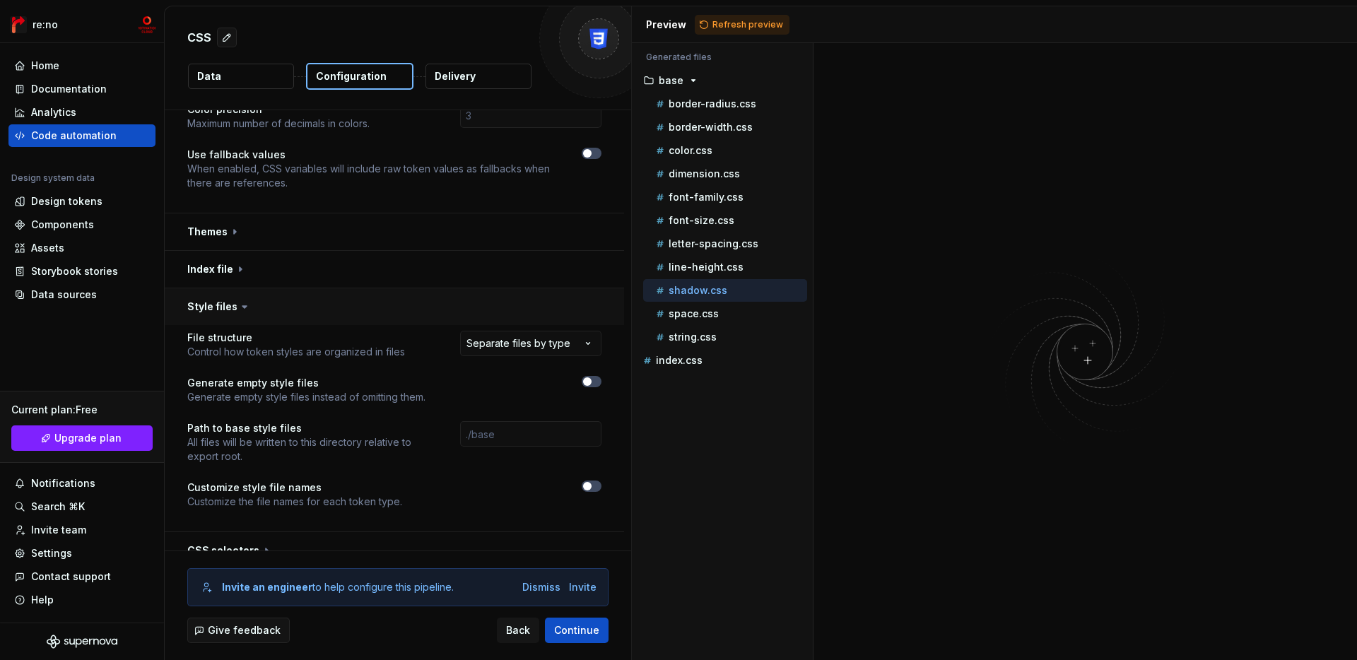
click at [501, 288] on button "button" at bounding box center [395, 306] width 460 height 37
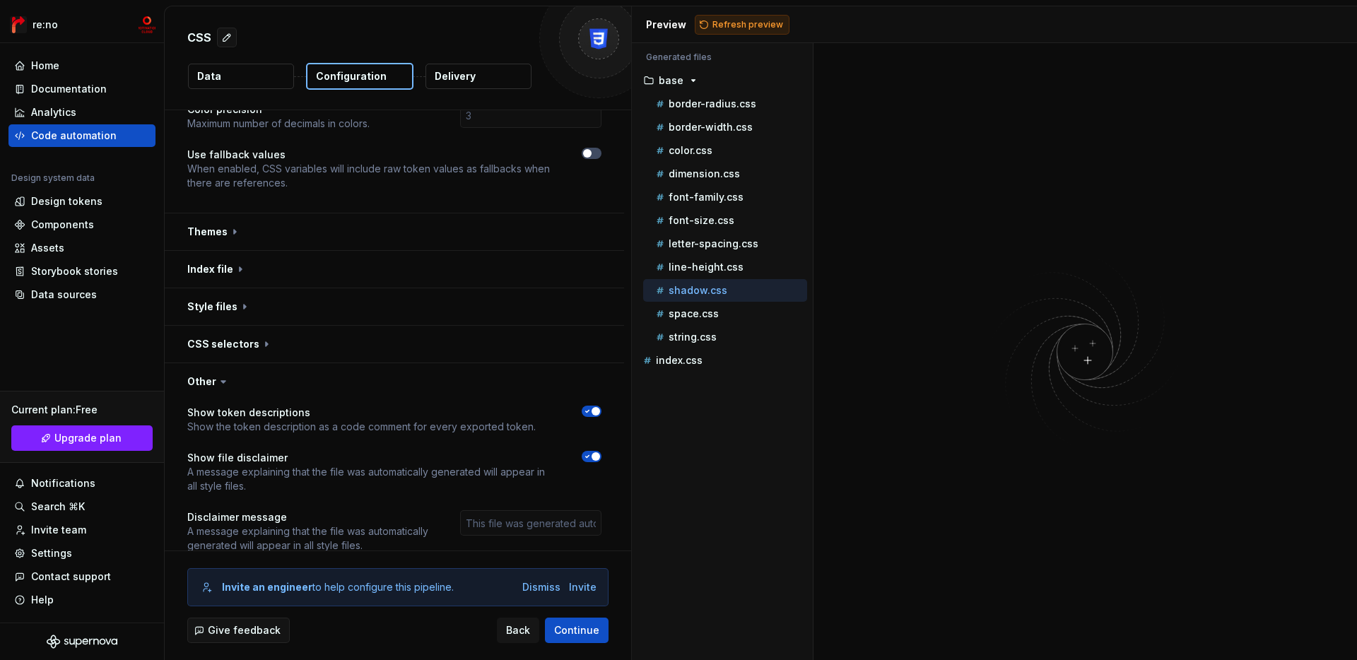
click at [727, 21] on span "Refresh preview" at bounding box center [748, 24] width 71 height 11
click at [730, 100] on p "border-radius.css" at bounding box center [713, 103] width 88 height 11
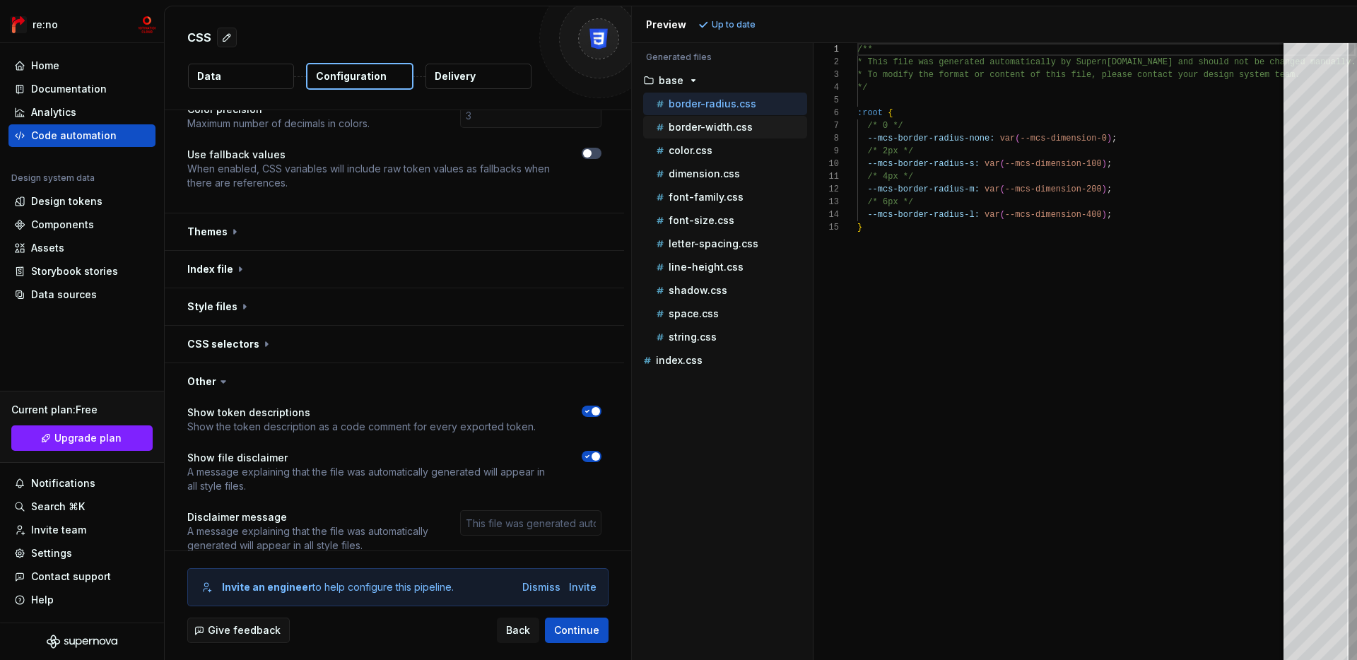
click at [729, 129] on p "border-width.css" at bounding box center [711, 127] width 84 height 11
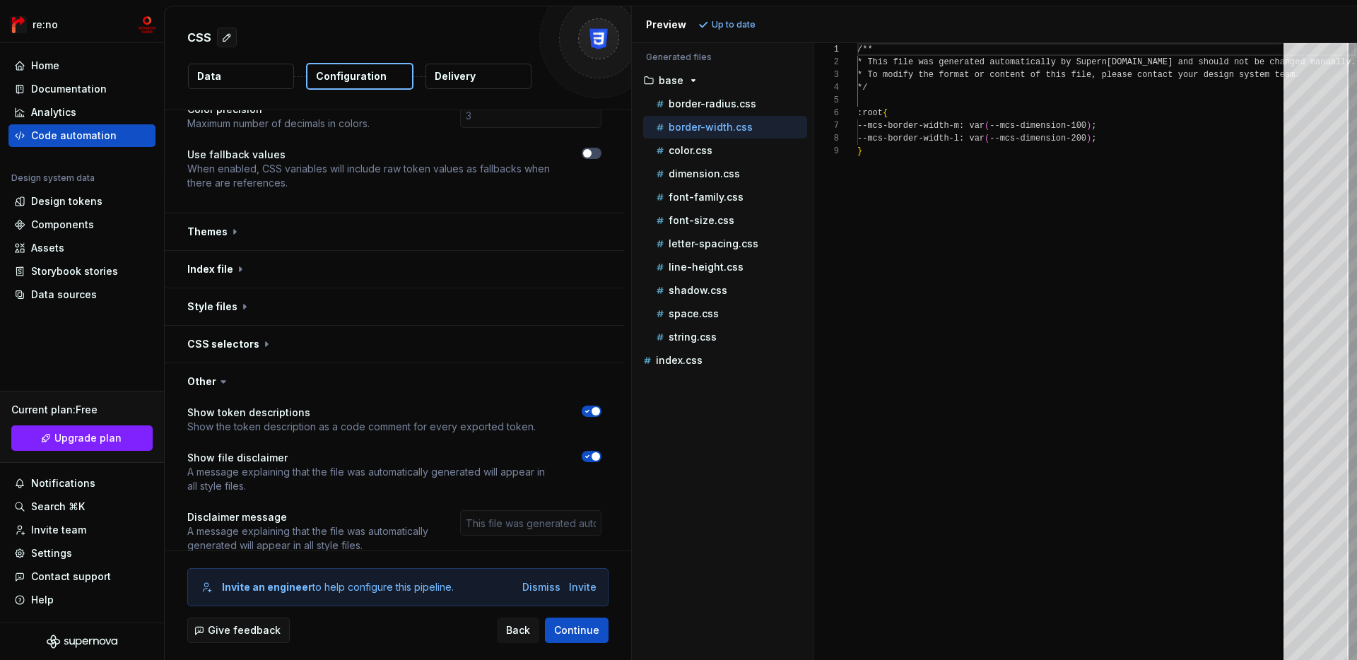
scroll to position [102, 0]
click at [729, 129] on p "border-width.css" at bounding box center [711, 127] width 84 height 11
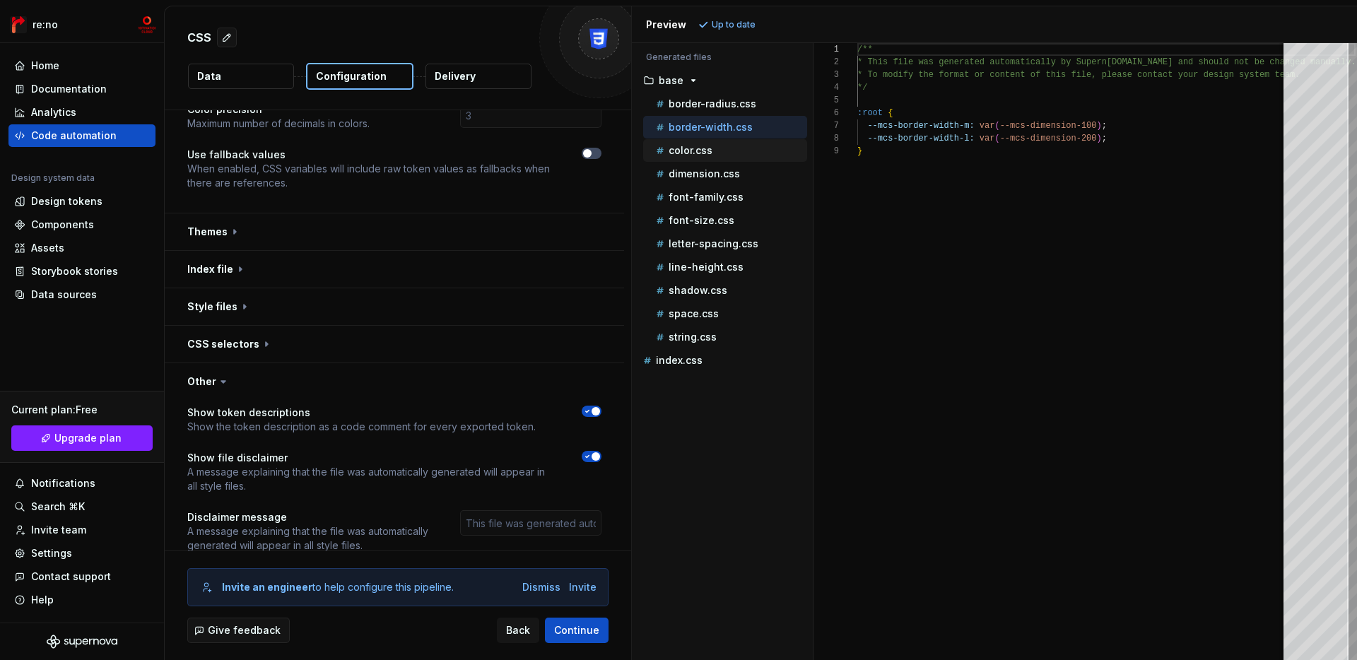
click at [729, 144] on div "color.css" at bounding box center [730, 151] width 154 height 14
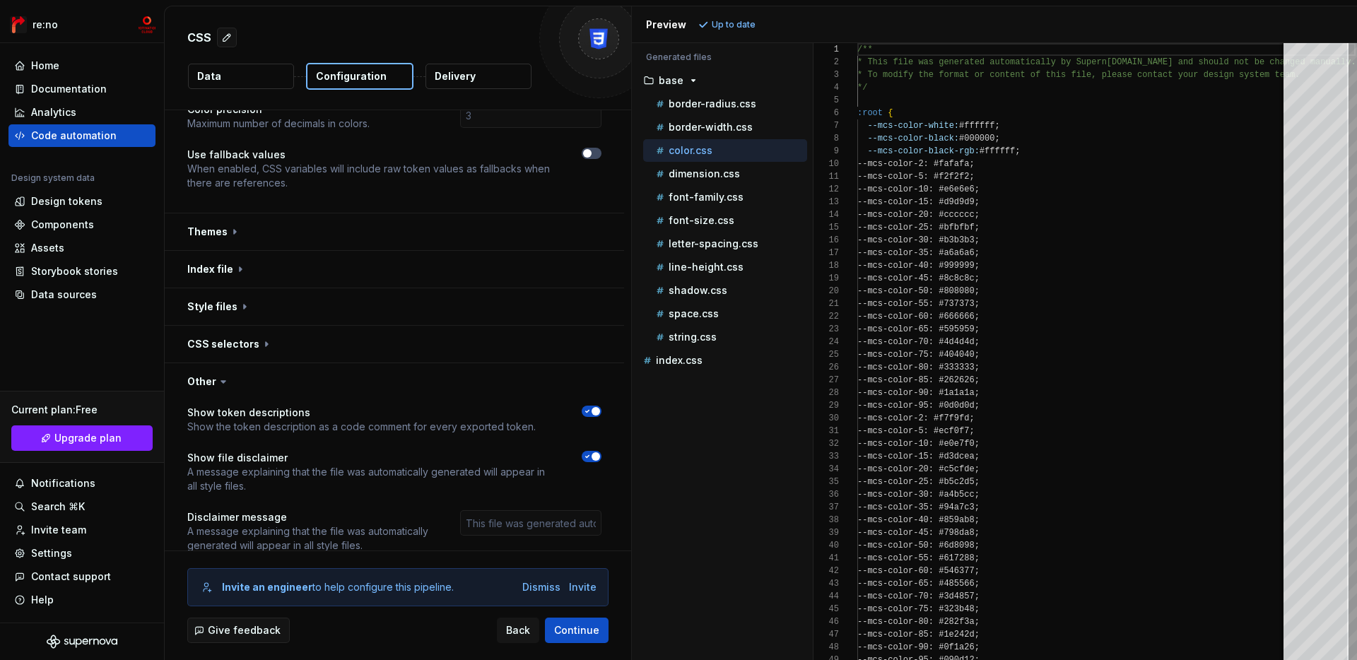
scroll to position [127, 0]
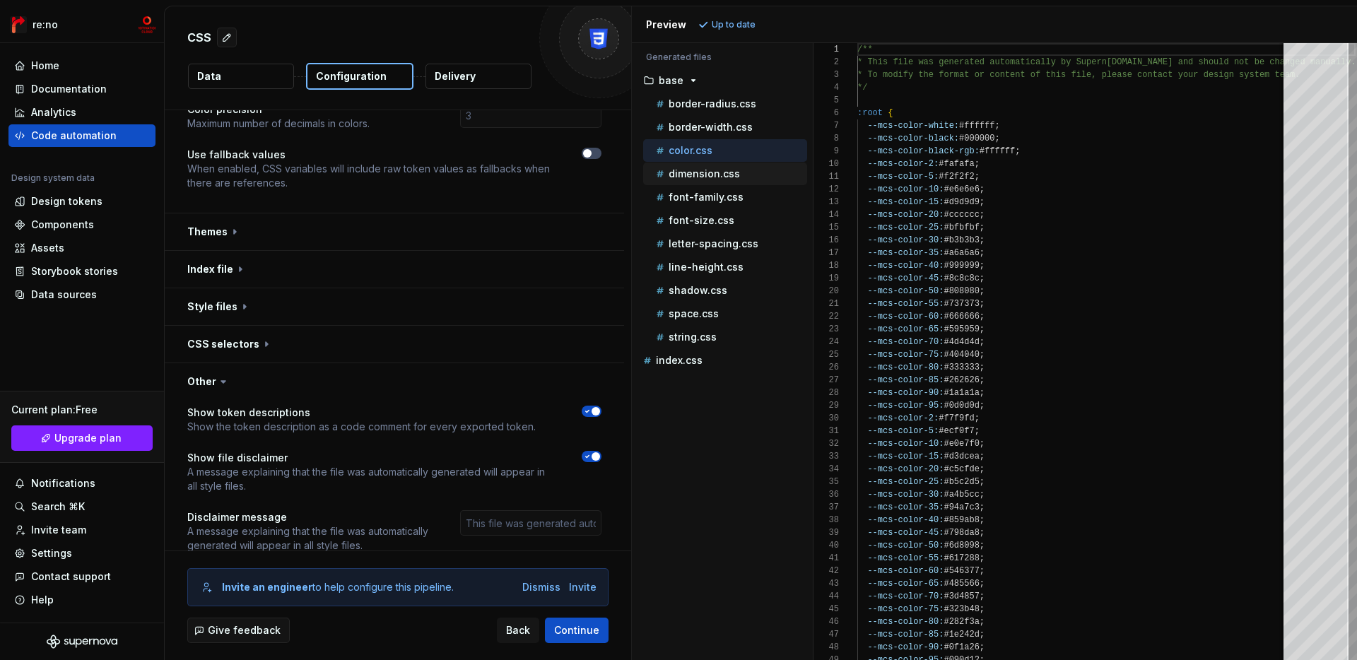
click at [728, 167] on div "dimension.css" at bounding box center [730, 174] width 154 height 14
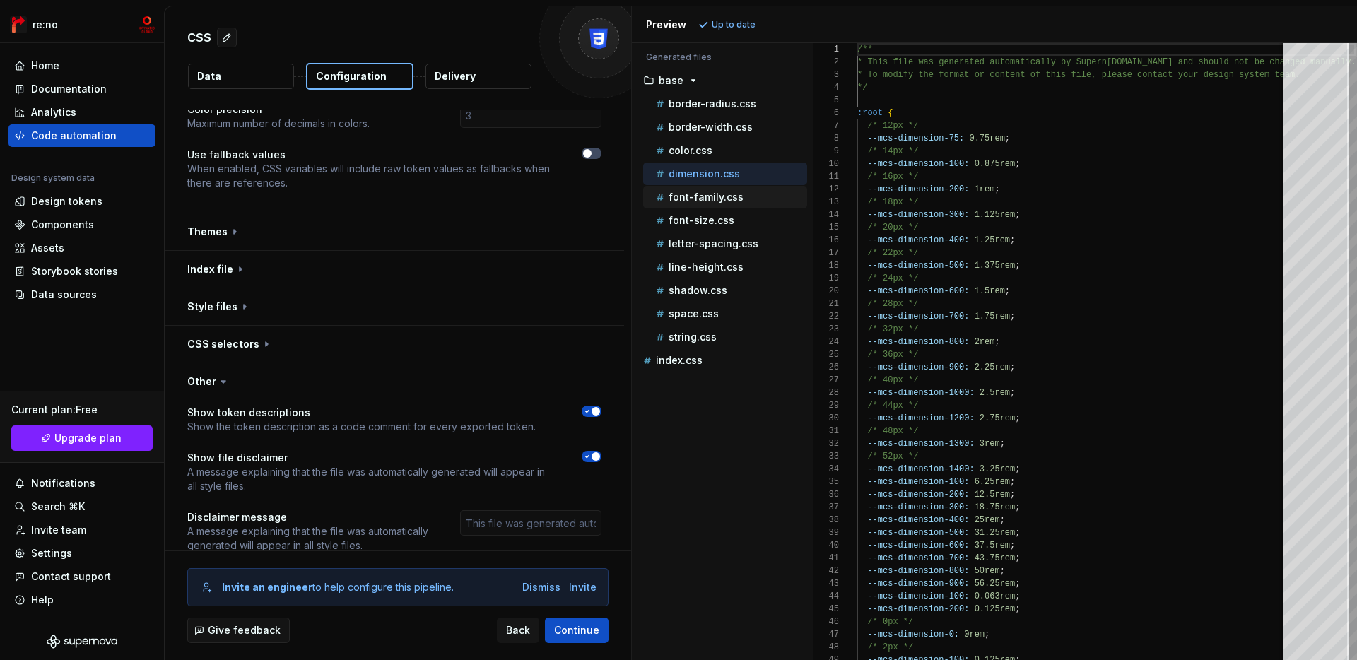
click at [740, 202] on div "font-family.css" at bounding box center [730, 197] width 154 height 14
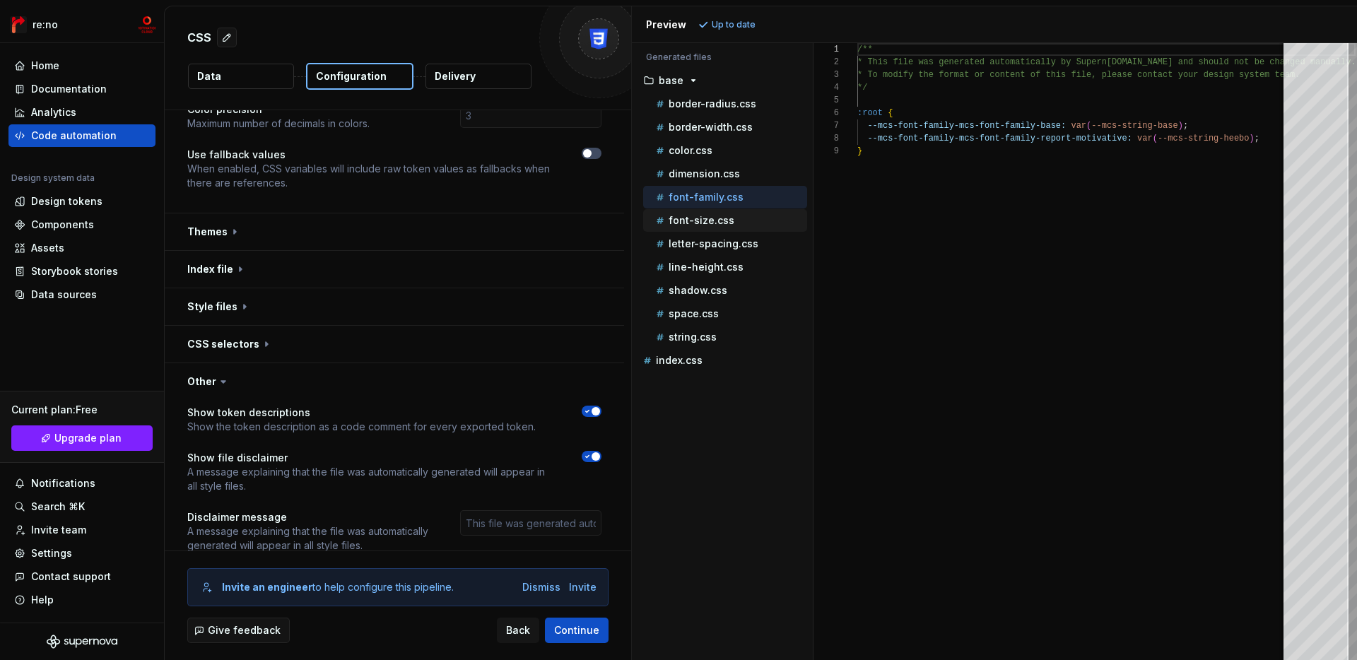
click at [727, 216] on p "font-size.css" at bounding box center [702, 220] width 66 height 11
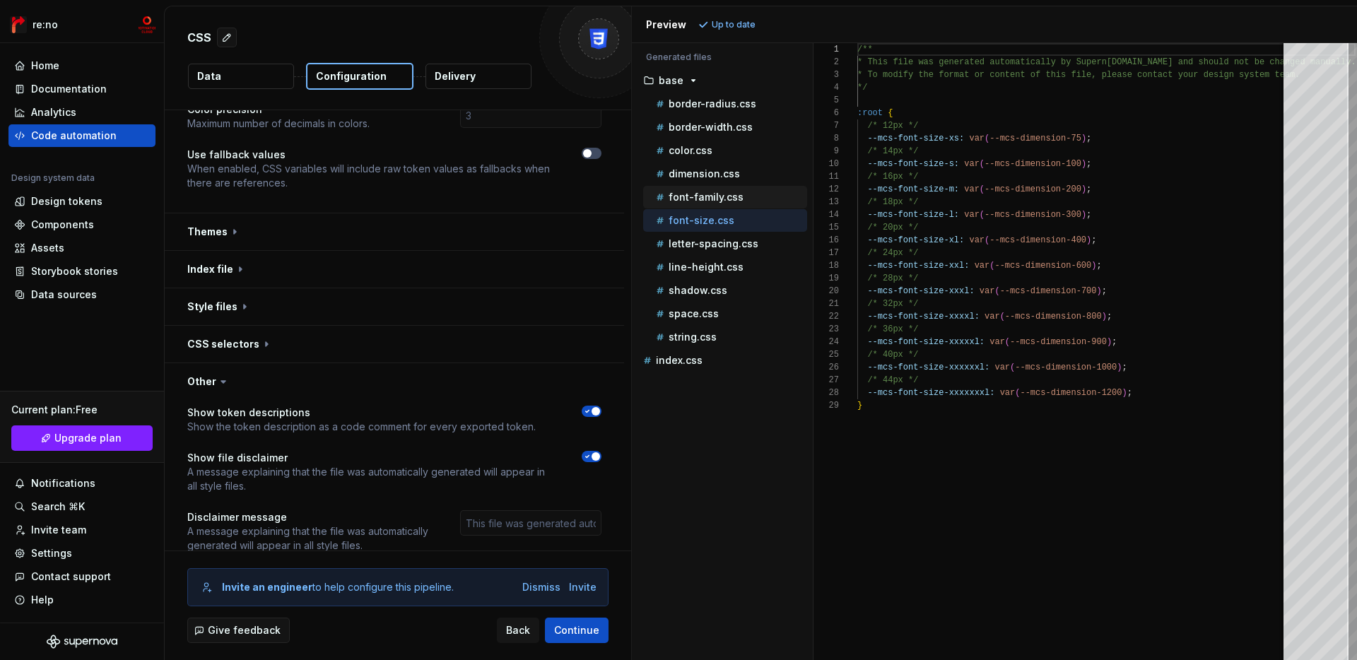
click at [737, 202] on div "font-family.css" at bounding box center [730, 197] width 154 height 14
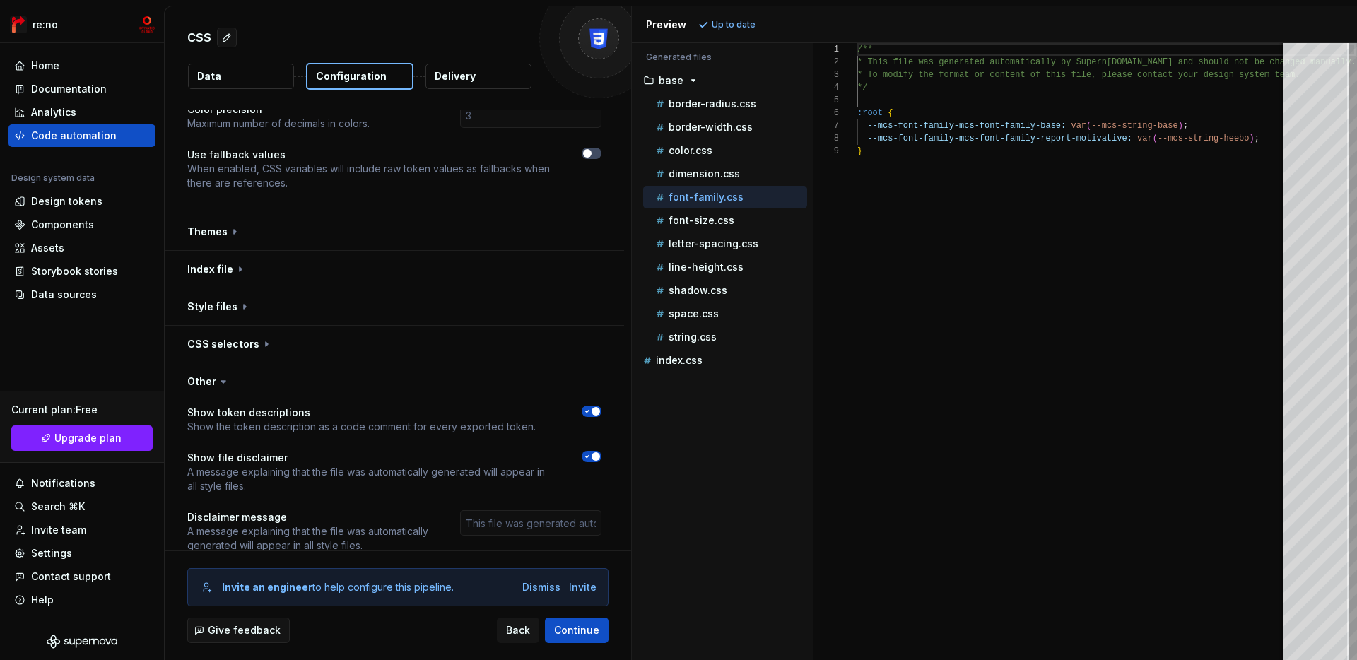
scroll to position [102, 0]
click at [729, 219] on p "font-size.css" at bounding box center [702, 220] width 66 height 11
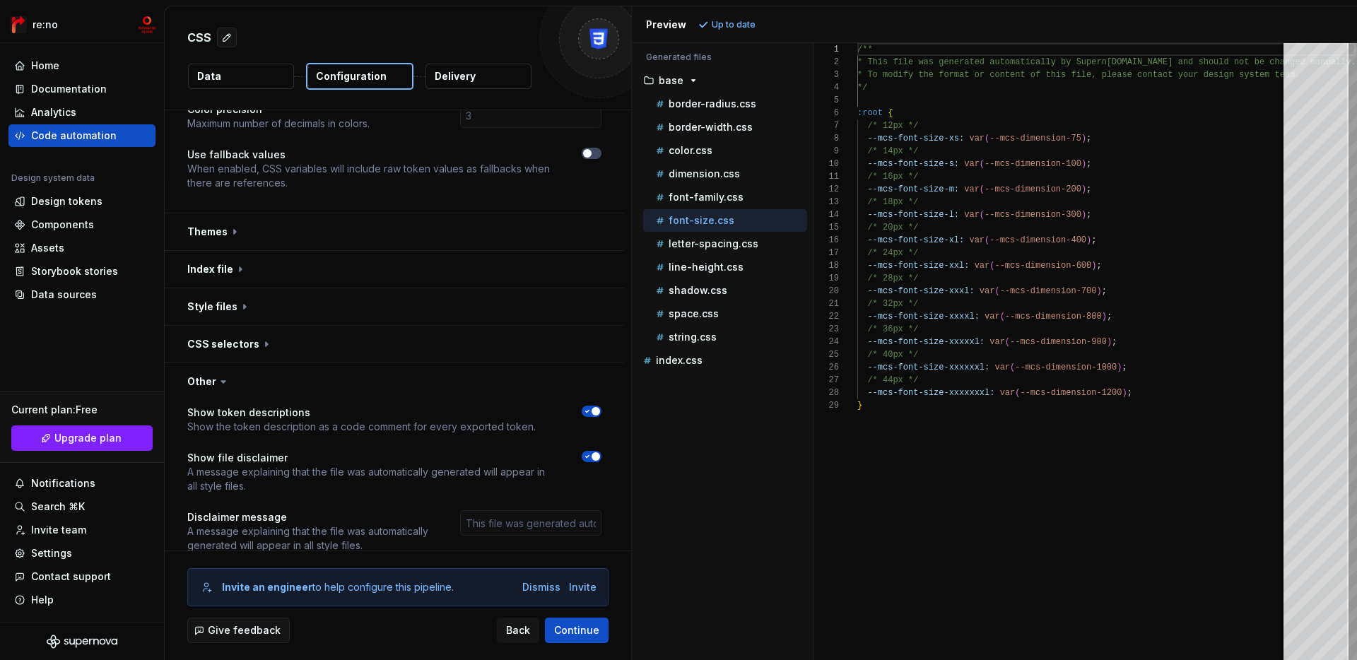
scroll to position [127, 0]
click at [730, 237] on div "letter-spacing.css" at bounding box center [730, 244] width 154 height 14
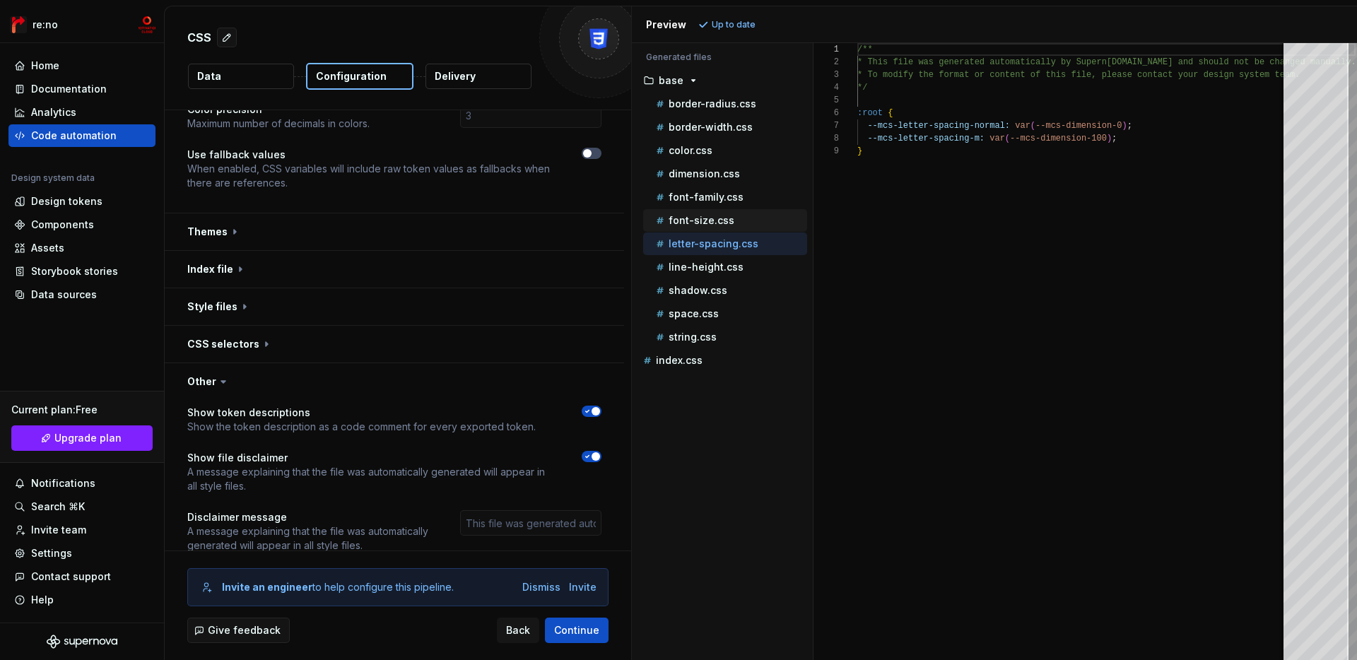
click at [729, 220] on p "font-size.css" at bounding box center [702, 220] width 66 height 11
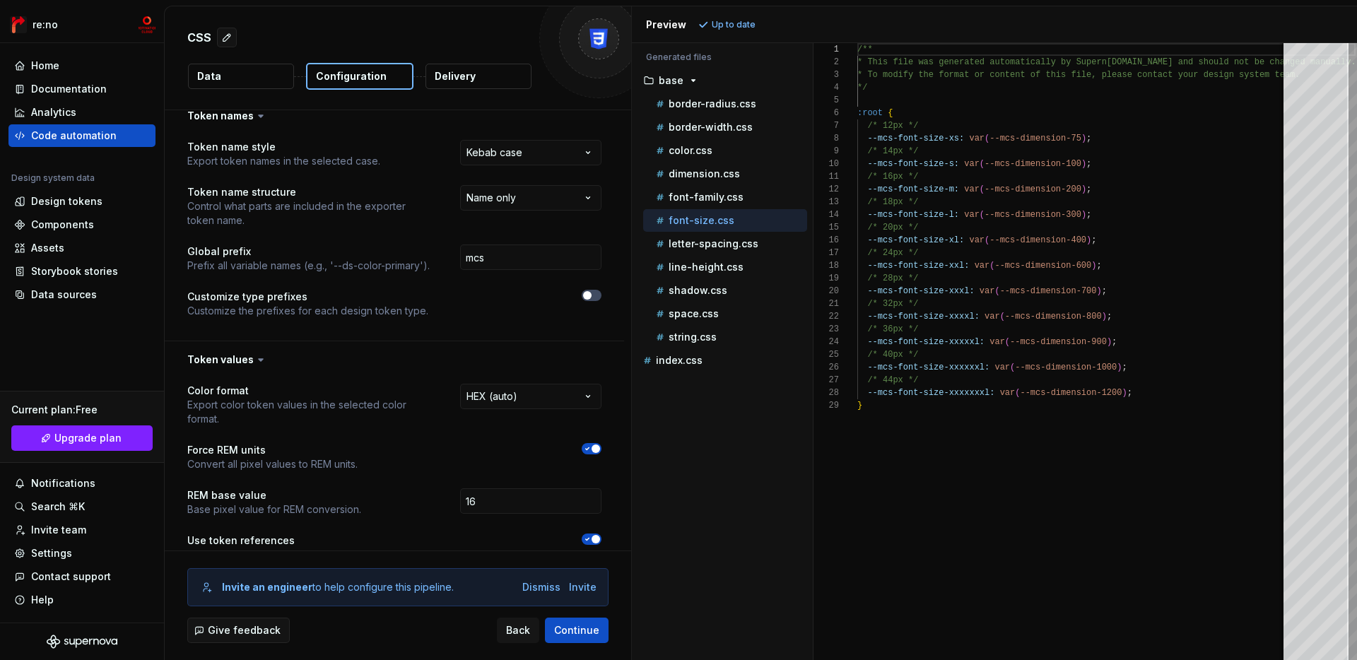
scroll to position [0, 0]
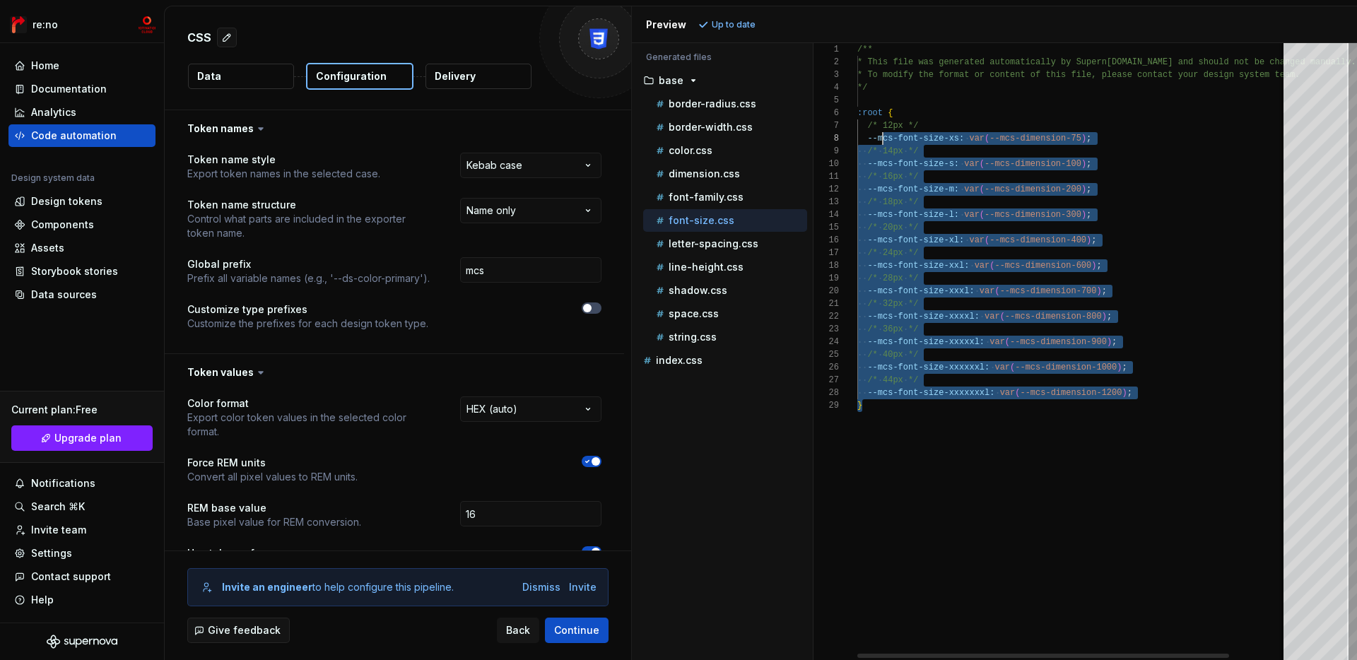
drag, startPoint x: 1125, startPoint y: 456, endPoint x: 887, endPoint y: 128, distance: 405.0
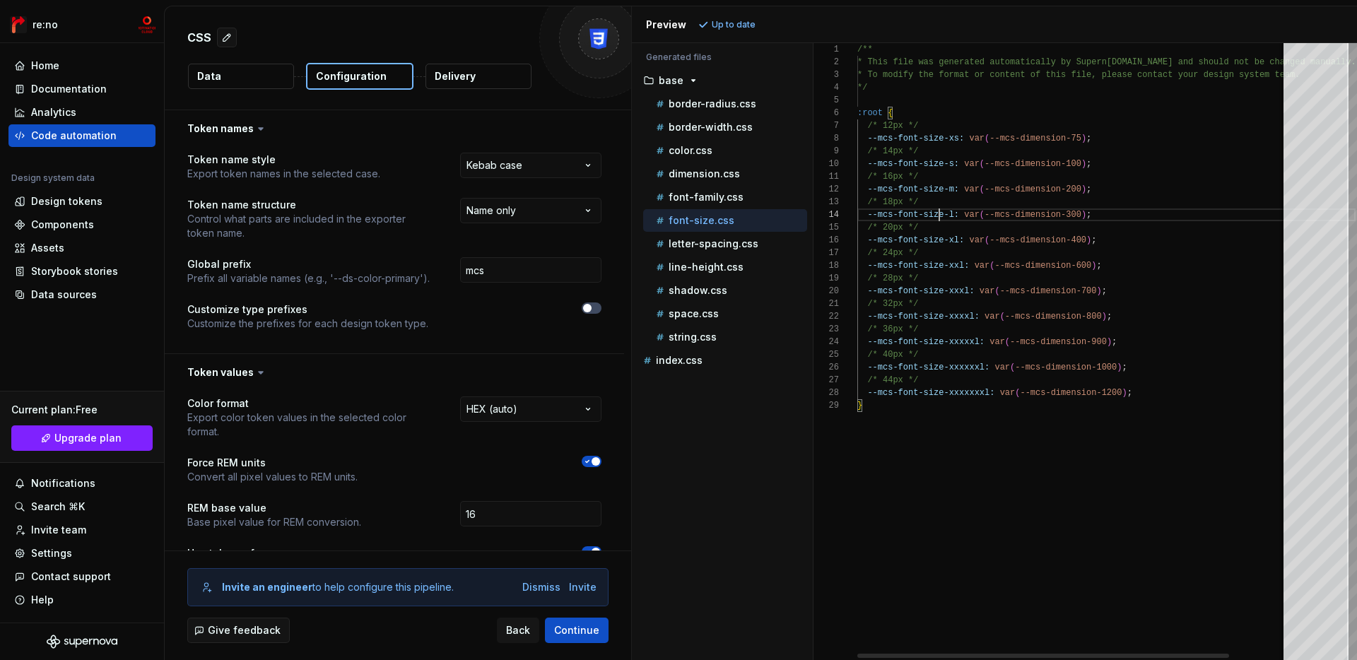
scroll to position [38, 82]
click at [939, 220] on div "/** * This file was generated automatically by Supern [DOMAIN_NAME] and should …" at bounding box center [1107, 351] width 498 height 617
click at [739, 252] on div "letter-spacing.css" at bounding box center [725, 244] width 164 height 23
click at [700, 245] on p "letter-spacing.css" at bounding box center [714, 243] width 90 height 11
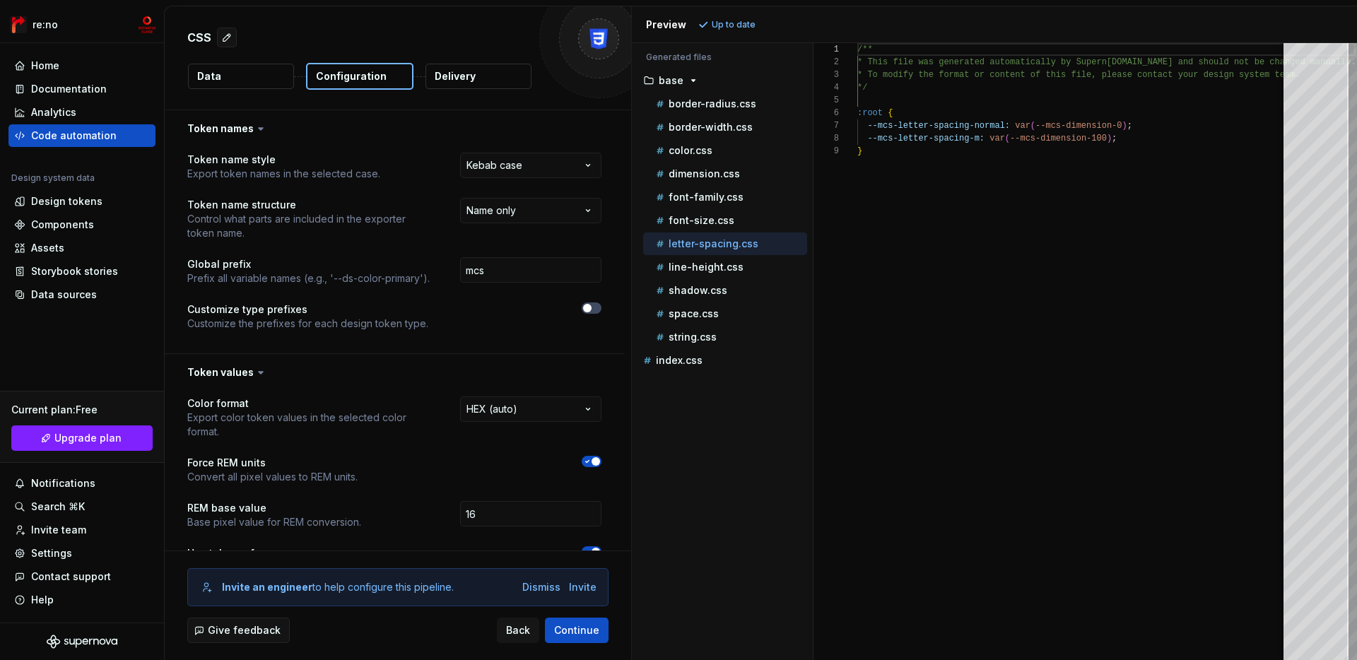
scroll to position [102, 0]
click at [699, 266] on p "line-height.css" at bounding box center [706, 267] width 75 height 11
type textarea "**********"
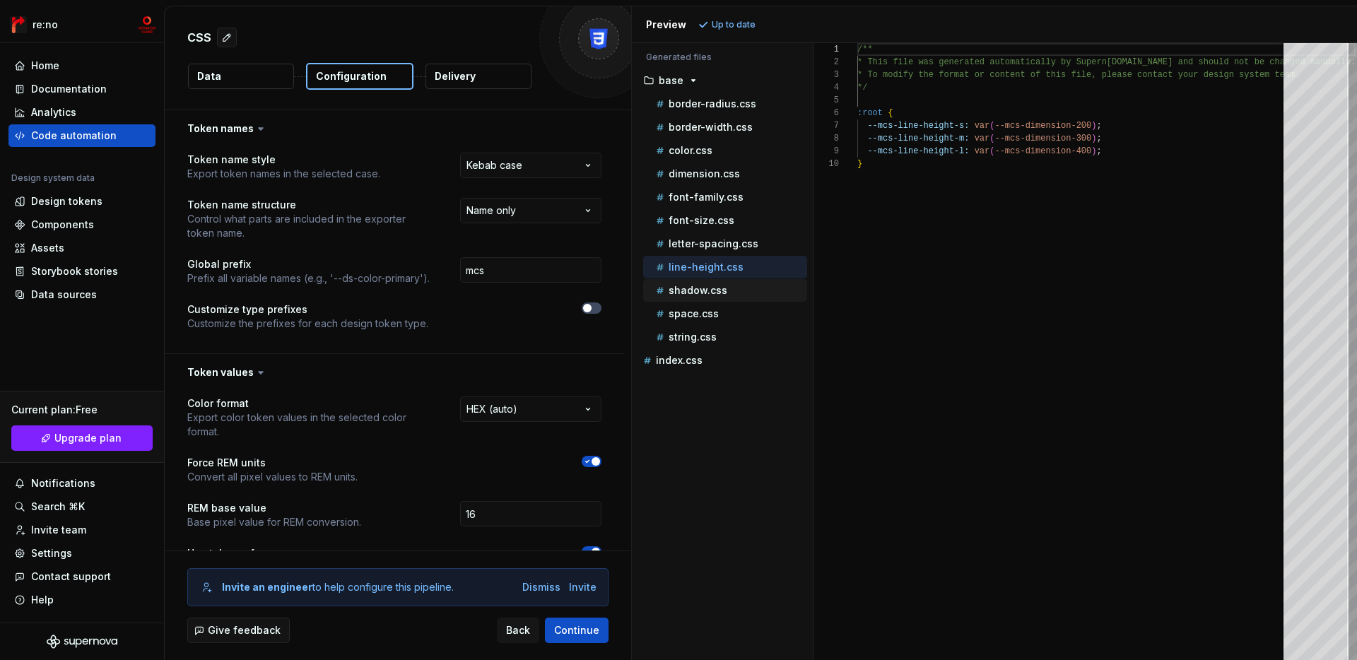
click at [693, 285] on p "shadow.css" at bounding box center [698, 290] width 59 height 11
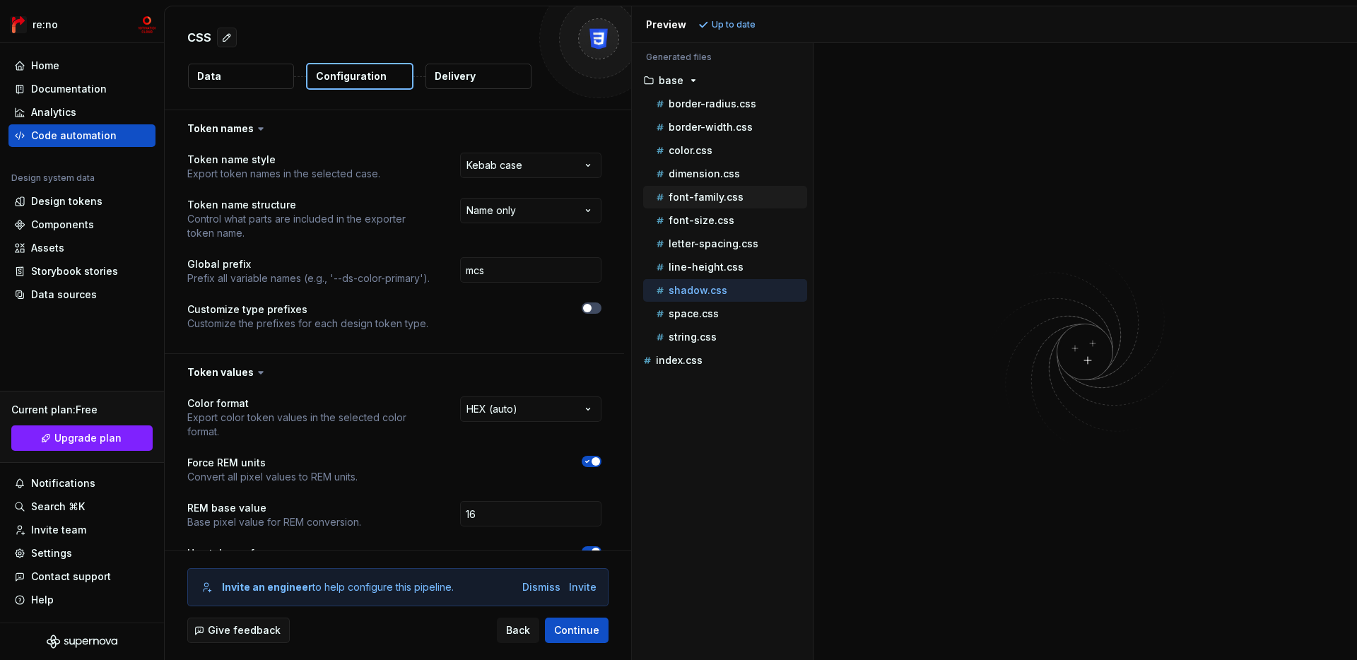
click at [725, 204] on button "font-family.css" at bounding box center [725, 197] width 164 height 16
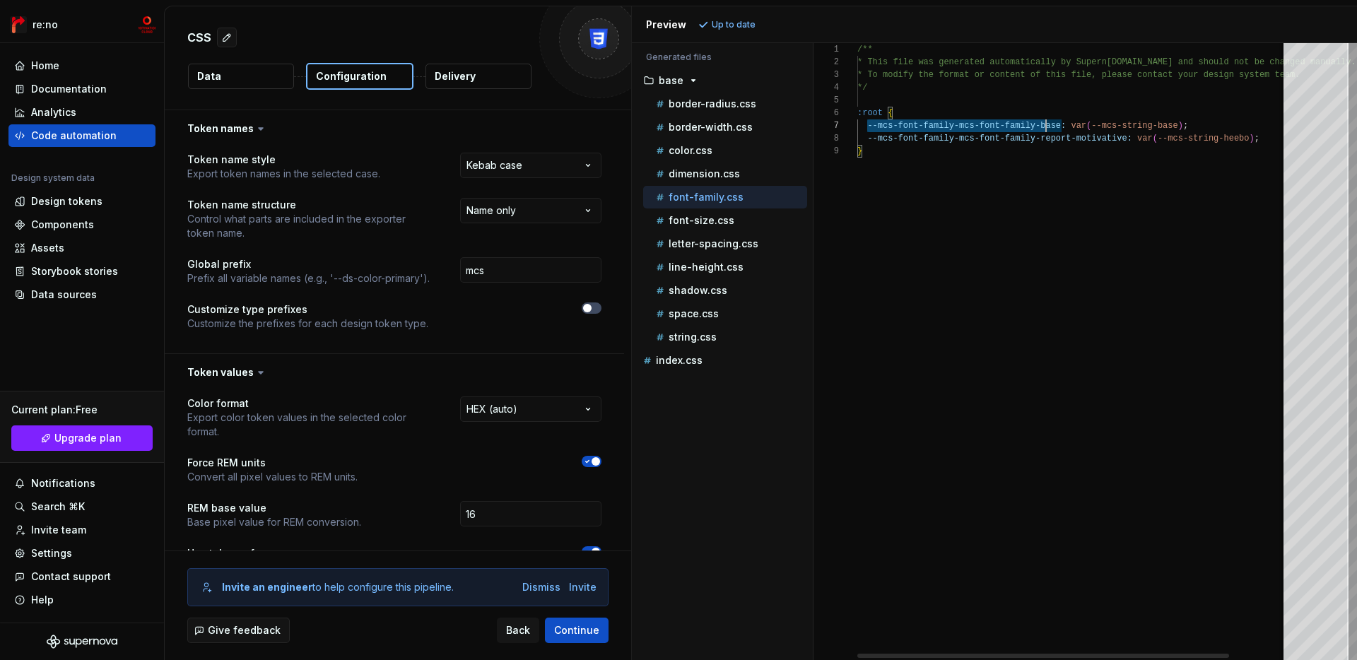
scroll to position [76, 204]
drag, startPoint x: 868, startPoint y: 126, endPoint x: 1063, endPoint y: 128, distance: 194.4
click at [1063, 128] on div "/** * This file was generated automatically by Supern [DOMAIN_NAME] and should …" at bounding box center [1107, 351] width 498 height 617
click at [704, 171] on p "dimension.css" at bounding box center [704, 173] width 71 height 11
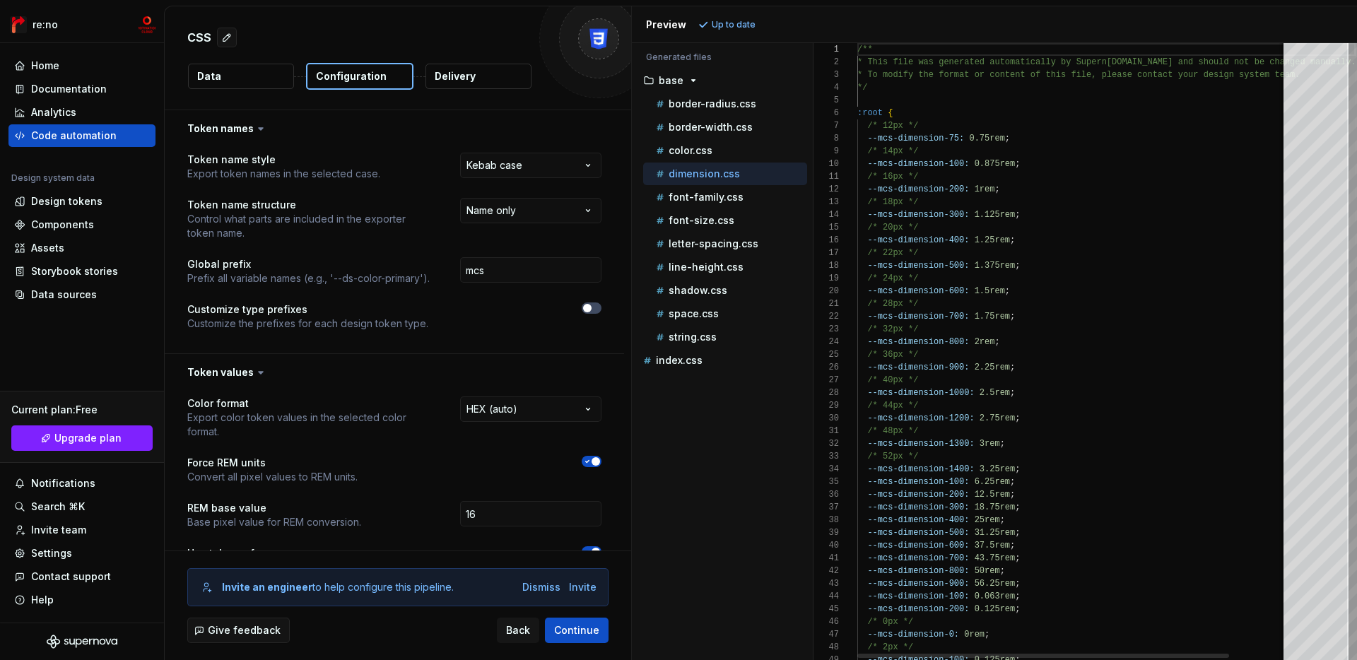
scroll to position [0, 0]
click at [723, 155] on div "color.css" at bounding box center [730, 151] width 154 height 14
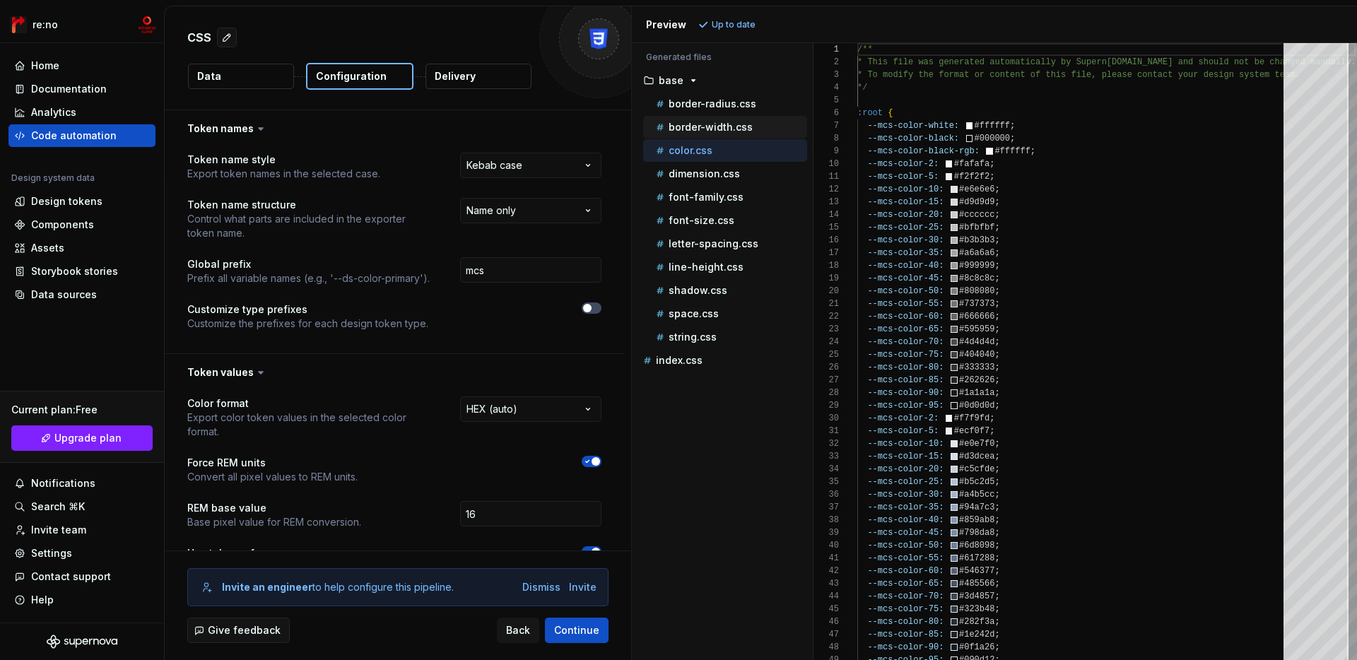
click at [751, 124] on div "border-width.css" at bounding box center [730, 127] width 154 height 14
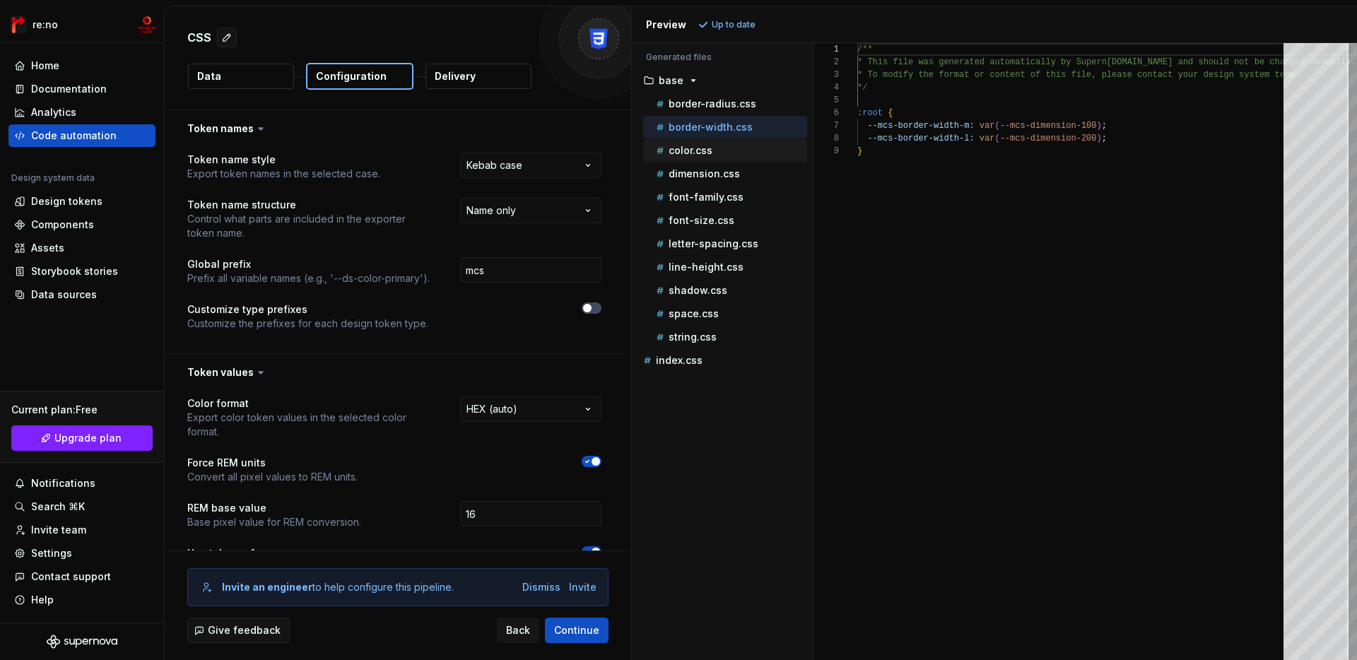
click at [746, 144] on div "color.css" at bounding box center [730, 151] width 154 height 14
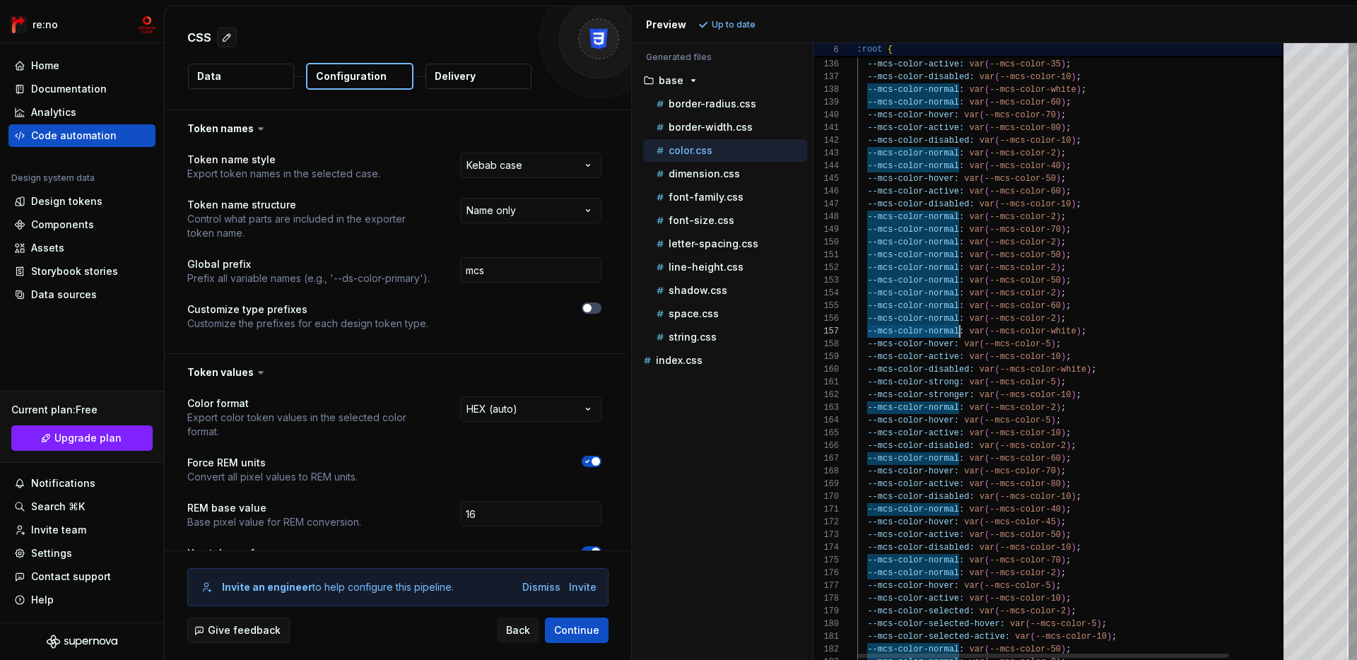
scroll to position [76, 103]
drag, startPoint x: 865, startPoint y: 329, endPoint x: 959, endPoint y: 329, distance: 93.3
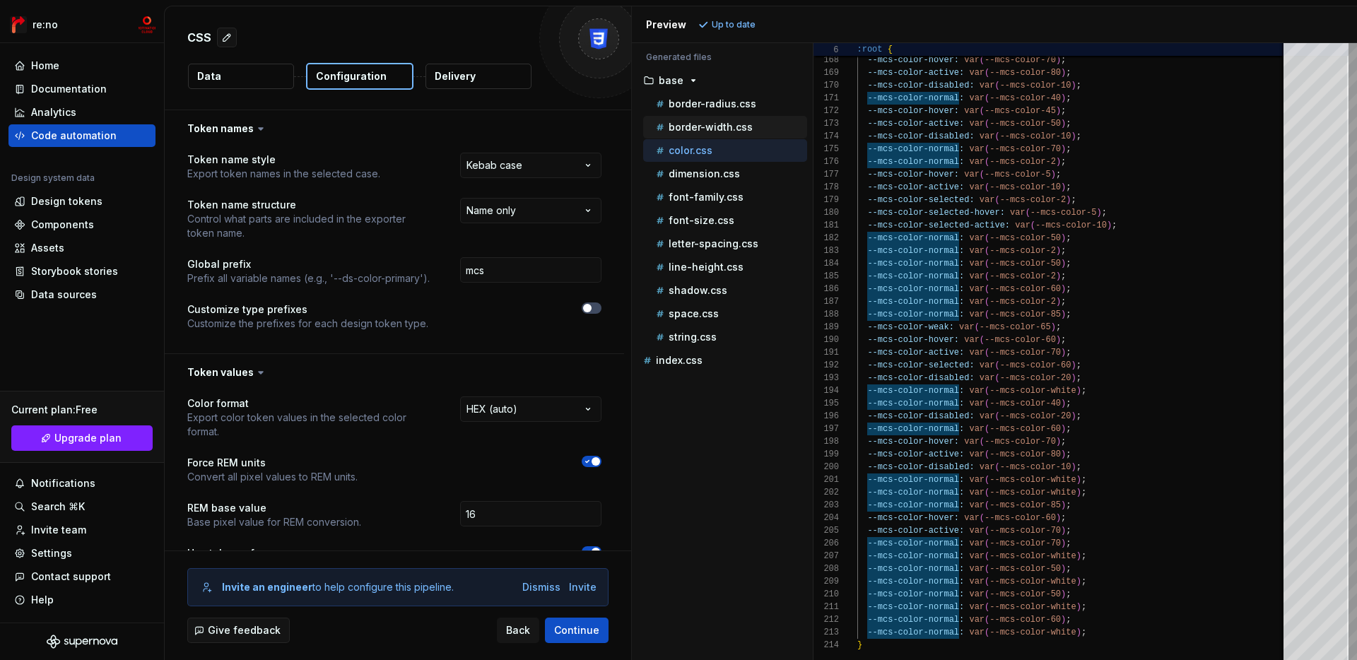
click at [708, 126] on p "border-width.css" at bounding box center [711, 127] width 84 height 11
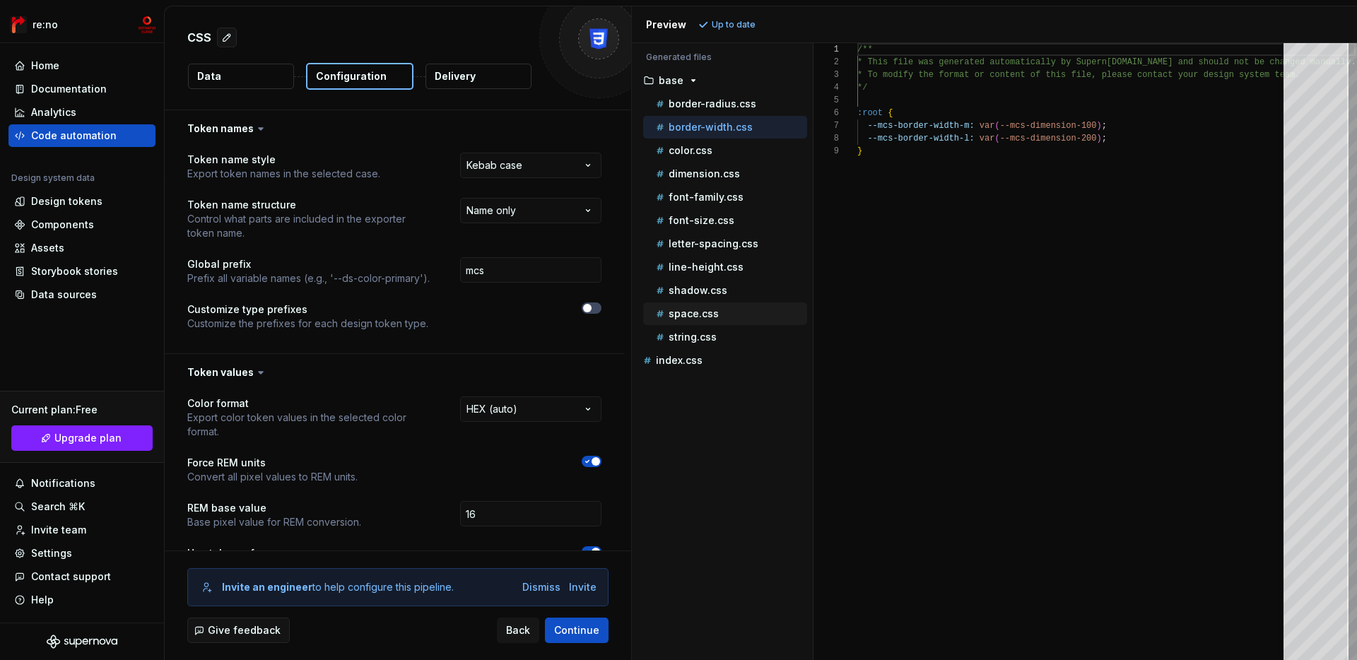
click at [685, 314] on p "space.css" at bounding box center [694, 313] width 50 height 11
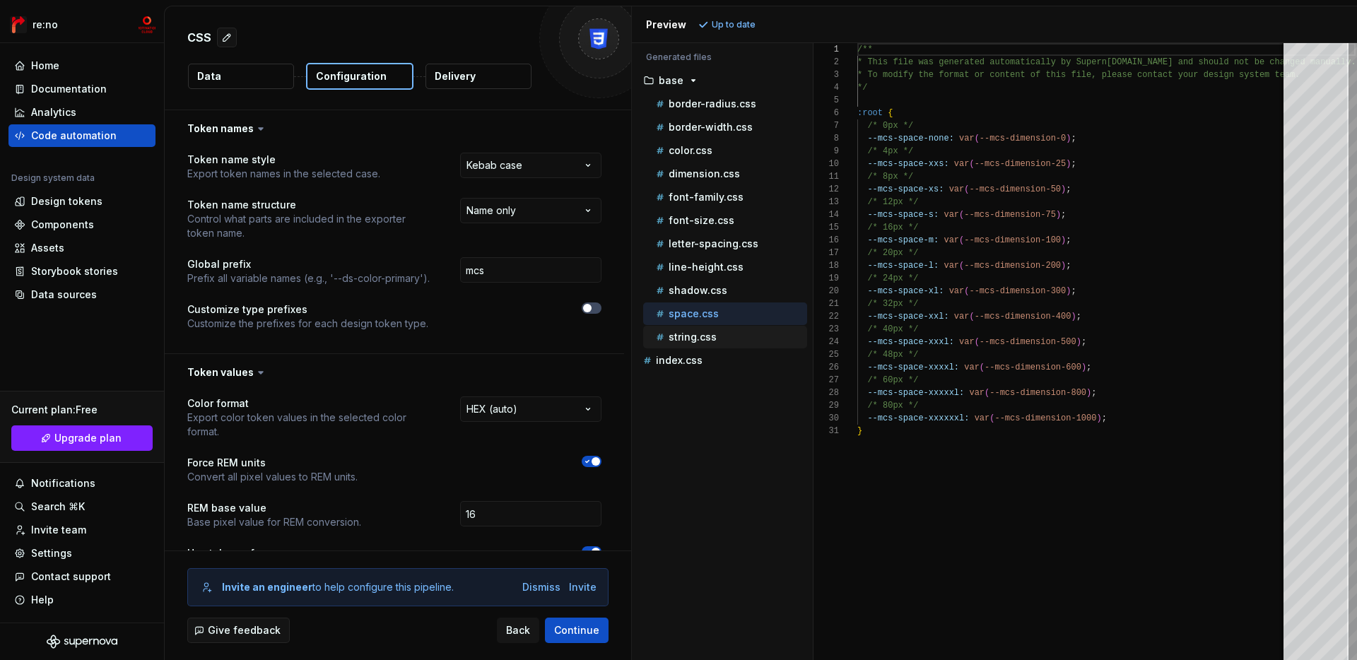
click at [686, 343] on div "string.css" at bounding box center [730, 337] width 154 height 14
type textarea "**********"
